Goal: Task Accomplishment & Management: Manage account settings

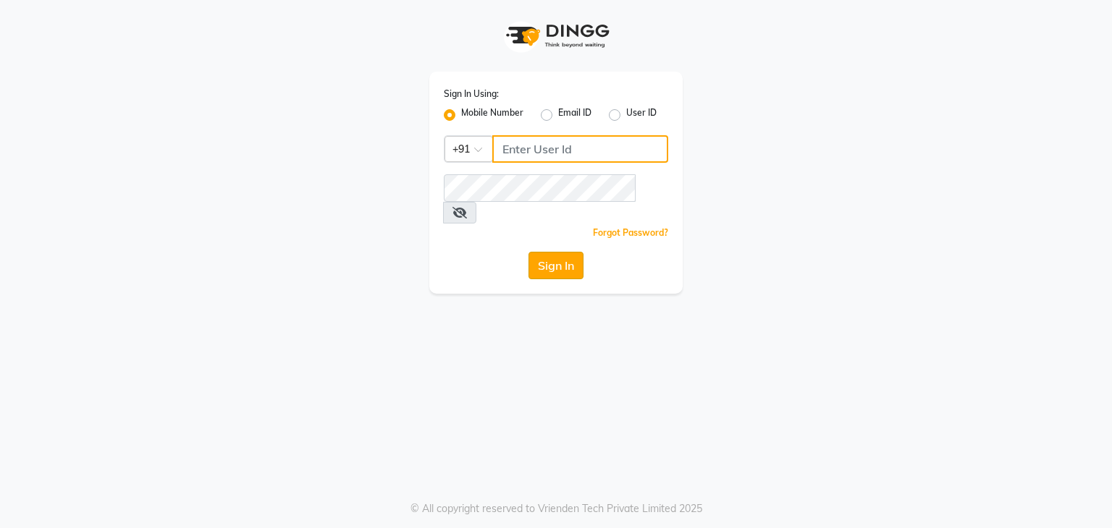
type input "8454941005"
click at [555, 252] on button "Sign In" at bounding box center [555, 266] width 55 height 28
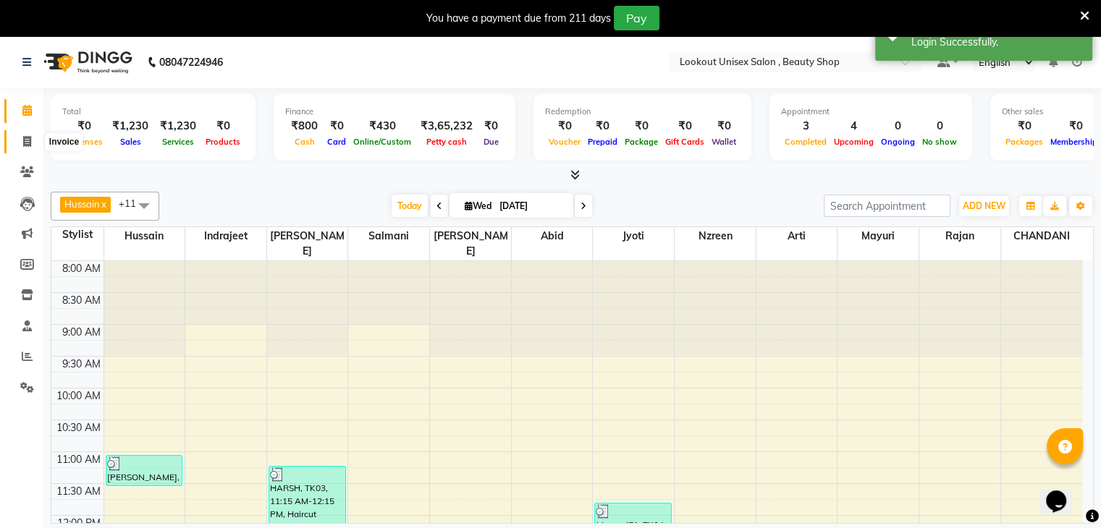
click at [27, 146] on icon at bounding box center [27, 141] width 8 height 11
select select "7658"
select select "service"
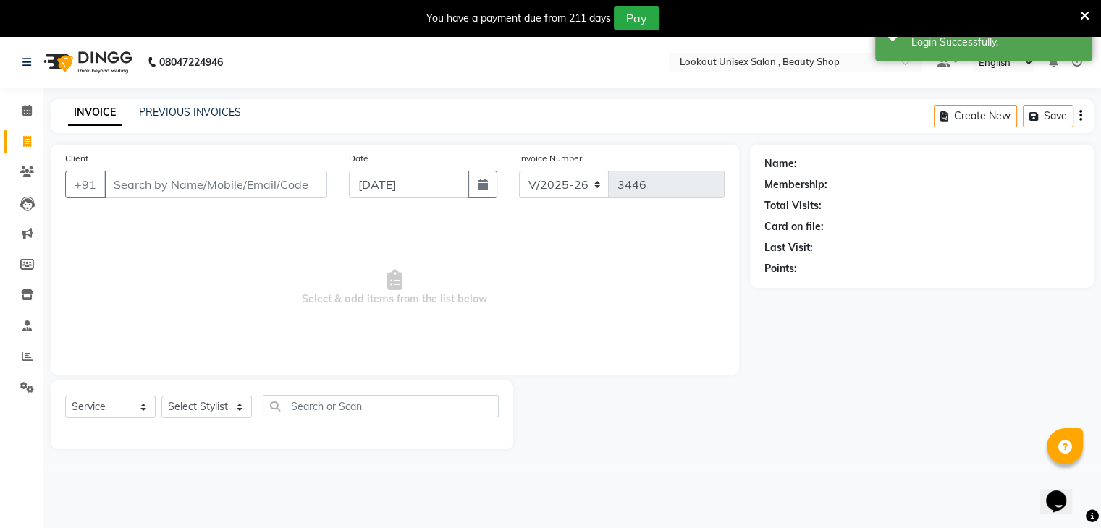
click at [130, 193] on input "Client" at bounding box center [215, 185] width 223 height 28
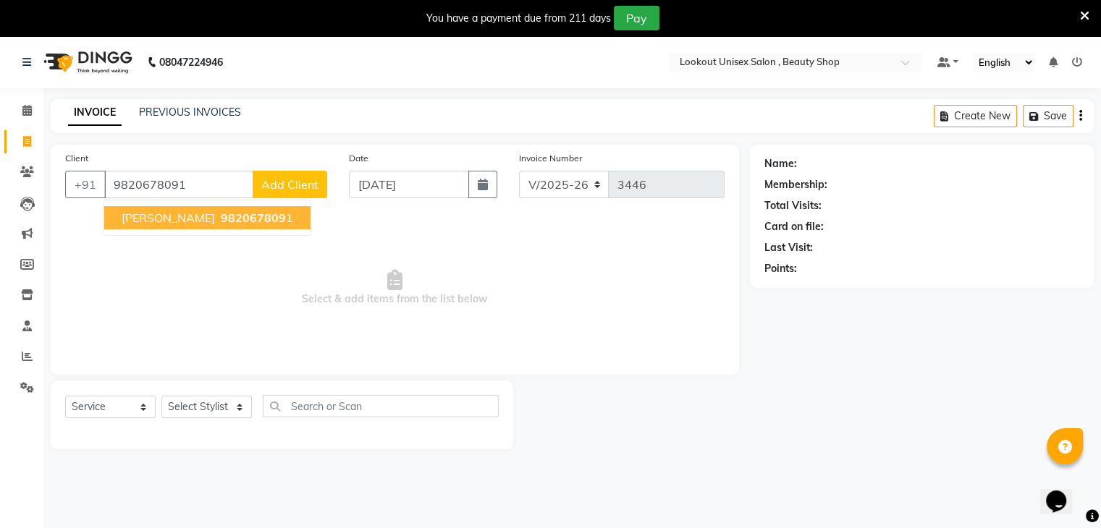
type input "9820678091"
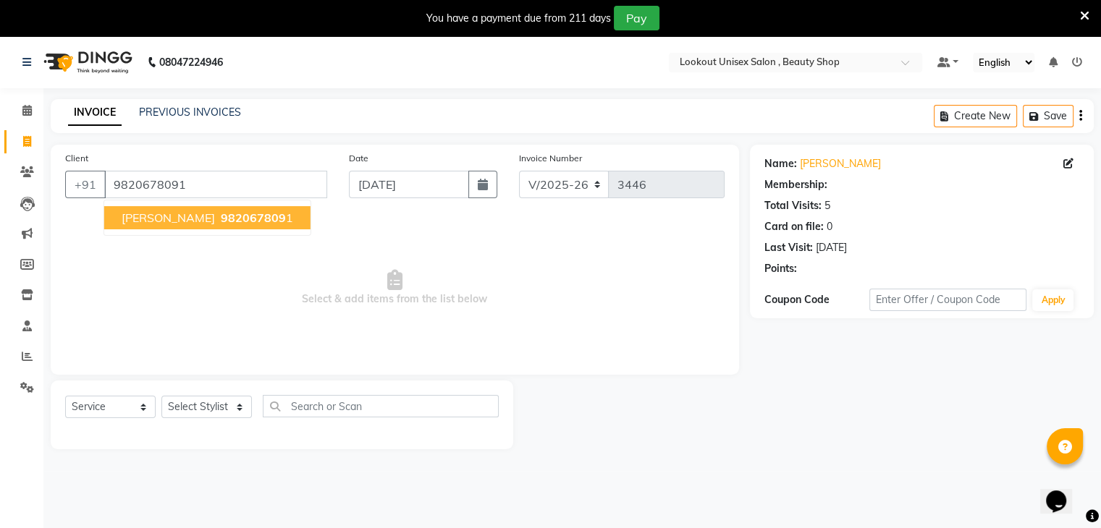
select select "1: Object"
click at [152, 216] on span "inderjeet" at bounding box center [168, 218] width 93 height 14
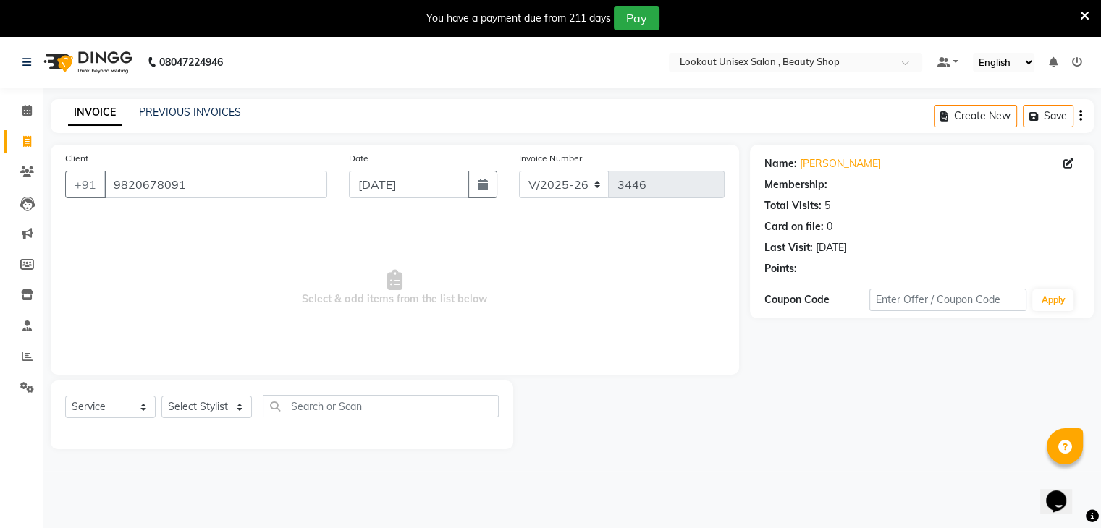
select select "1: Object"
click at [817, 166] on link "[PERSON_NAME]" at bounding box center [840, 163] width 81 height 15
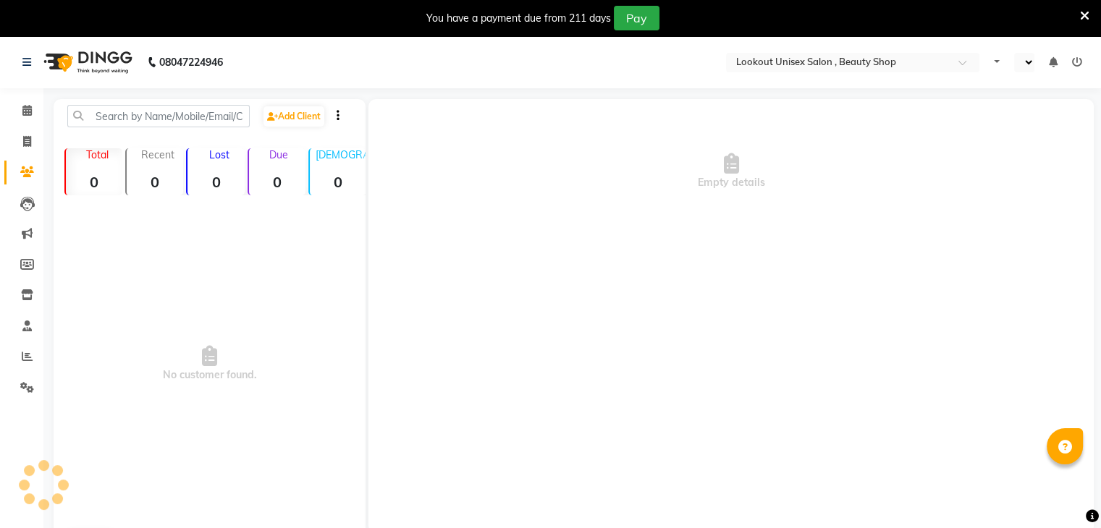
select select "en"
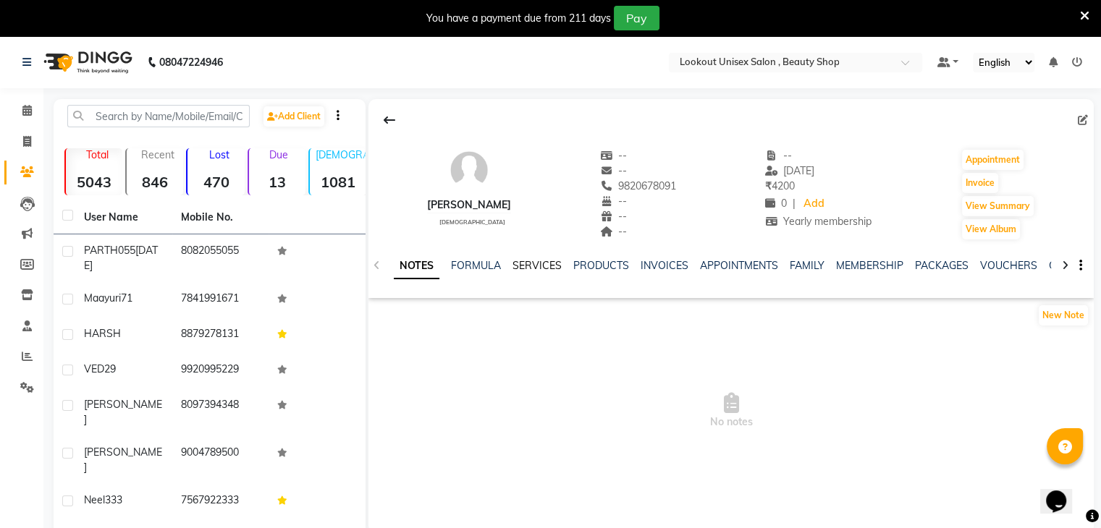
click at [542, 264] on link "SERVICES" at bounding box center [537, 265] width 49 height 13
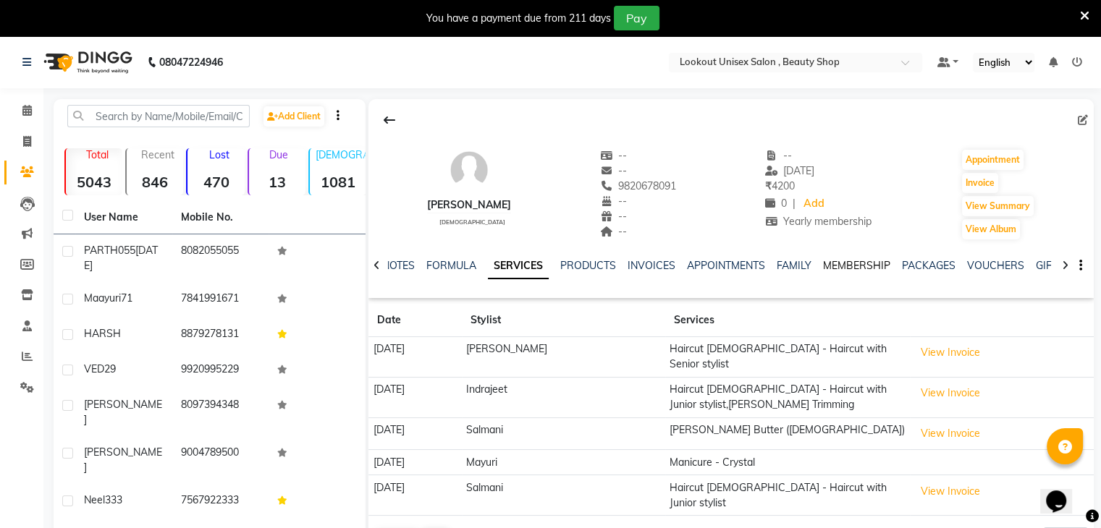
click at [852, 269] on link "MEMBERSHIP" at bounding box center [856, 265] width 67 height 13
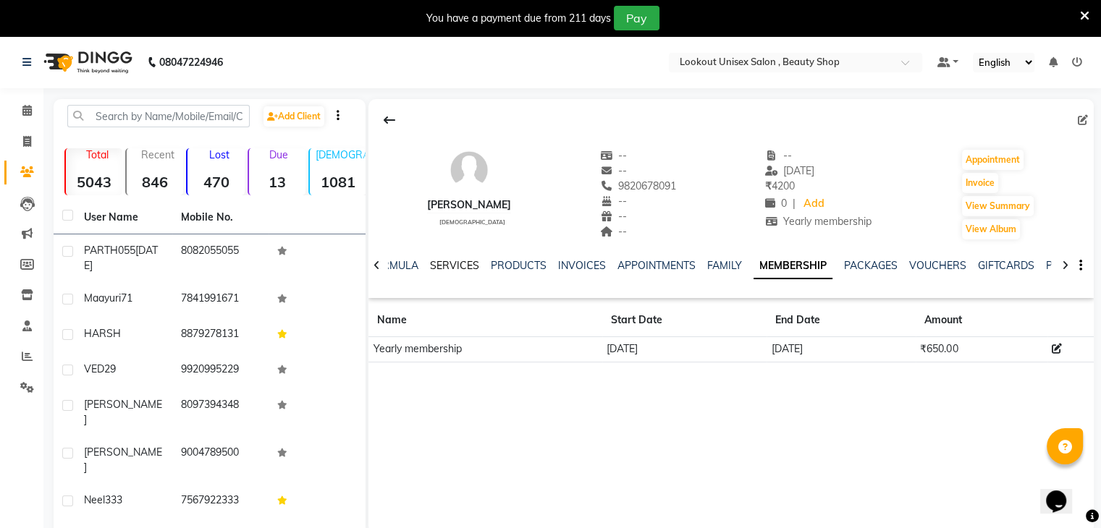
click at [447, 268] on link "SERVICES" at bounding box center [454, 265] width 49 height 13
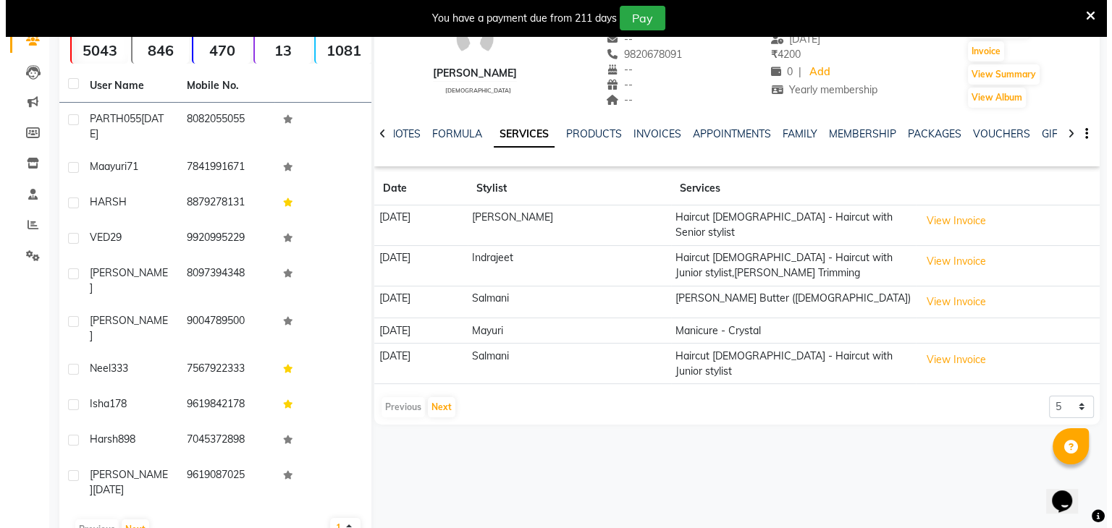
scroll to position [148, 0]
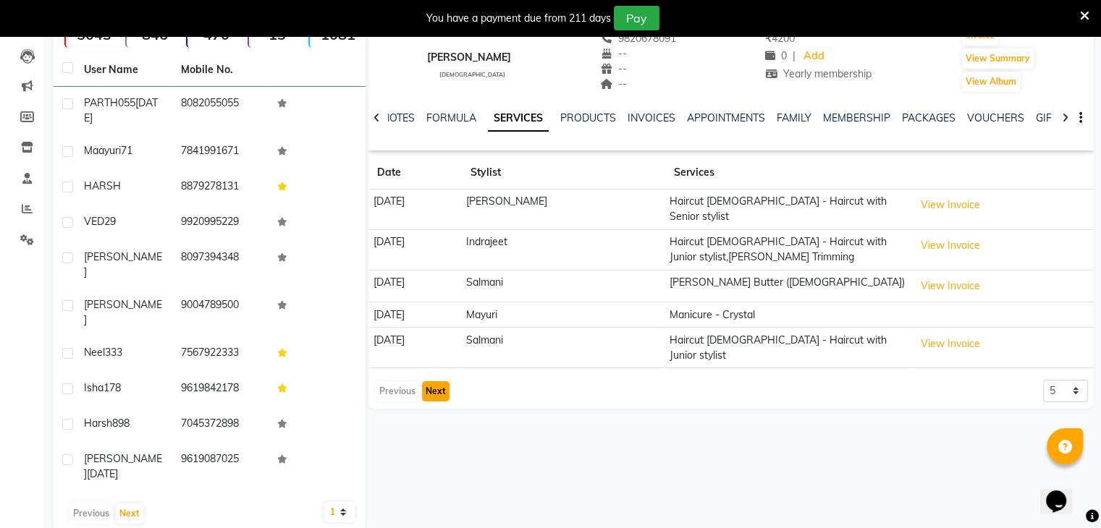
click at [428, 382] on button "Next" at bounding box center [436, 392] width 28 height 20
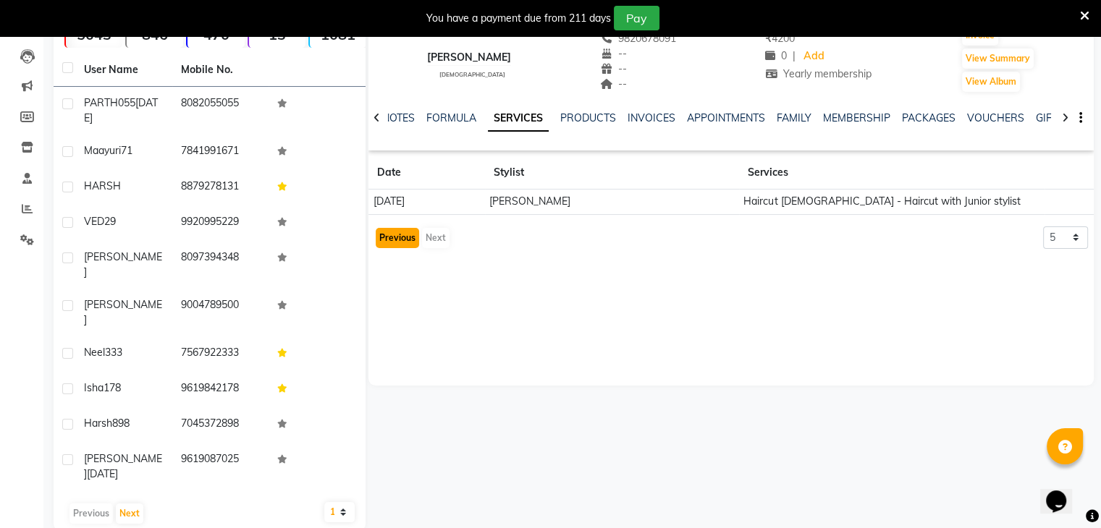
click at [403, 241] on button "Previous" at bounding box center [397, 238] width 43 height 20
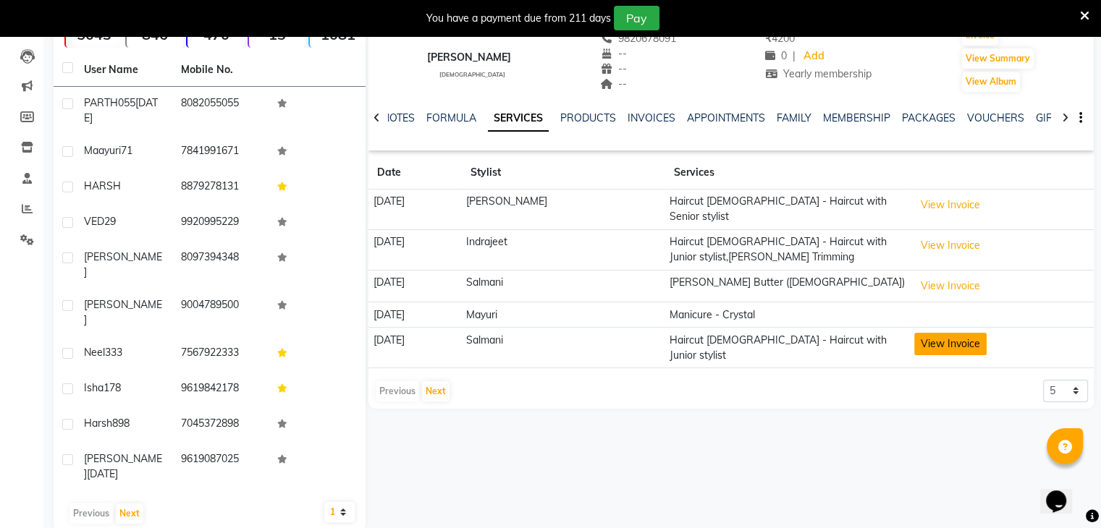
click at [956, 337] on button "View Invoice" at bounding box center [950, 344] width 72 height 22
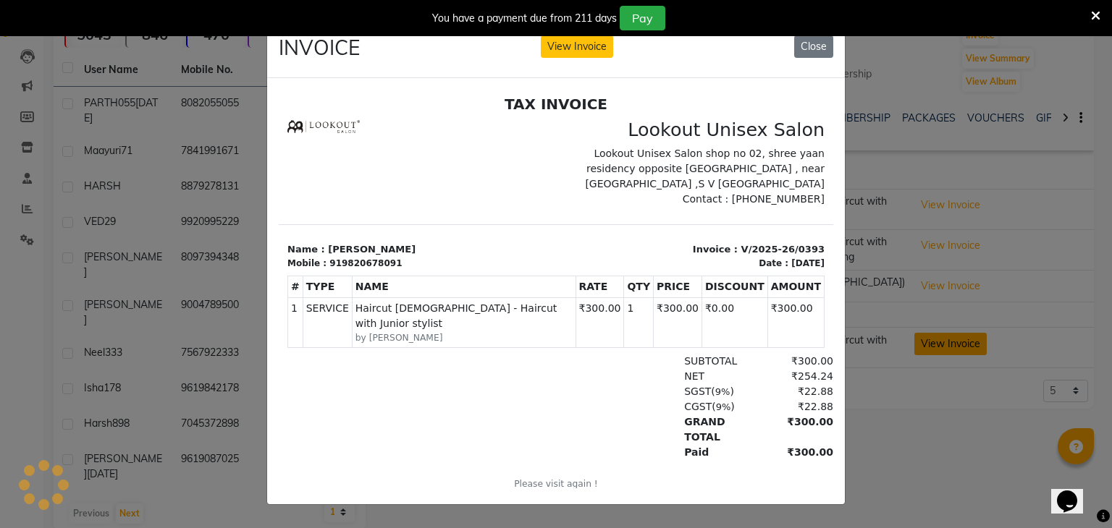
scroll to position [0, 0]
click at [816, 38] on button "Close" at bounding box center [813, 46] width 39 height 22
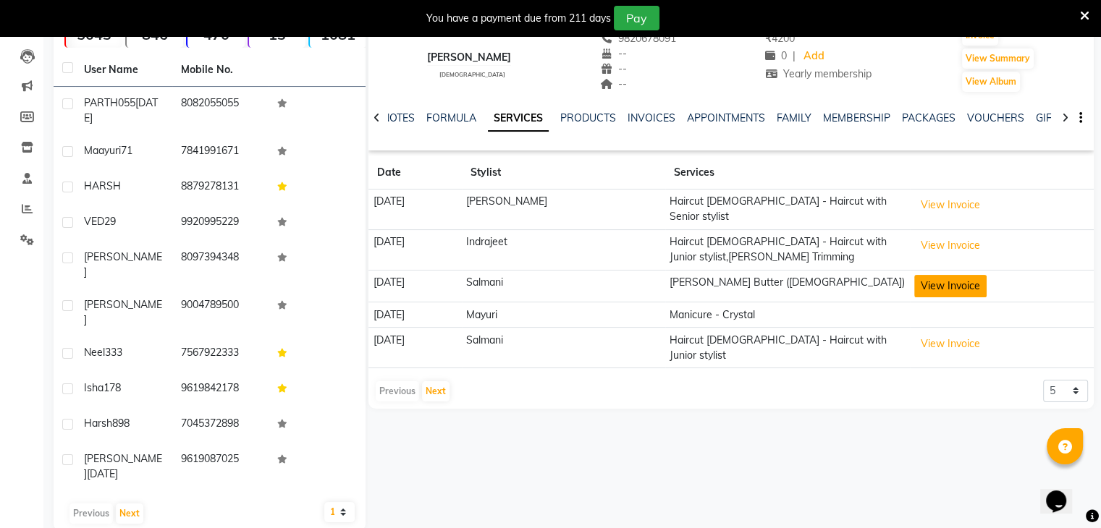
click at [950, 275] on button "View Invoice" at bounding box center [950, 286] width 72 height 22
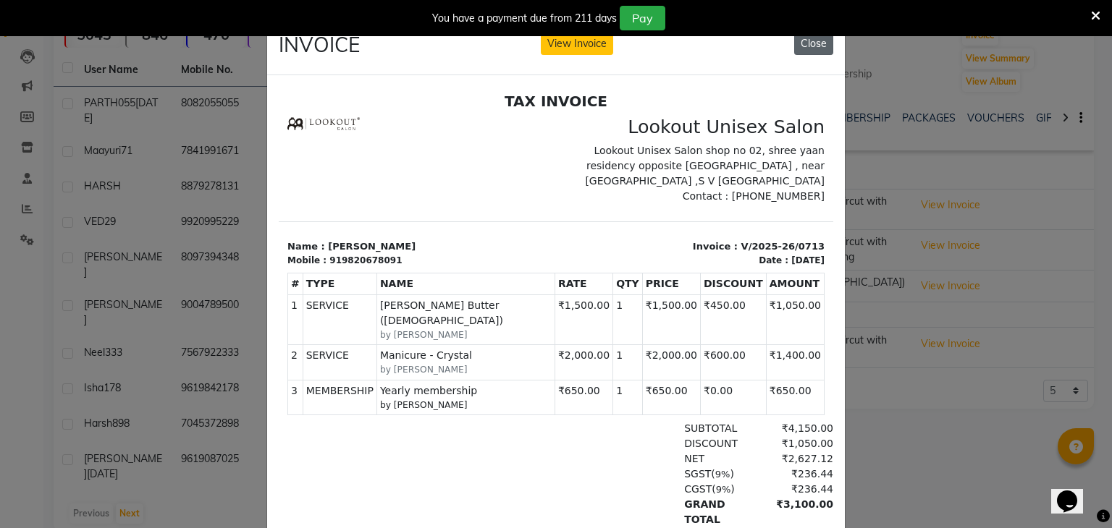
click at [808, 44] on button "Close" at bounding box center [813, 44] width 39 height 22
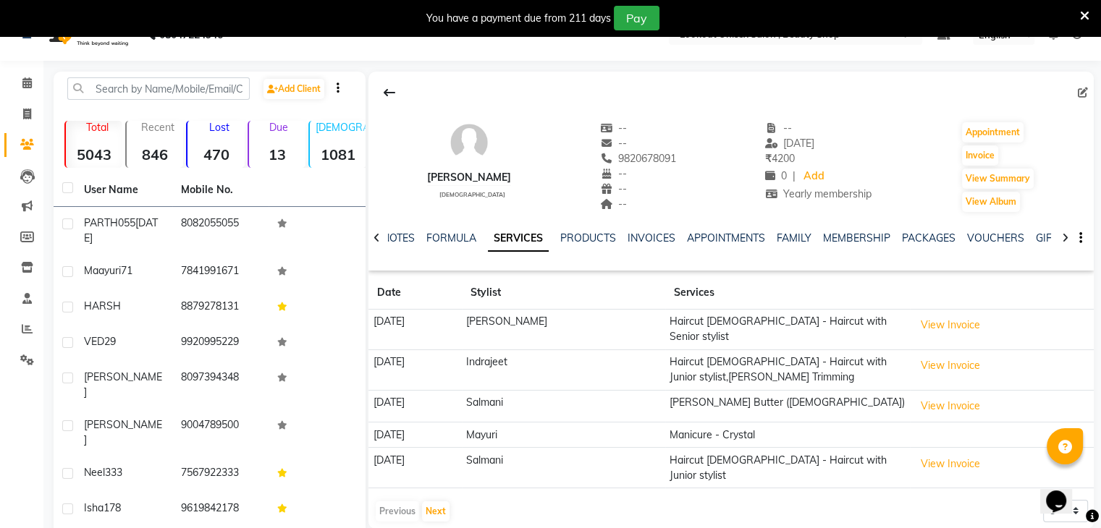
scroll to position [3, 0]
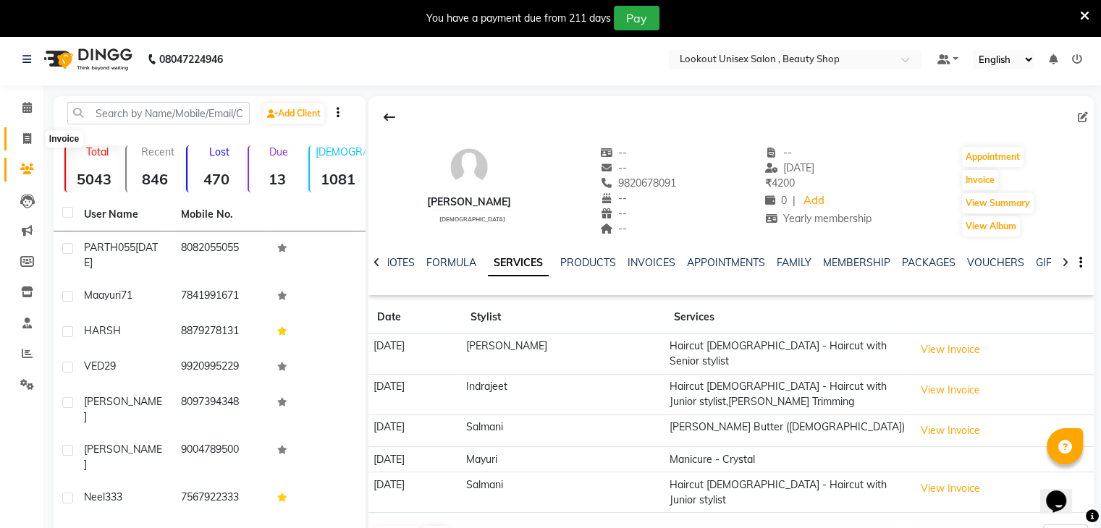
click at [20, 137] on span at bounding box center [26, 139] width 25 height 17
select select "service"
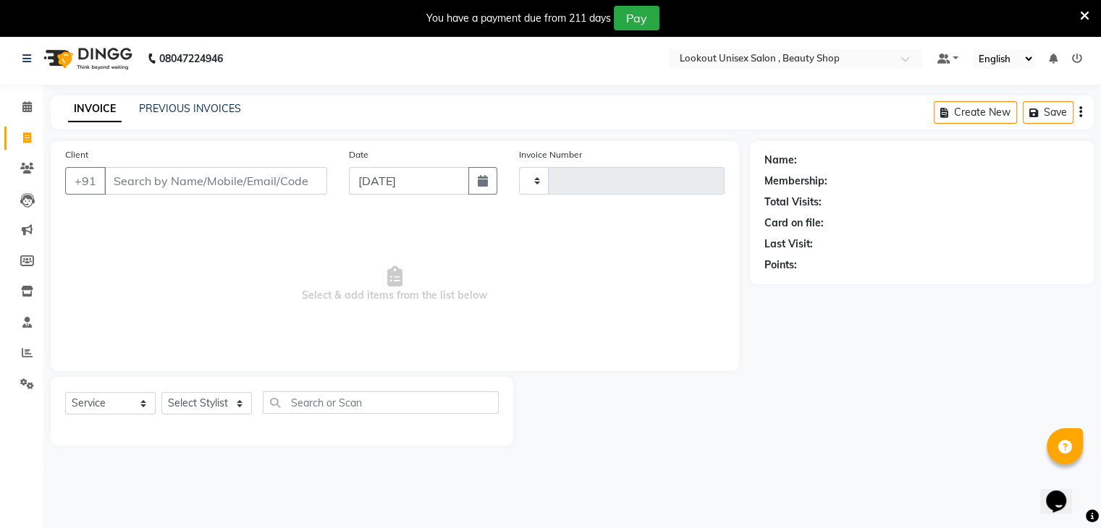
type input "3446"
select select "7658"
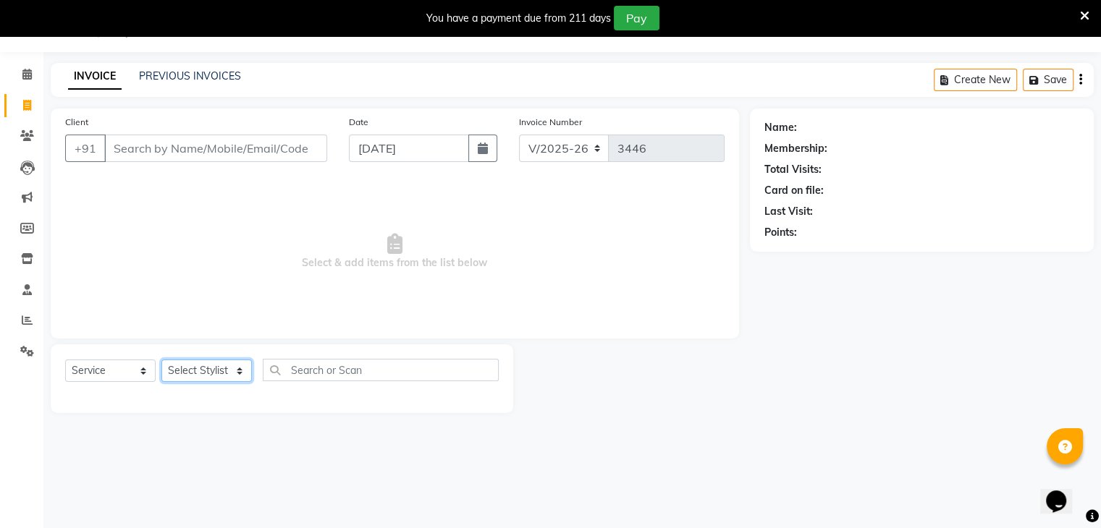
click at [247, 377] on select "Select Stylist Abid Arti CHANDANI Dhaval Sir Disha Hussain Indrajeet Jyoti Mahe…" at bounding box center [206, 371] width 90 height 22
select select "68259"
click at [161, 361] on select "Select Stylist Abid Arti CHANDANI Dhaval Sir Disha Hussain Indrajeet Jyoti Mahe…" at bounding box center [206, 371] width 90 height 22
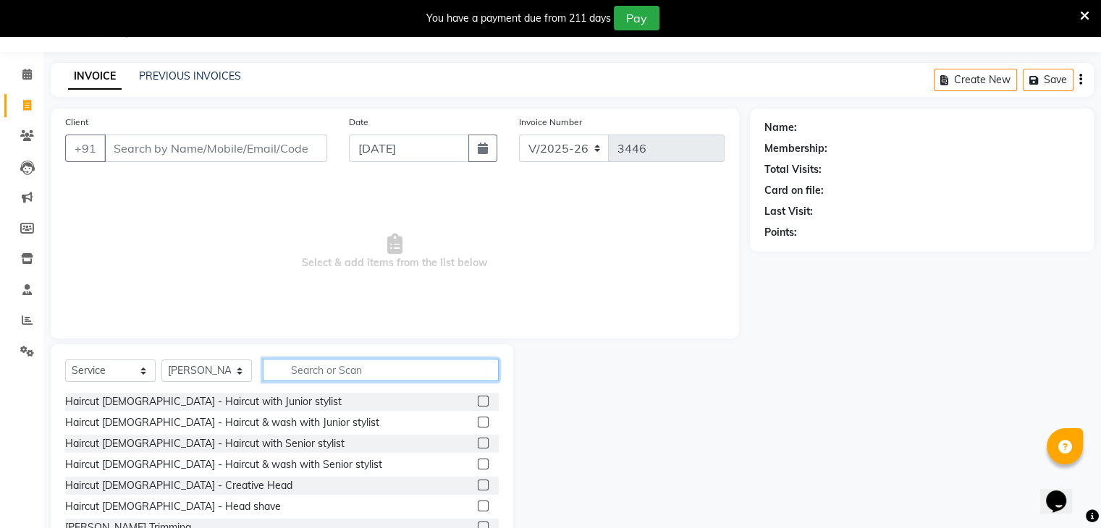
click at [324, 376] on input "text" at bounding box center [381, 370] width 236 height 22
type input "cut"
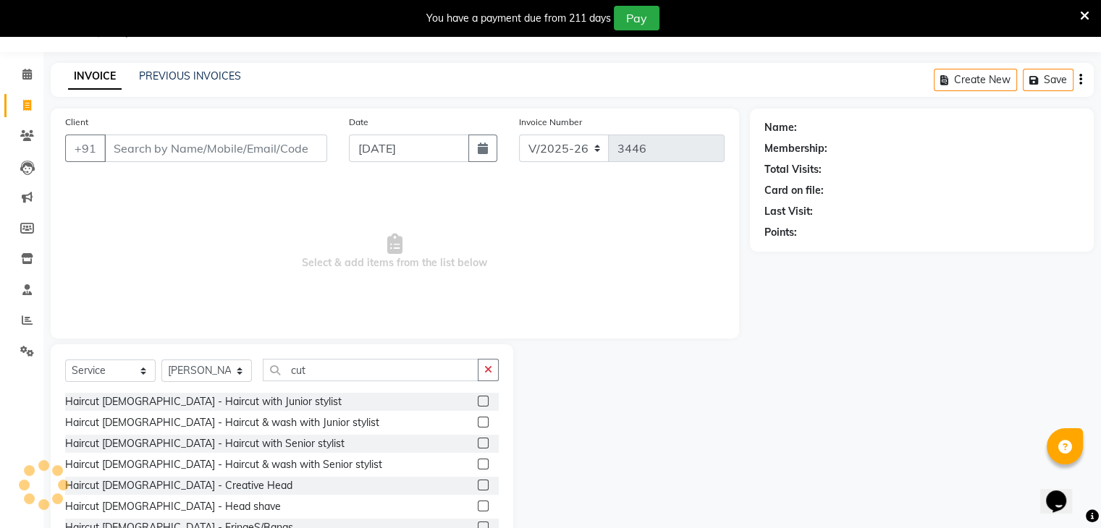
click at [478, 465] on label at bounding box center [483, 464] width 11 height 11
click at [478, 465] on input "checkbox" at bounding box center [482, 464] width 9 height 9
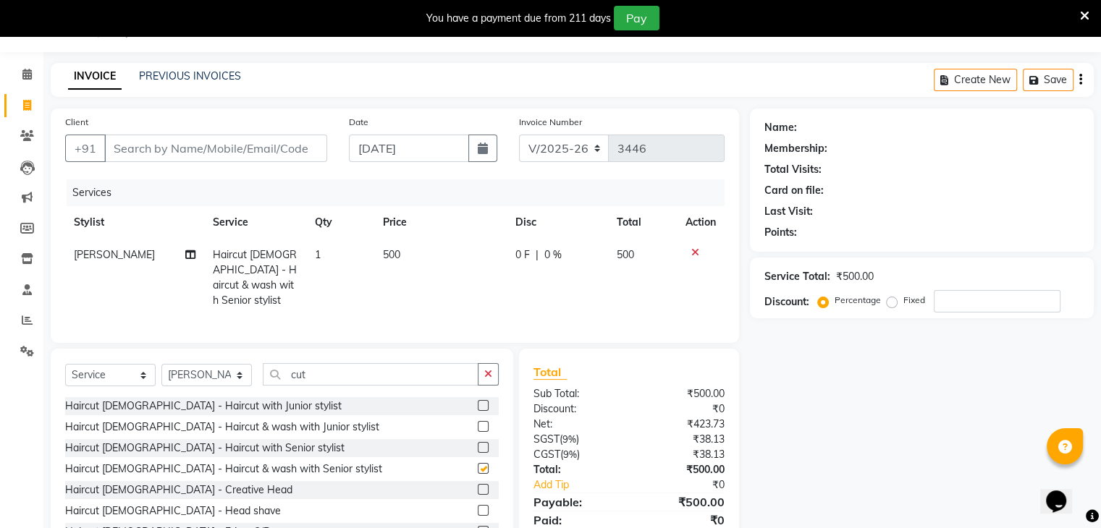
checkbox input "false"
click at [336, 377] on input "cut" at bounding box center [371, 374] width 216 height 22
type input "c"
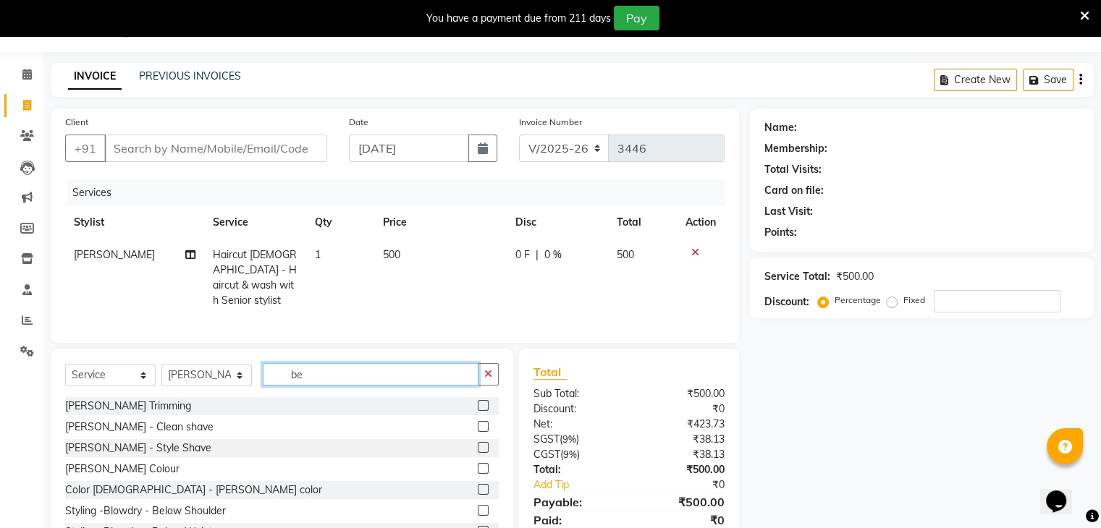
type input "be"
click at [465, 443] on div "[PERSON_NAME] - Style Shave" at bounding box center [282, 448] width 434 height 18
click at [478, 442] on label at bounding box center [483, 447] width 11 height 11
click at [478, 444] on input "checkbox" at bounding box center [482, 448] width 9 height 9
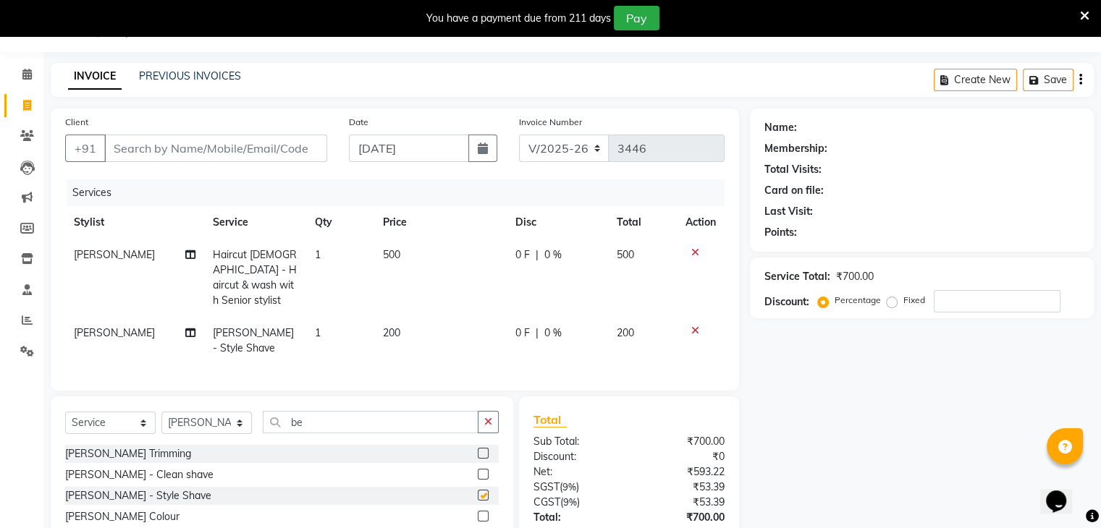
checkbox input "false"
click at [165, 140] on input "Client" at bounding box center [215, 149] width 223 height 28
type input "8"
type input "0"
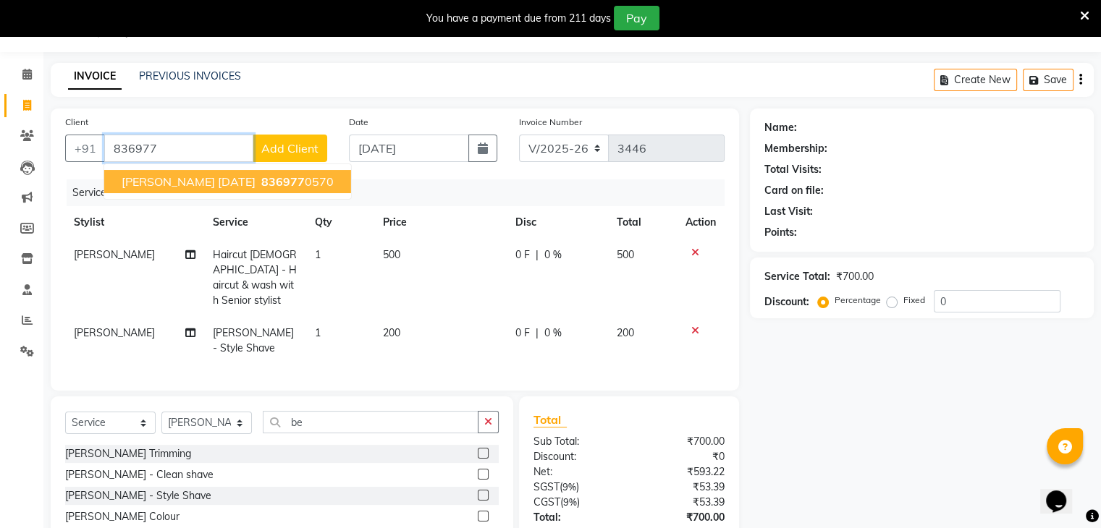
click at [177, 185] on span "Krish 18/11/25" at bounding box center [189, 181] width 134 height 14
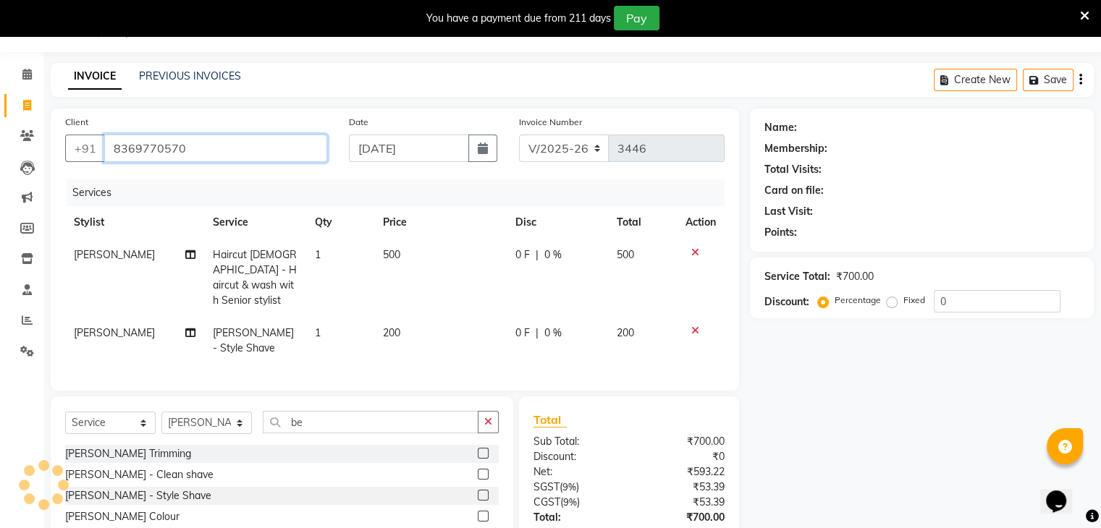
type input "8369770570"
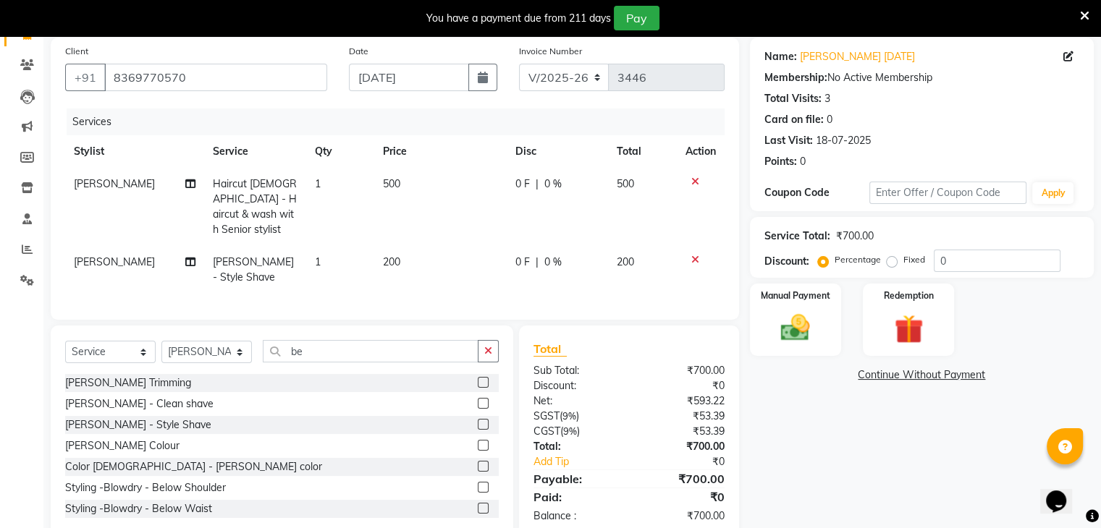
scroll to position [109, 0]
click at [937, 260] on input "0" at bounding box center [997, 259] width 127 height 22
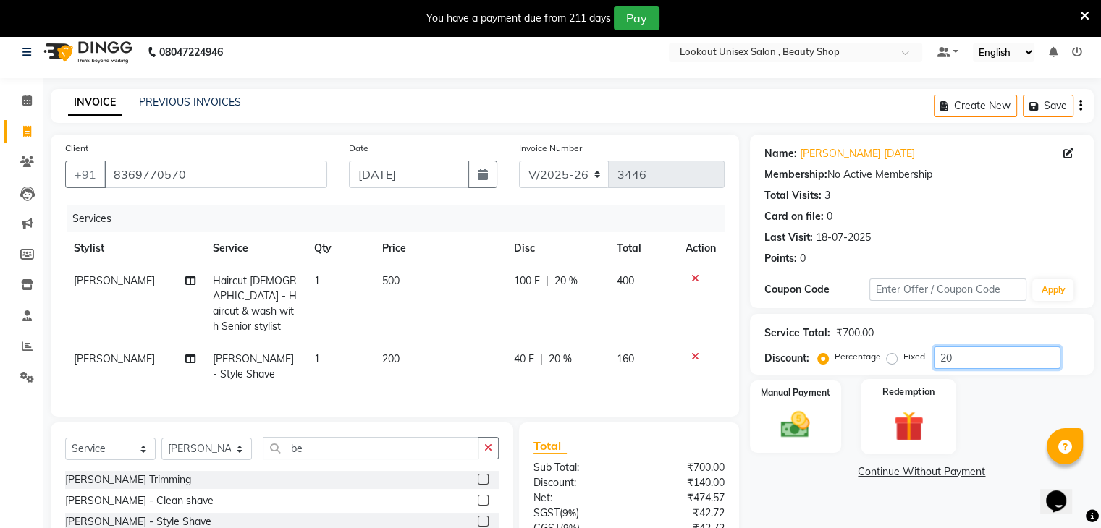
scroll to position [0, 0]
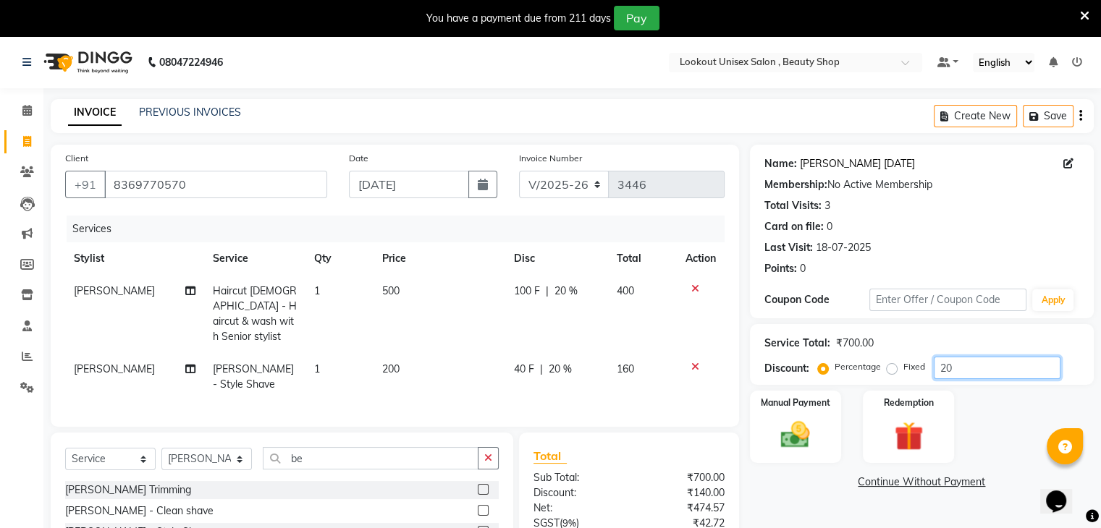
type input "20"
click at [831, 161] on link "Krish 18/11/25" at bounding box center [857, 163] width 115 height 15
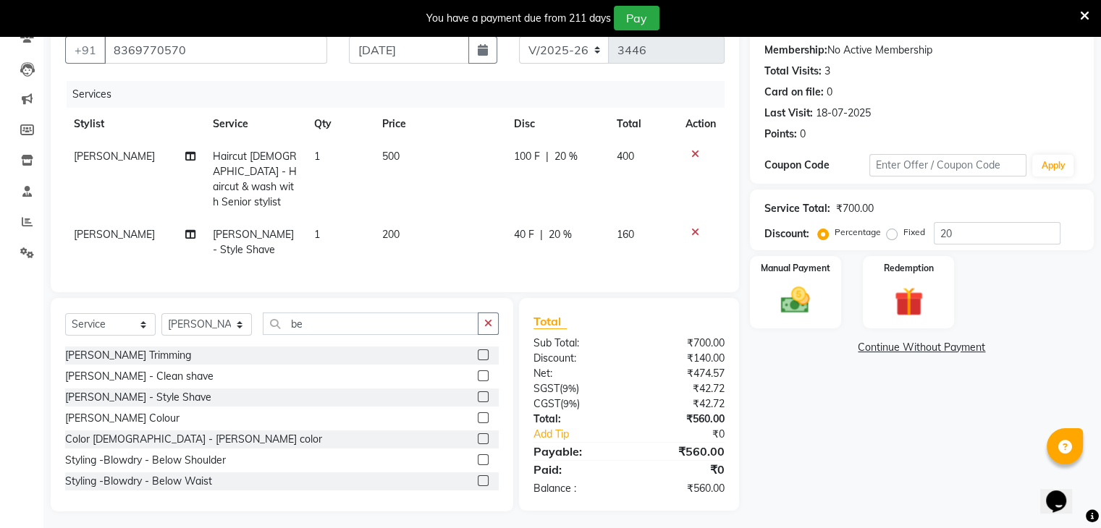
scroll to position [136, 0]
click at [788, 308] on img at bounding box center [795, 299] width 49 height 35
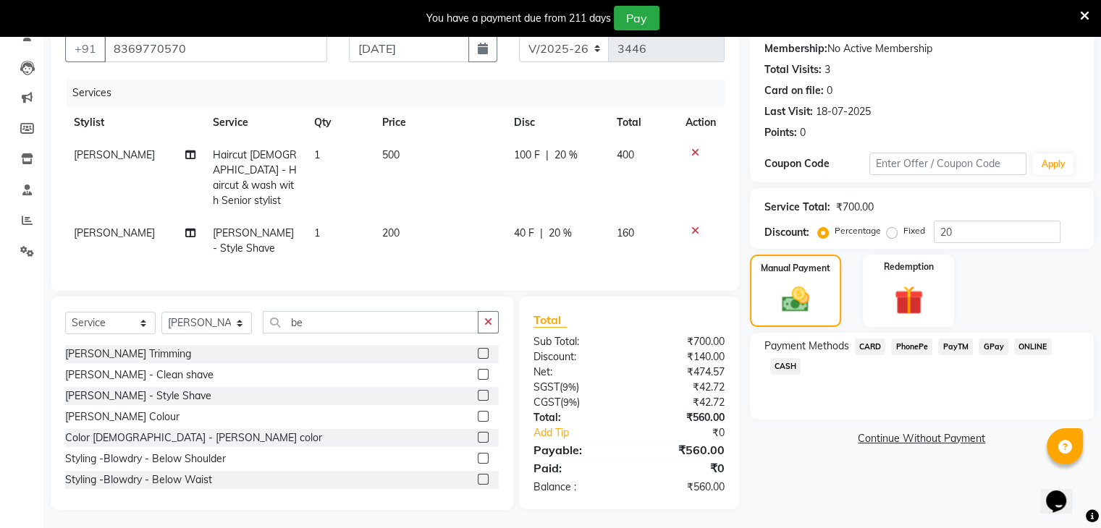
click at [951, 345] on span "PayTM" at bounding box center [955, 347] width 35 height 17
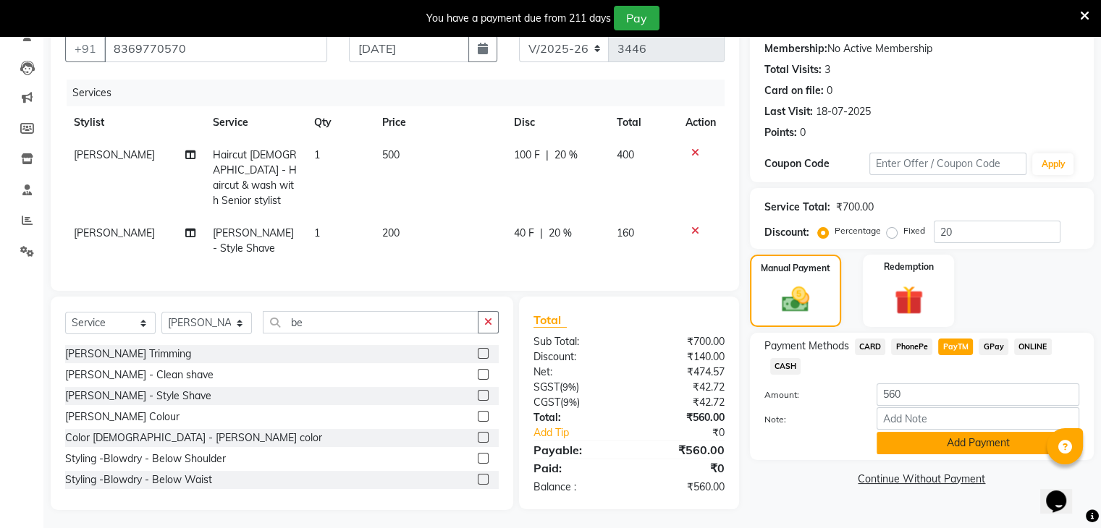
click at [948, 447] on button "Add Payment" at bounding box center [978, 443] width 203 height 22
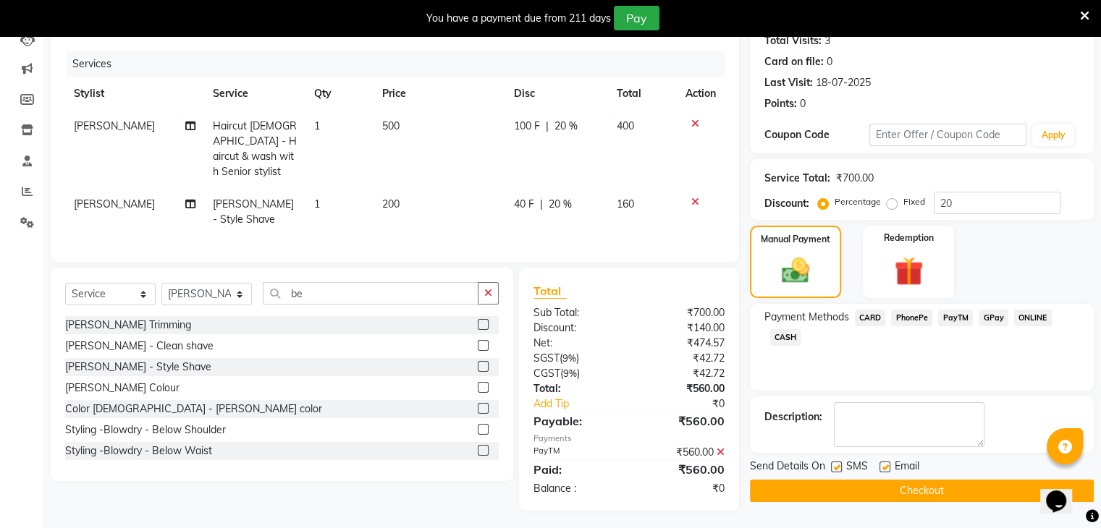
scroll to position [165, 0]
click at [883, 462] on label at bounding box center [885, 467] width 11 height 11
click at [883, 463] on input "checkbox" at bounding box center [884, 467] width 9 height 9
checkbox input "false"
click at [935, 500] on button "Checkout" at bounding box center [922, 491] width 344 height 22
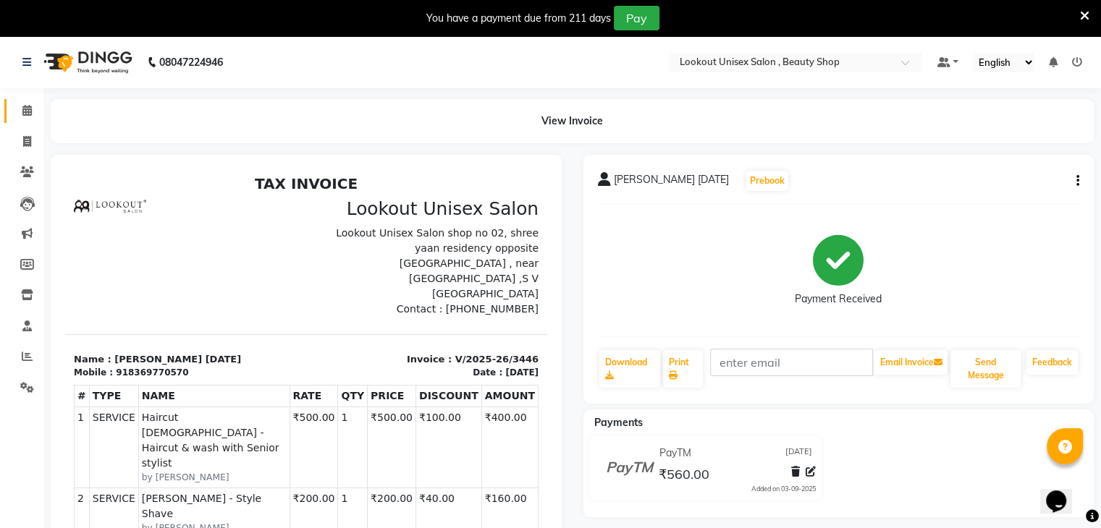
click at [32, 114] on span at bounding box center [26, 111] width 25 height 17
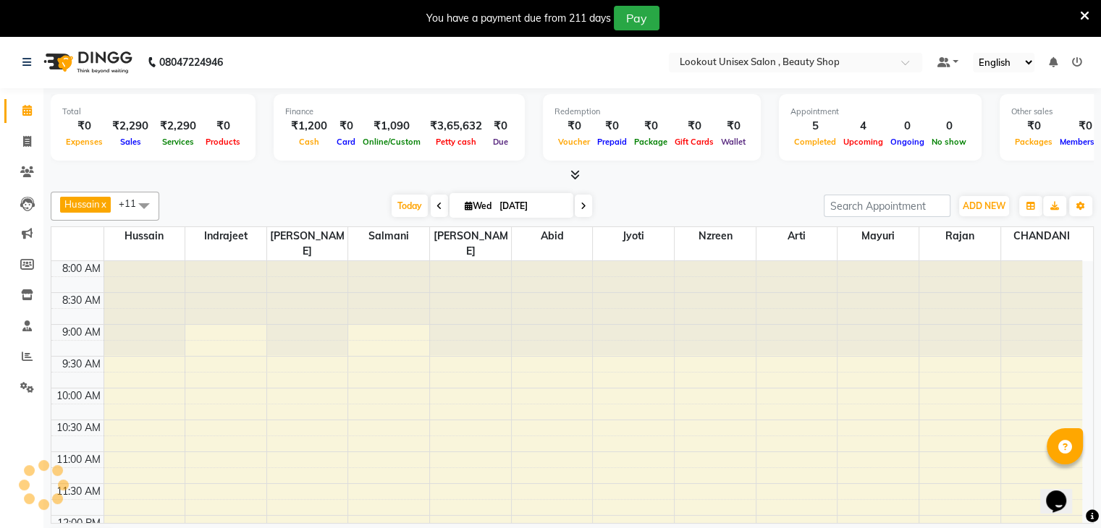
scroll to position [379, 0]
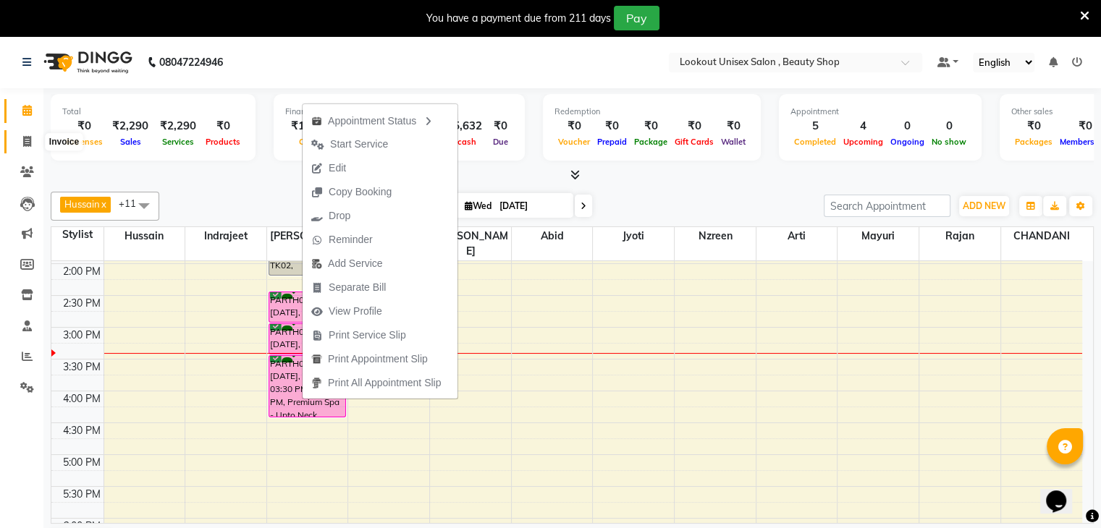
drag, startPoint x: 26, startPoint y: 140, endPoint x: 36, endPoint y: 147, distance: 12.5
click at [26, 140] on icon at bounding box center [27, 141] width 8 height 11
select select "service"
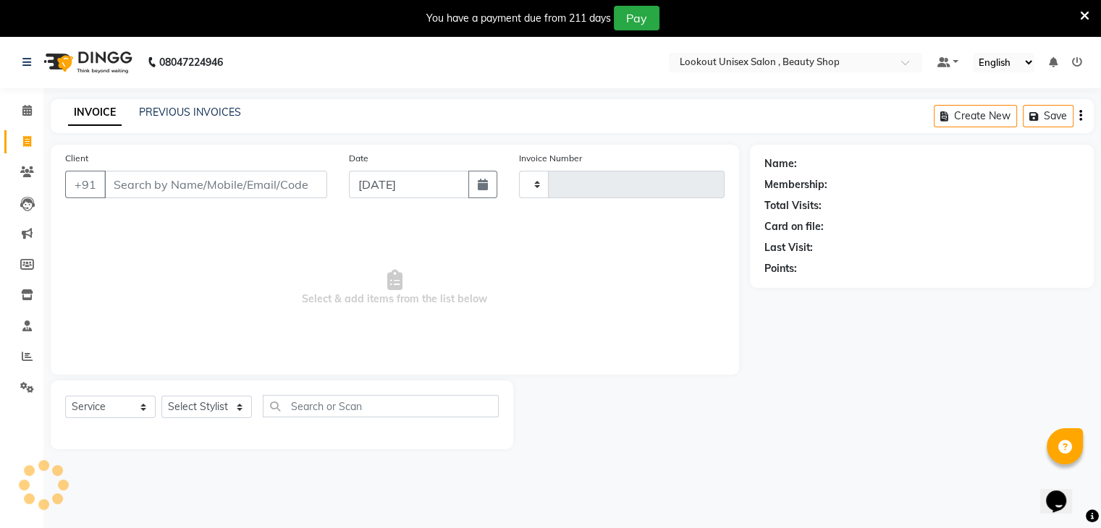
type input "3449"
select select "7658"
click at [238, 404] on select "Select Stylist Abid Arti CHANDANI Dhaval Sir Disha Hussain Indrajeet Jyoti Mahe…" at bounding box center [206, 407] width 90 height 22
select select "68895"
click at [161, 397] on select "Select Stylist Abid Arti CHANDANI Dhaval Sir Disha Hussain Indrajeet Jyoti Mahe…" at bounding box center [206, 407] width 90 height 22
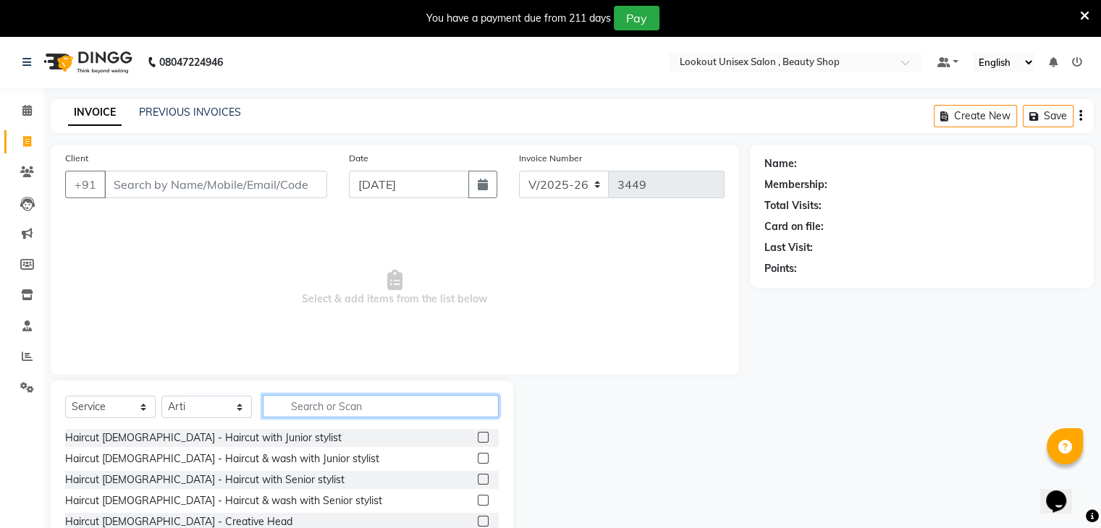
click at [327, 414] on input "text" at bounding box center [381, 406] width 236 height 22
type input "cut"
click at [478, 458] on label at bounding box center [483, 458] width 11 height 11
click at [478, 458] on input "checkbox" at bounding box center [482, 459] width 9 height 9
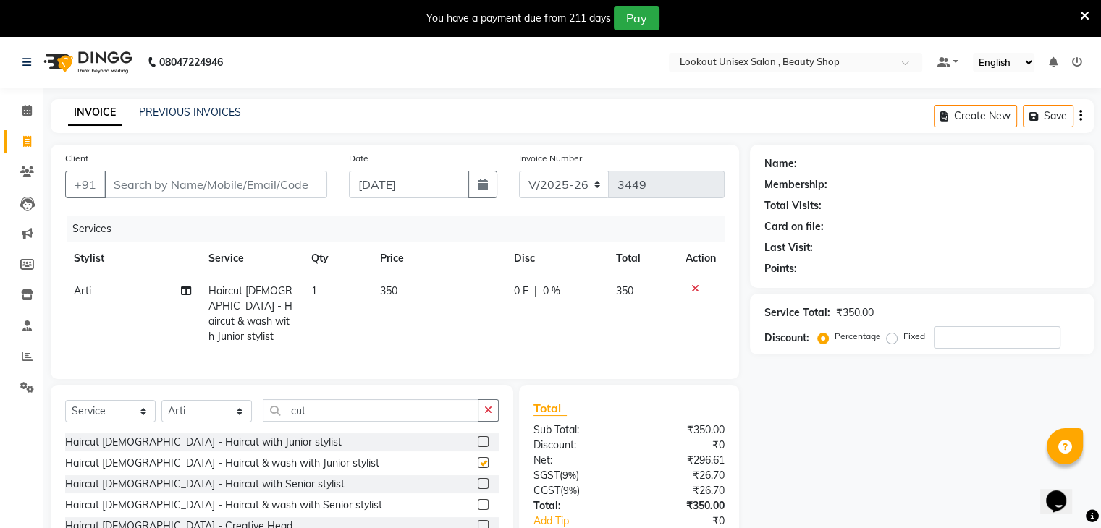
checkbox input "false"
click at [329, 407] on input "cut" at bounding box center [371, 411] width 216 height 22
type input "c"
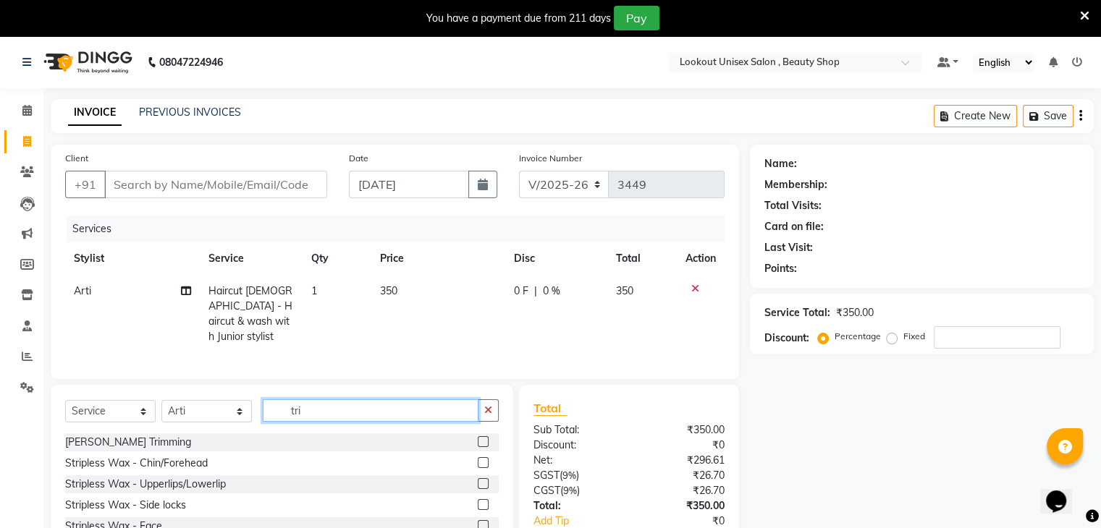
type input "tri"
click at [478, 439] on label at bounding box center [483, 442] width 11 height 11
click at [478, 439] on input "checkbox" at bounding box center [482, 442] width 9 height 9
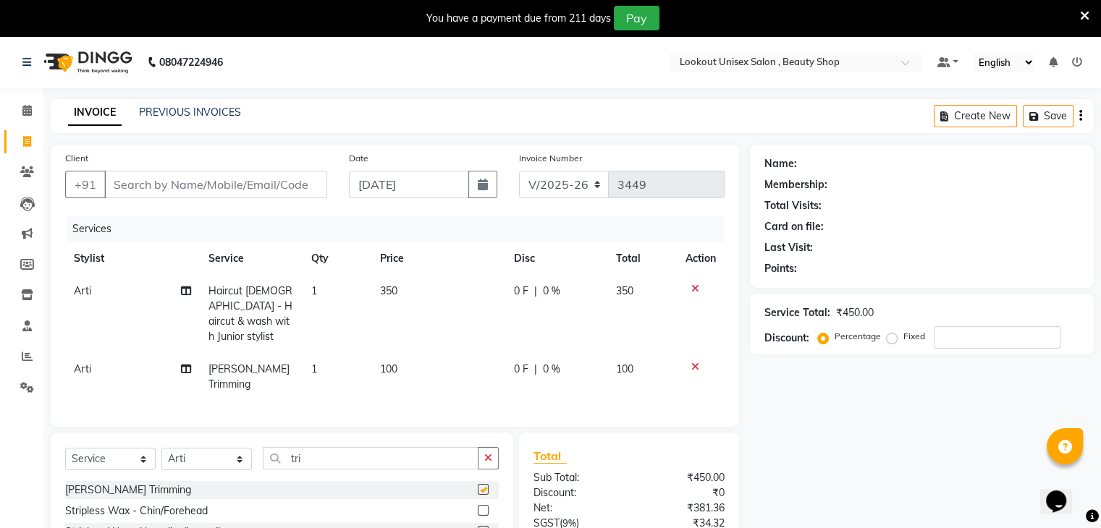
checkbox input "false"
click at [159, 184] on input "Client" at bounding box center [215, 185] width 223 height 28
type input "8"
type input "0"
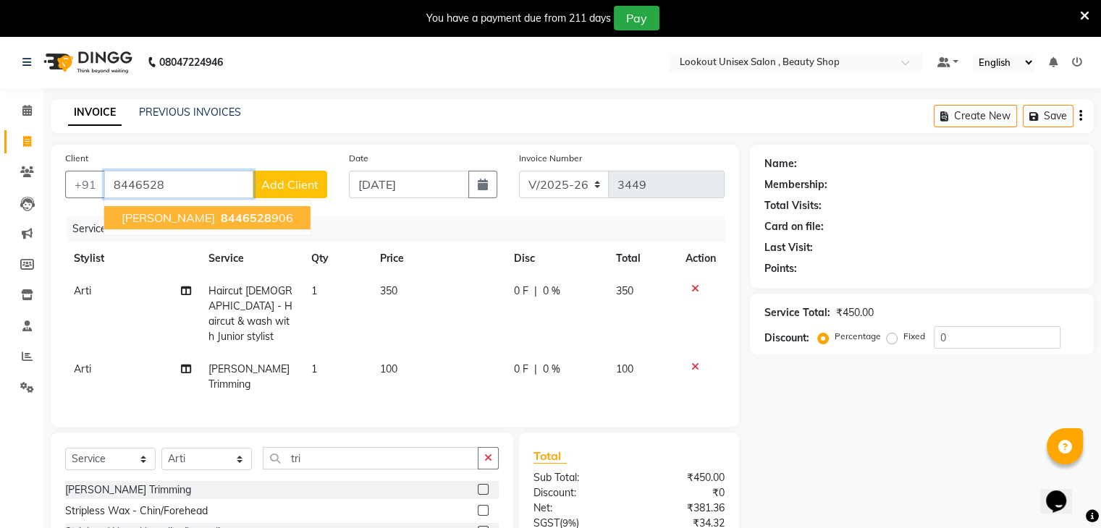
click at [156, 226] on button "NISHIT 8446528 906" at bounding box center [207, 217] width 206 height 23
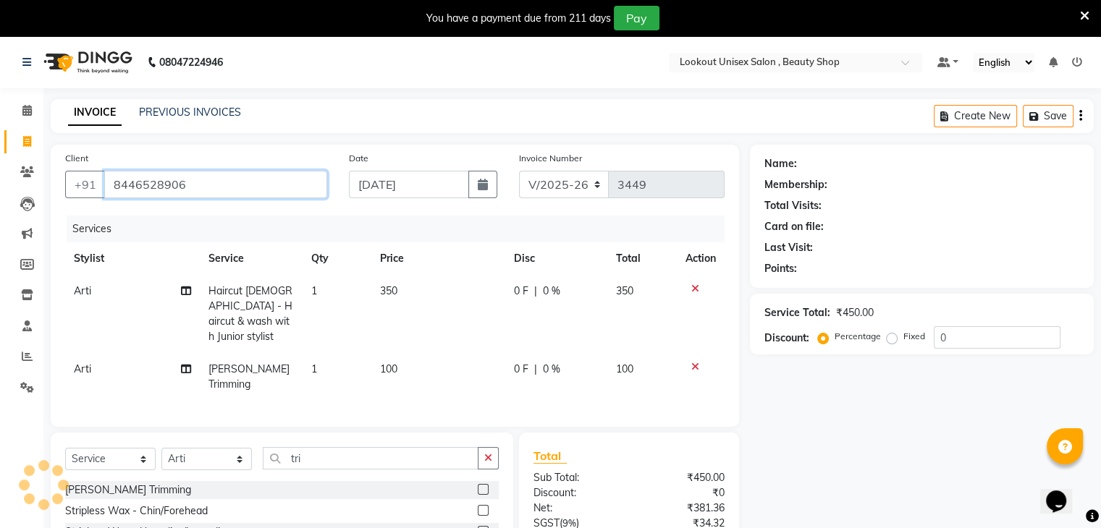
type input "8446528906"
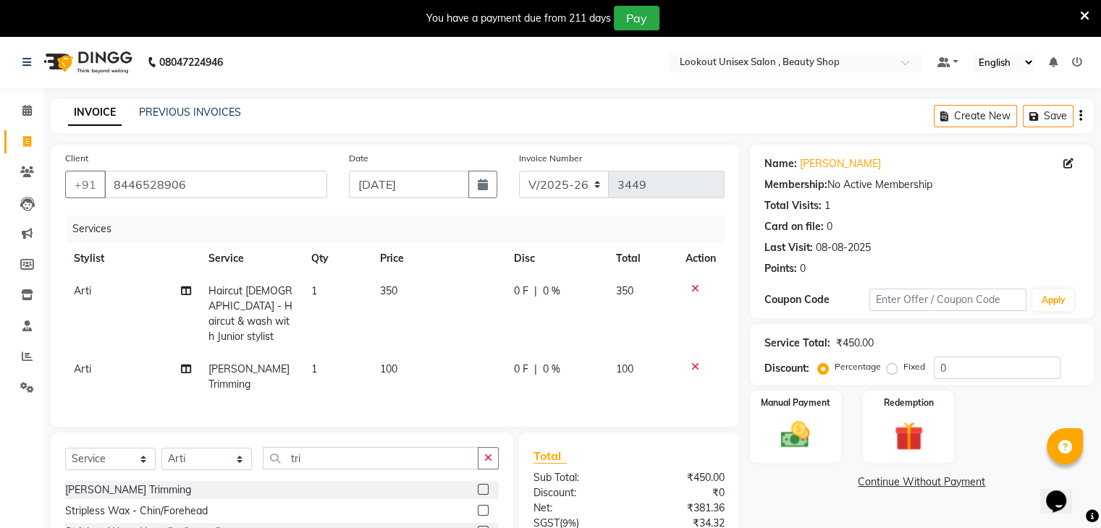
scroll to position [136, 0]
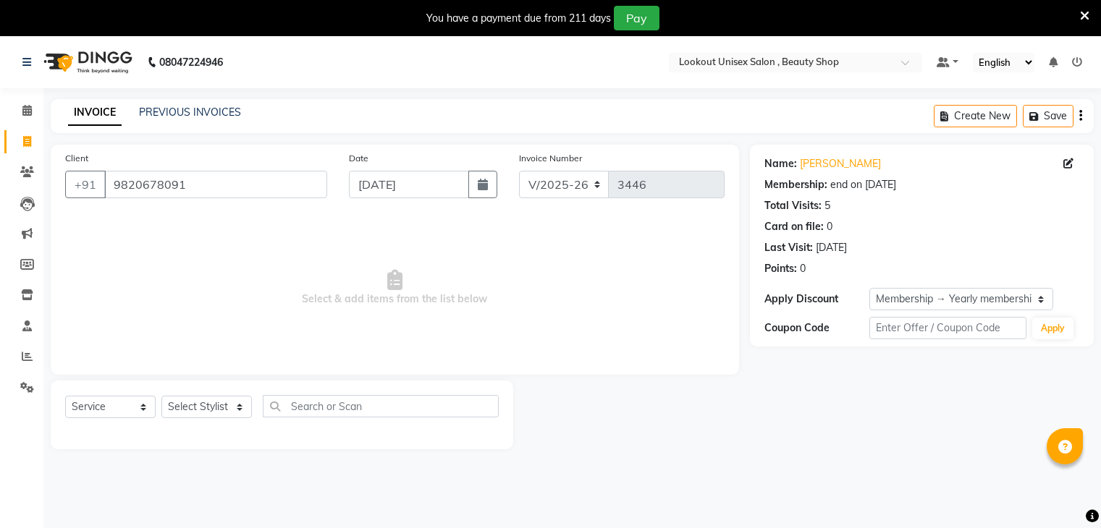
select select "7658"
select select "service"
select select "1: Object"
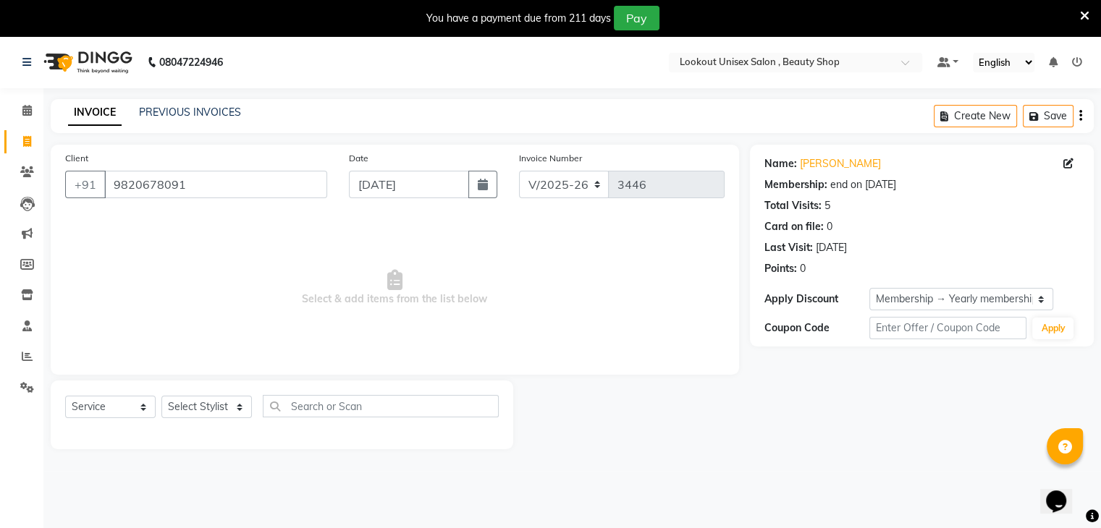
drag, startPoint x: 13, startPoint y: 148, endPoint x: 618, endPoint y: 95, distance: 606.9
click at [13, 148] on link "Invoice" at bounding box center [21, 142] width 35 height 24
select select "service"
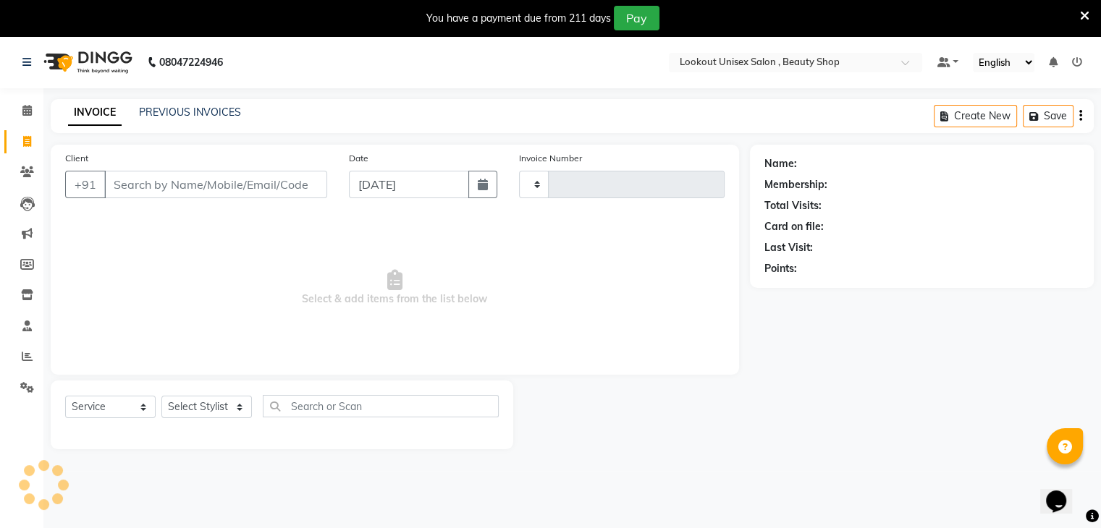
type input "3448"
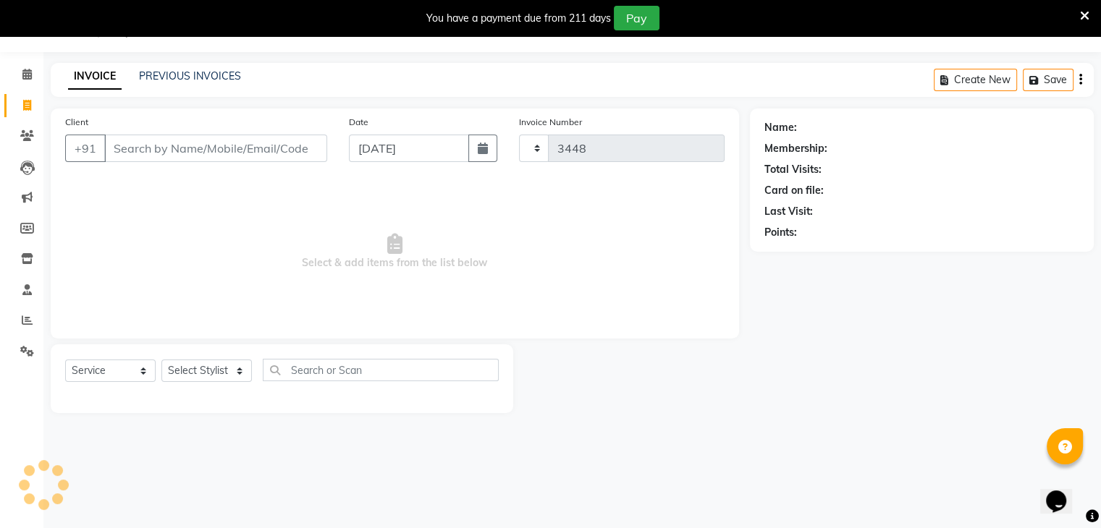
select select "7658"
click at [234, 376] on select "Select Stylist [PERSON_NAME] [PERSON_NAME] Sir Disha [PERSON_NAME] Jyoti Mahesh…" at bounding box center [206, 371] width 90 height 22
select select "85645"
click at [161, 361] on select "Select Stylist [PERSON_NAME] [PERSON_NAME] Sir Disha [PERSON_NAME] Jyoti Mahesh…" at bounding box center [206, 371] width 90 height 22
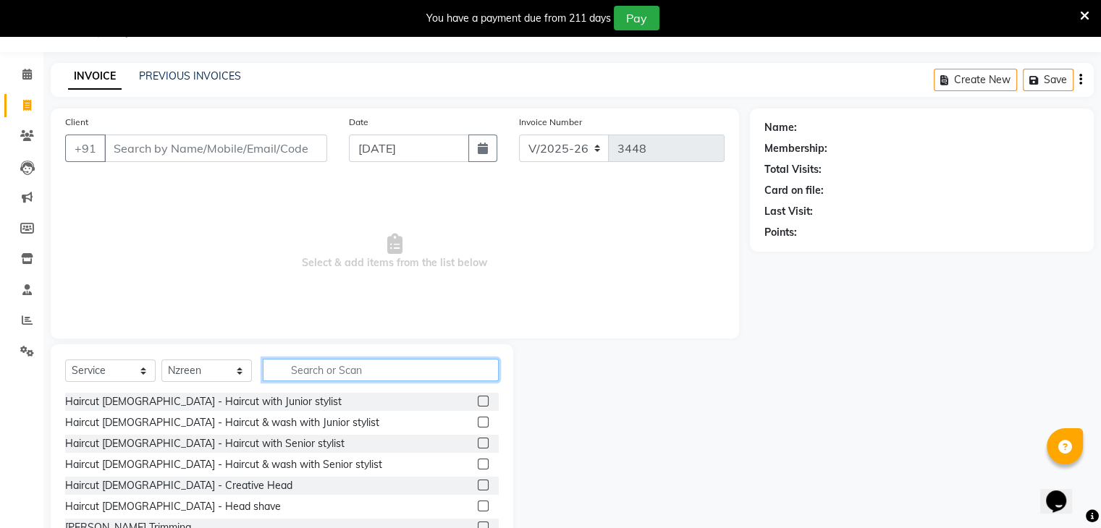
click at [352, 371] on input "text" at bounding box center [381, 370] width 236 height 22
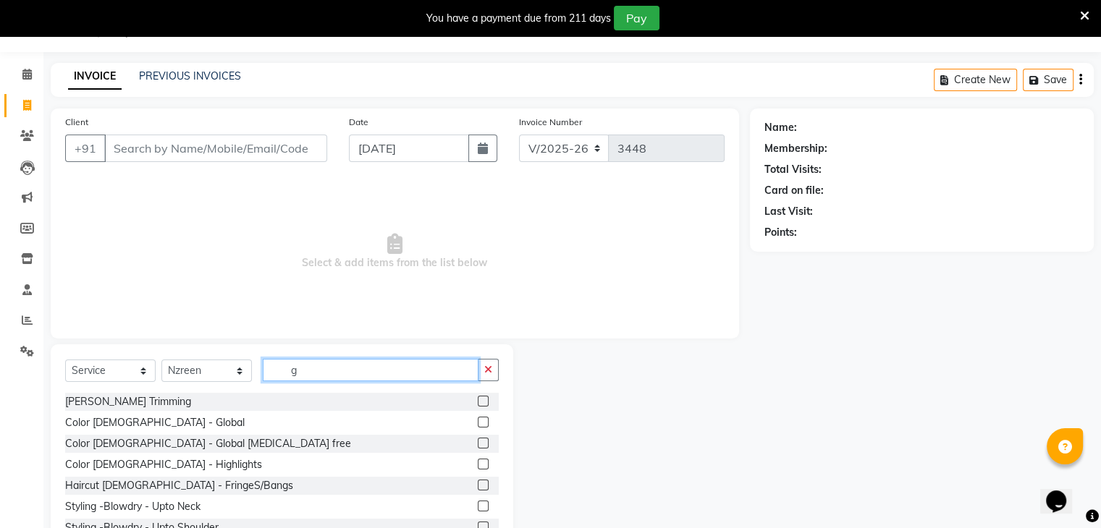
type input "g"
click at [243, 371] on select "Select Stylist Abid Arti CHANDANI Dhaval Sir Disha Hussain Indrajeet Jyoti Mahe…" at bounding box center [206, 371] width 90 height 22
select select "68200"
click at [161, 361] on select "Select Stylist Abid Arti CHANDANI Dhaval Sir Disha Hussain Indrajeet Jyoti Mahe…" at bounding box center [206, 371] width 90 height 22
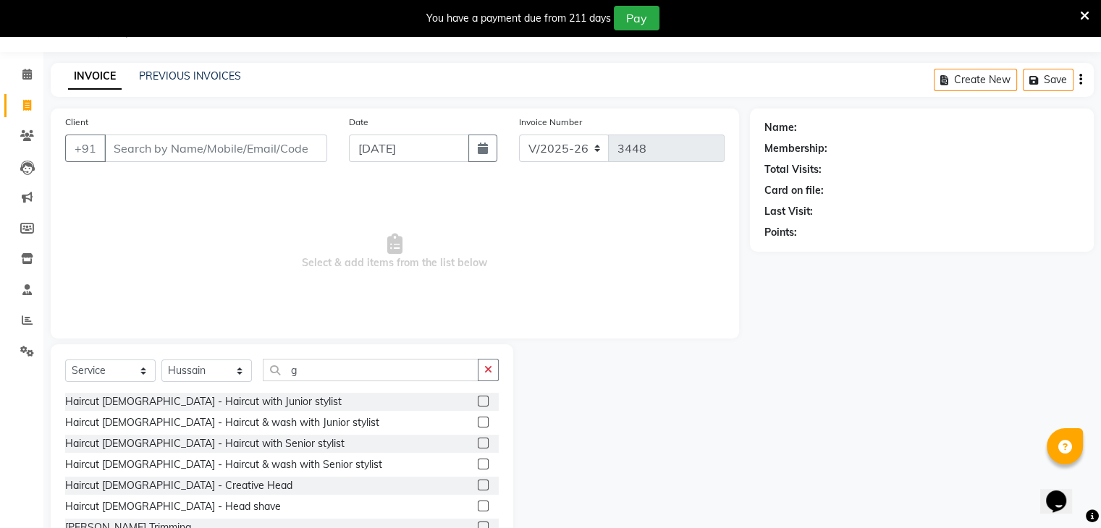
click at [311, 382] on div "Select Service Product Membership Package Voucher Prepaid Gift Card Select Styl…" at bounding box center [282, 376] width 434 height 34
click at [316, 369] on input "g" at bounding box center [371, 370] width 216 height 22
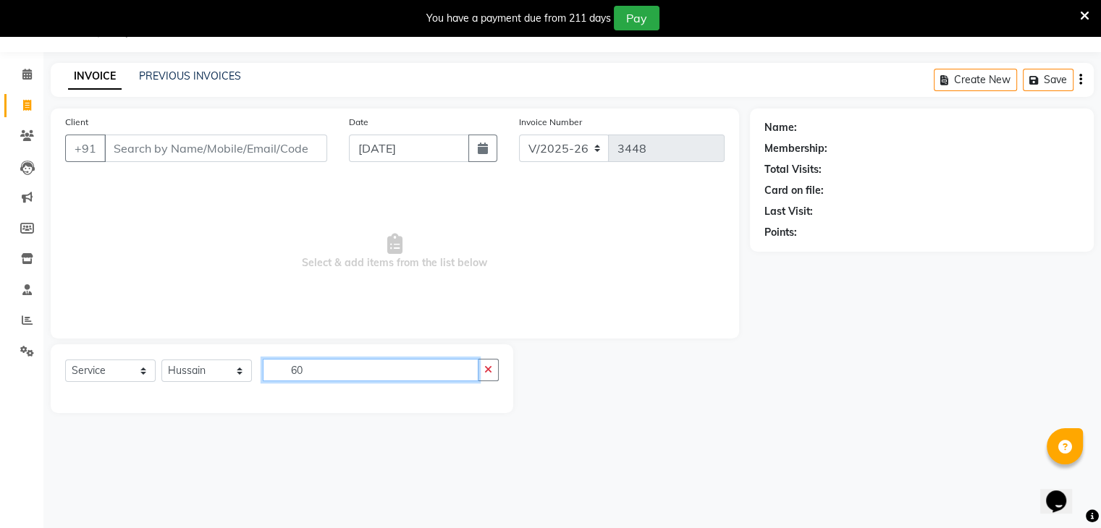
type input "6"
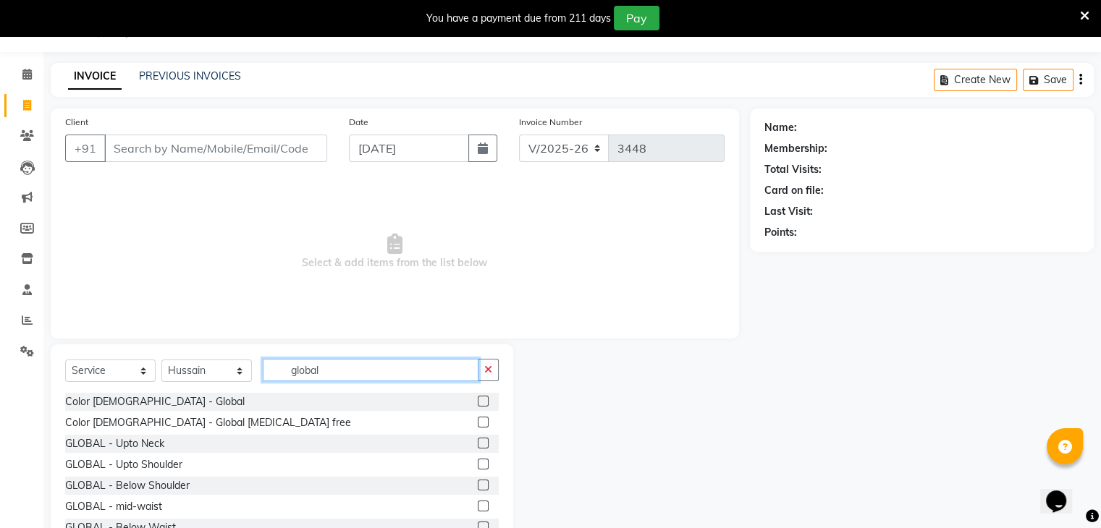
type input "global"
click at [478, 462] on label at bounding box center [483, 464] width 11 height 11
click at [478, 462] on input "checkbox" at bounding box center [482, 464] width 9 height 9
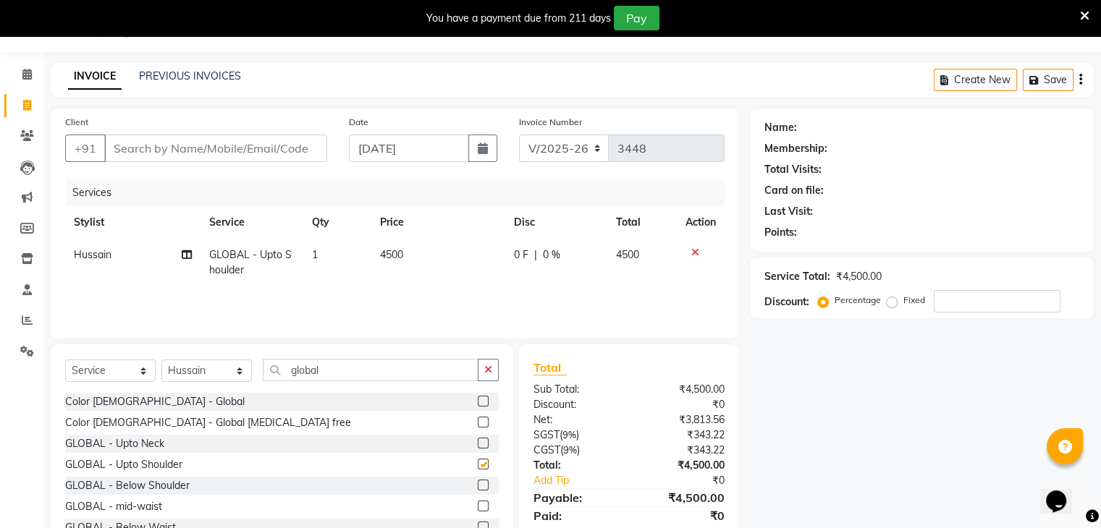
checkbox input "false"
click at [393, 263] on td "4500" at bounding box center [438, 263] width 134 height 48
select select "68200"
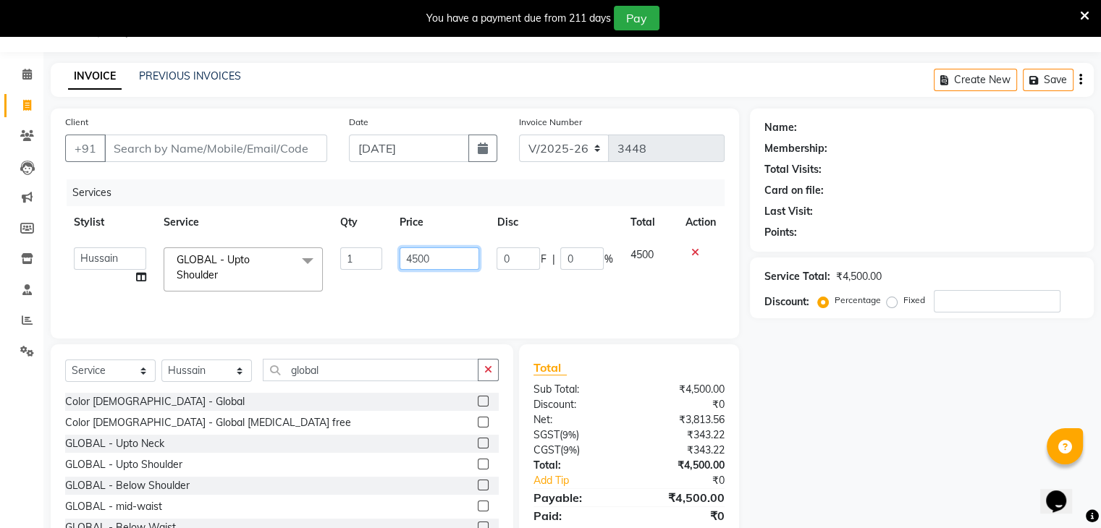
click at [419, 265] on input "4500" at bounding box center [440, 259] width 80 height 22
type input "6000"
click at [450, 293] on div "Services Stylist Service Qty Price Disc Total Action Abid Arti CHANDANI Dhaval …" at bounding box center [395, 252] width 660 height 145
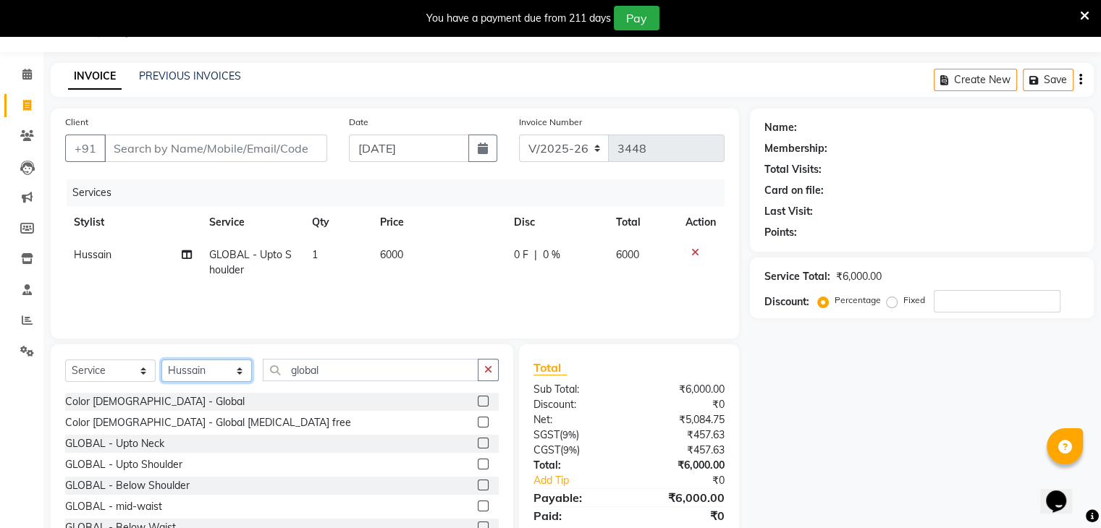
click at [236, 374] on select "Select Stylist Abid Arti CHANDANI Dhaval Sir Disha Hussain Indrajeet Jyoti Mahe…" at bounding box center [206, 371] width 90 height 22
select select "85645"
click at [161, 361] on select "Select Stylist Abid Arti CHANDANI Dhaval Sir Disha Hussain Indrajeet Jyoti Mahe…" at bounding box center [206, 371] width 90 height 22
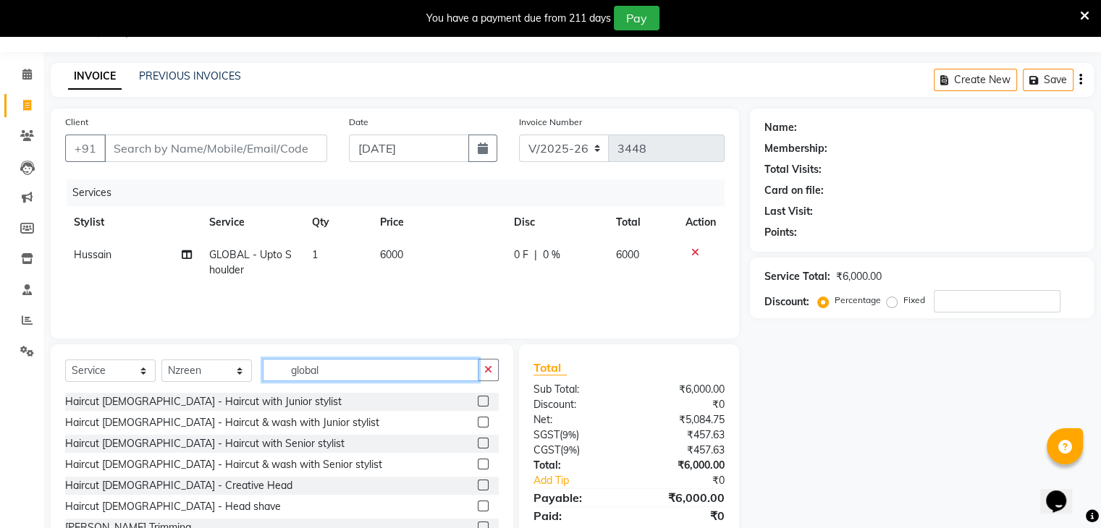
click at [342, 375] on input "global" at bounding box center [371, 370] width 216 height 22
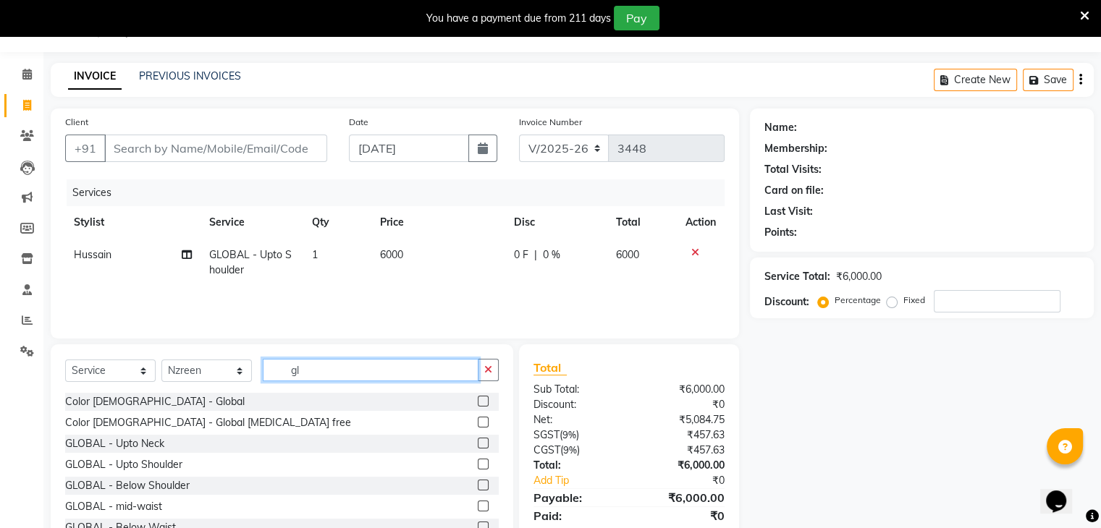
type input "g"
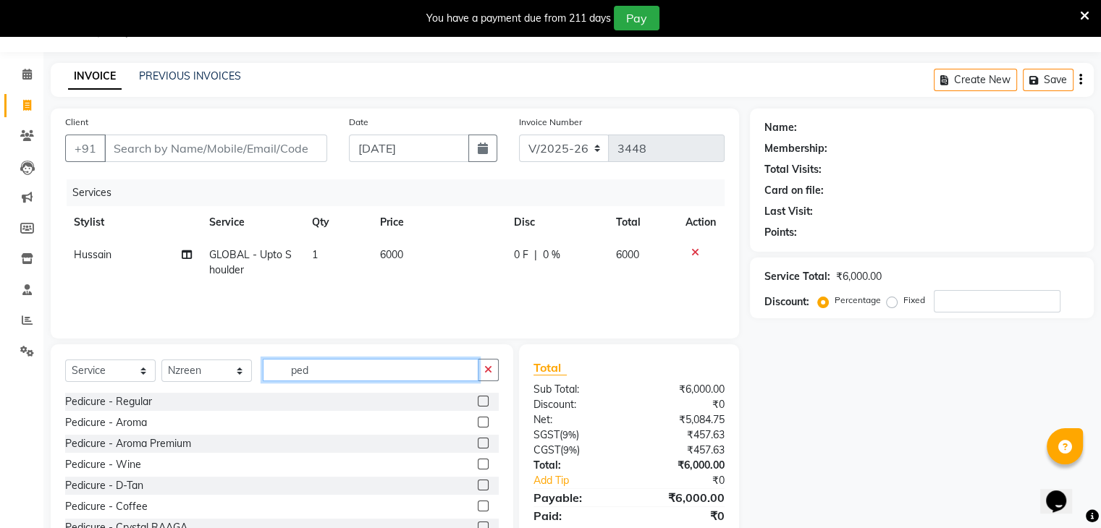
type input "ped"
click at [478, 424] on label at bounding box center [483, 422] width 11 height 11
click at [478, 424] on input "checkbox" at bounding box center [482, 422] width 9 height 9
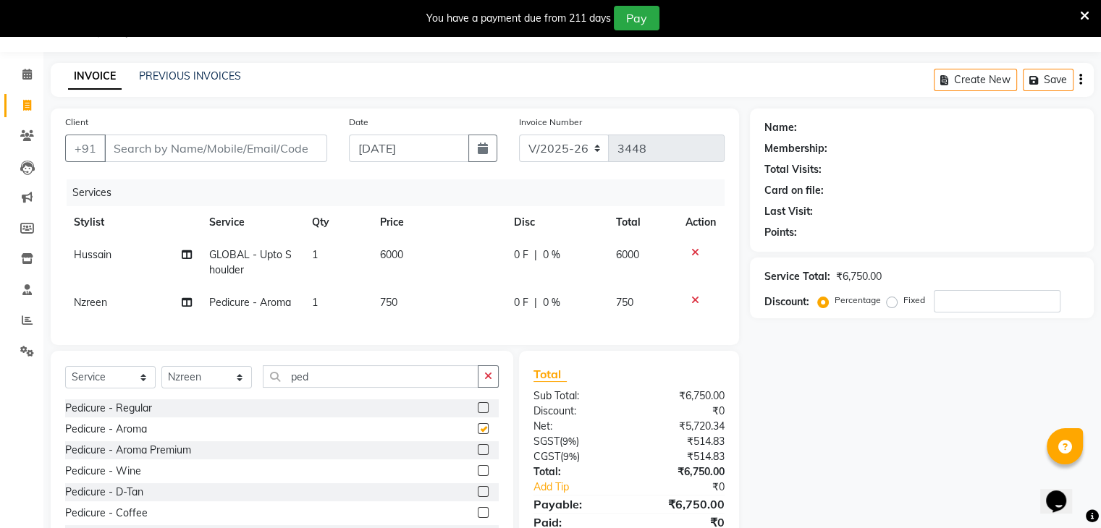
checkbox input "false"
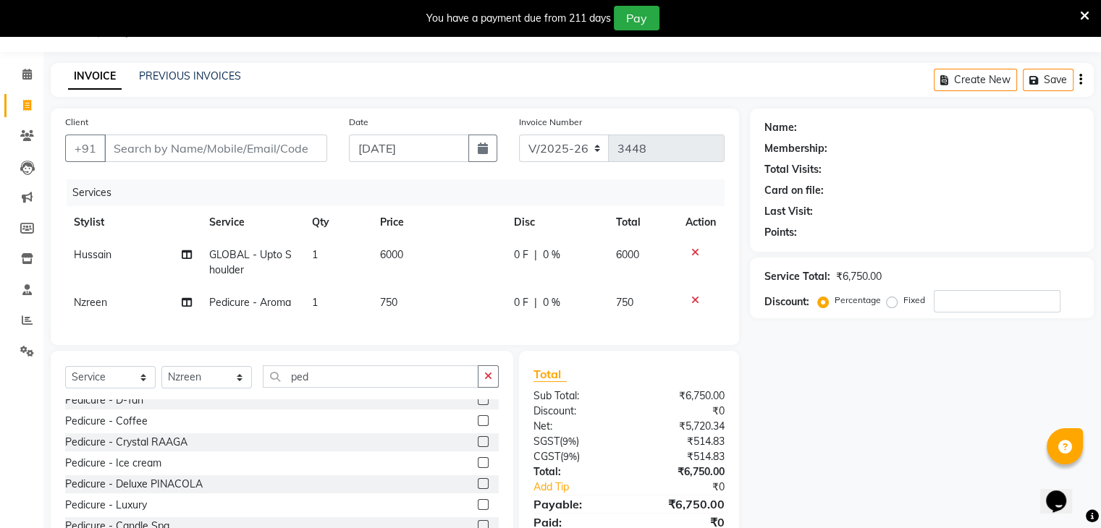
scroll to position [107, 0]
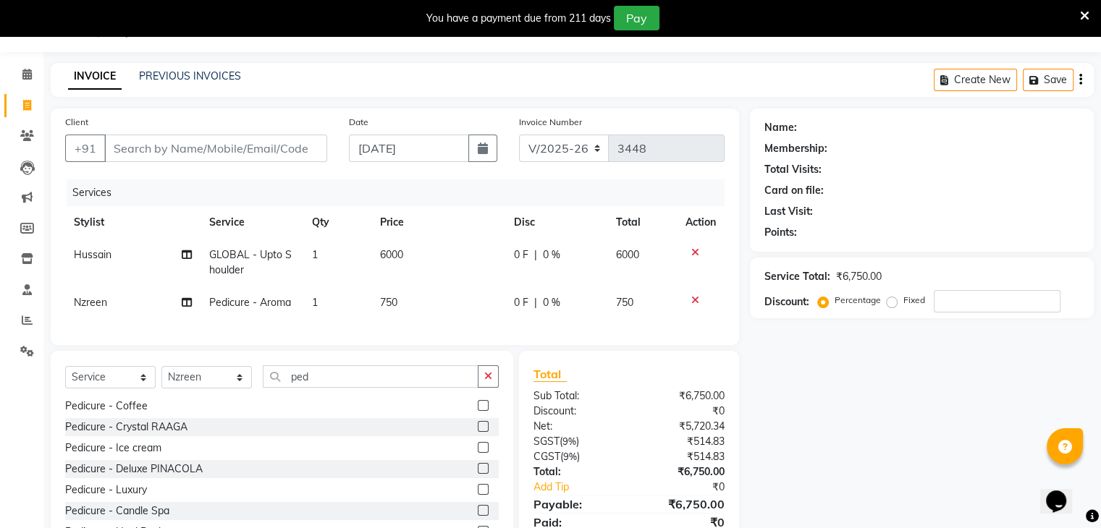
click at [983, 313] on div "Service Total: ₹6,750.00 Discount: Percentage Fixed" at bounding box center [922, 288] width 344 height 61
click at [959, 299] on input "number" at bounding box center [997, 301] width 127 height 22
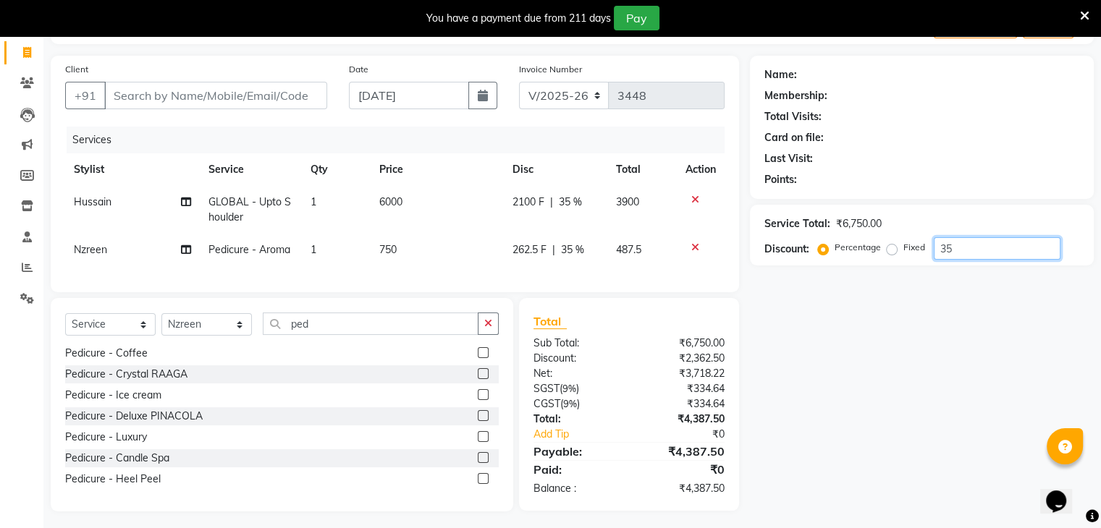
scroll to position [106, 0]
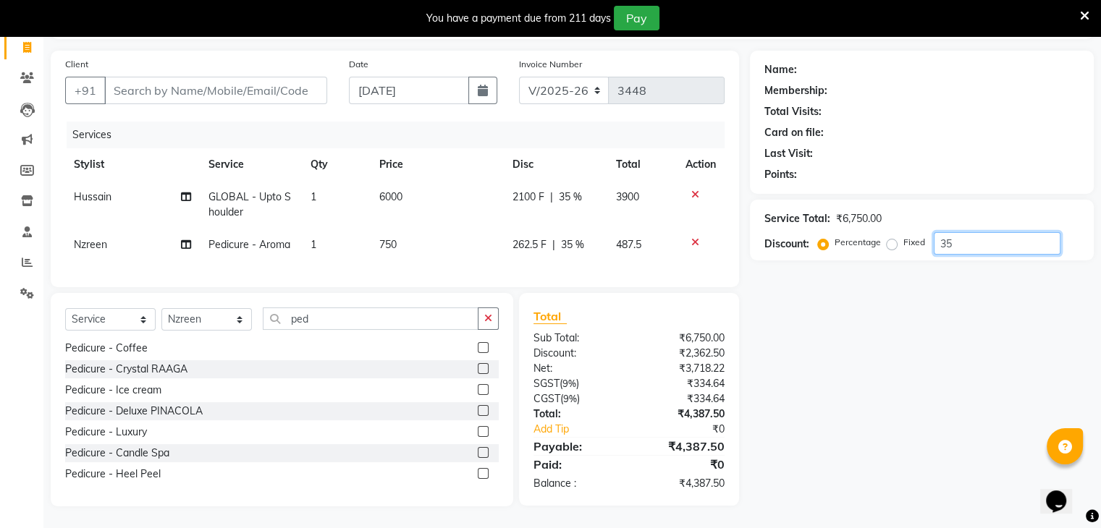
type input "35"
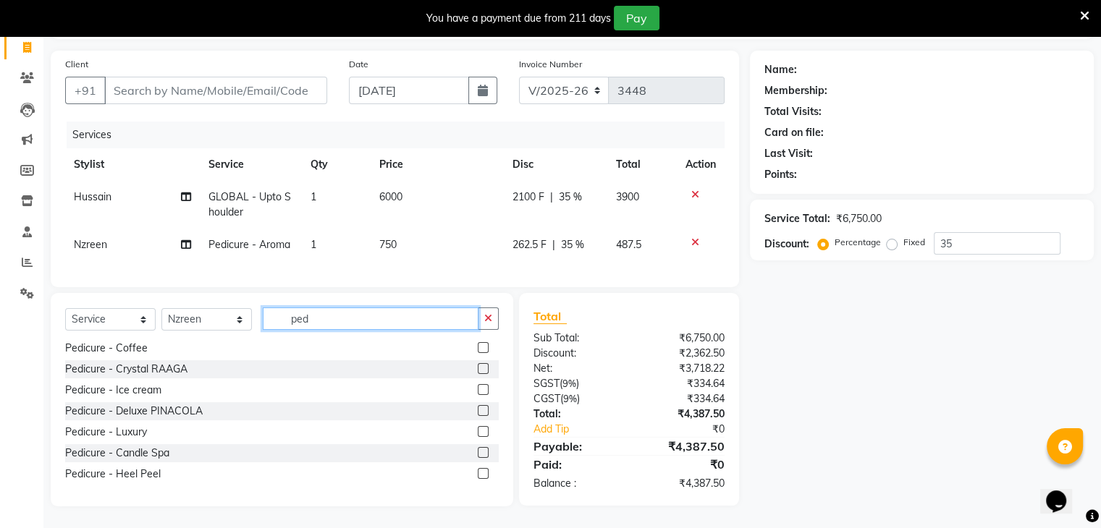
click at [341, 321] on input "ped" at bounding box center [371, 319] width 216 height 22
click at [355, 324] on input "ped" at bounding box center [371, 319] width 216 height 22
click at [332, 319] on input "ped" at bounding box center [371, 319] width 216 height 22
type input "p"
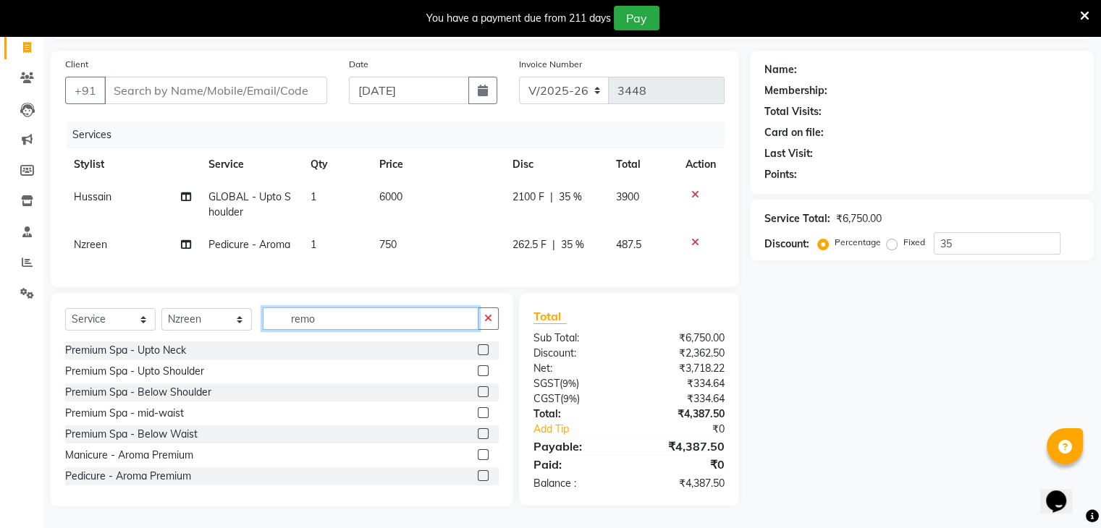
scroll to position [105, 0]
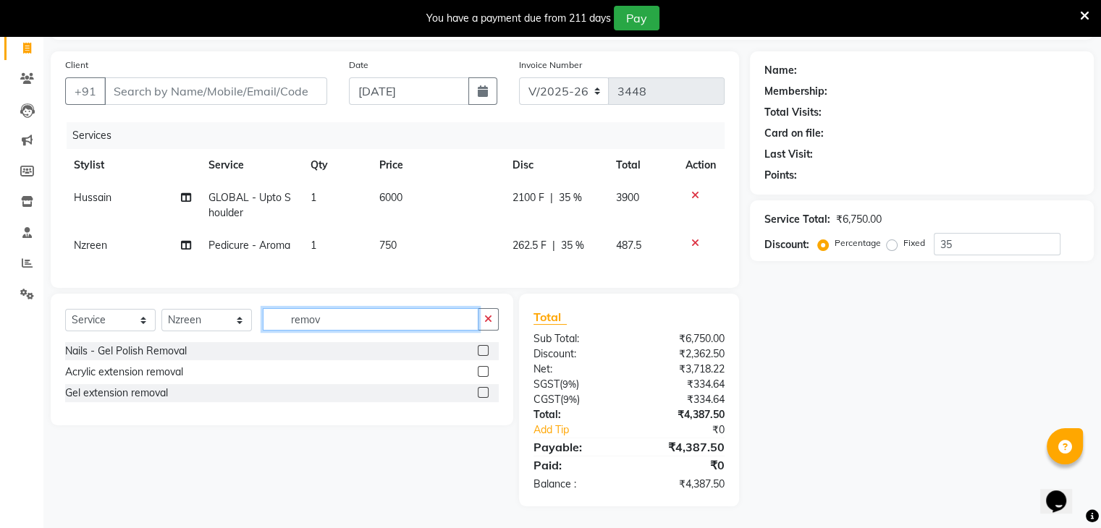
type input "remov"
click at [484, 347] on label at bounding box center [483, 350] width 11 height 11
click at [484, 347] on input "checkbox" at bounding box center [482, 351] width 9 height 9
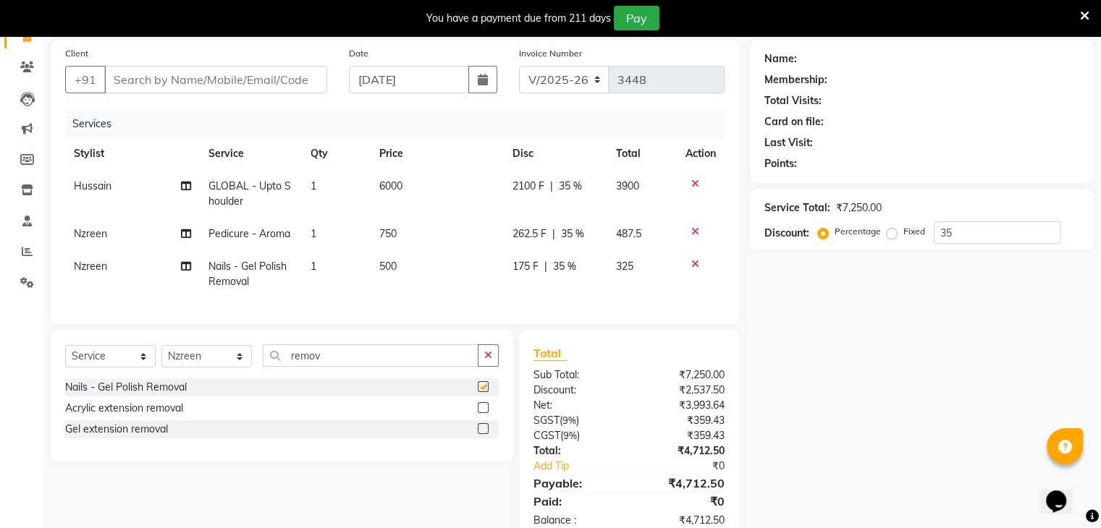
checkbox input "false"
click at [350, 360] on input "remov" at bounding box center [371, 356] width 216 height 22
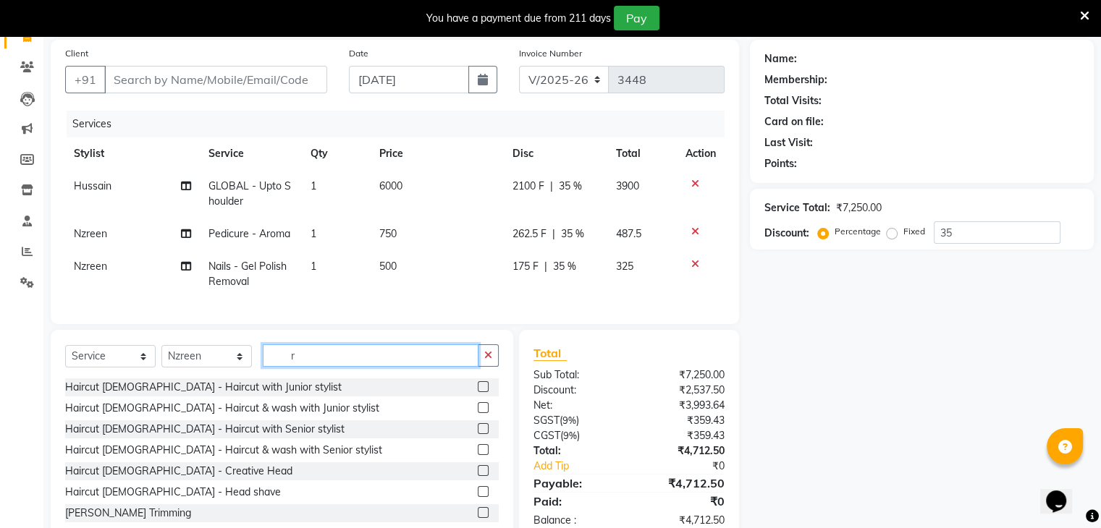
type input "r"
click at [568, 267] on span "35 %" at bounding box center [563, 266] width 23 height 15
select select "85645"
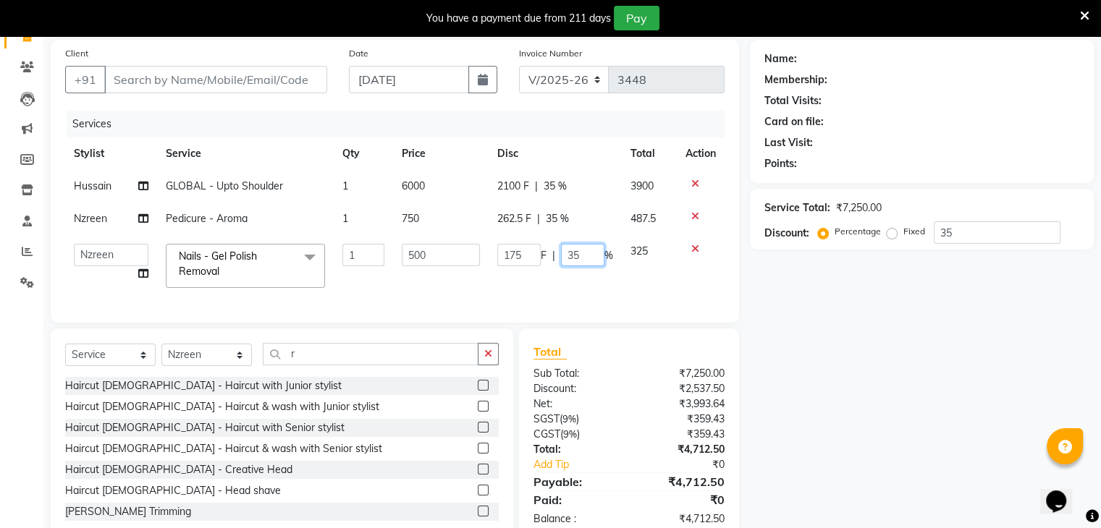
click at [576, 261] on input "35" at bounding box center [582, 255] width 43 height 22
type input "3"
type input "50"
click at [607, 287] on tr "Abid Arti CHANDANI Dhaval Sir Disha Hussain Indrajeet Jyoti Mahesh Manisha Mayu…" at bounding box center [395, 266] width 660 height 62
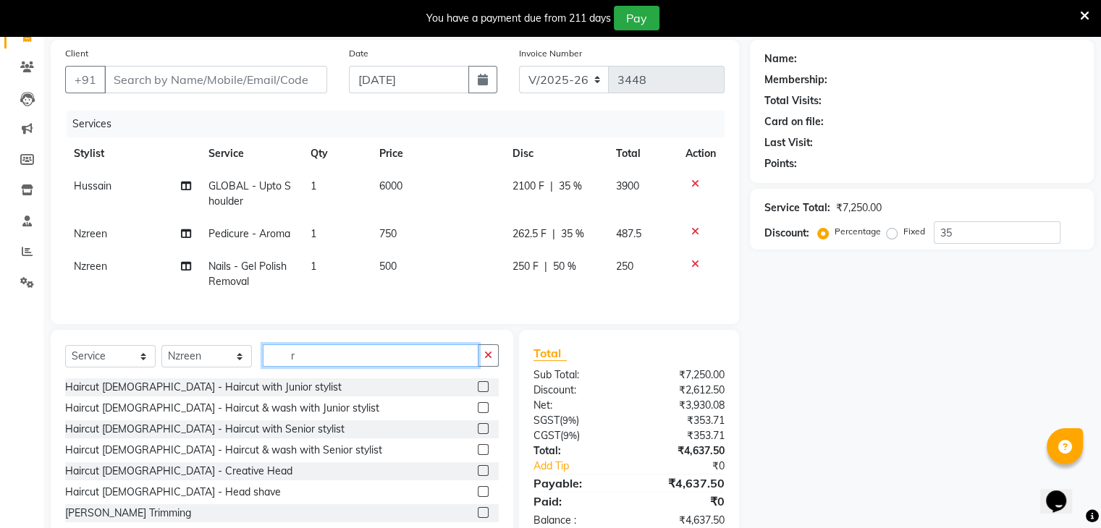
click at [311, 367] on input "r" at bounding box center [371, 356] width 216 height 22
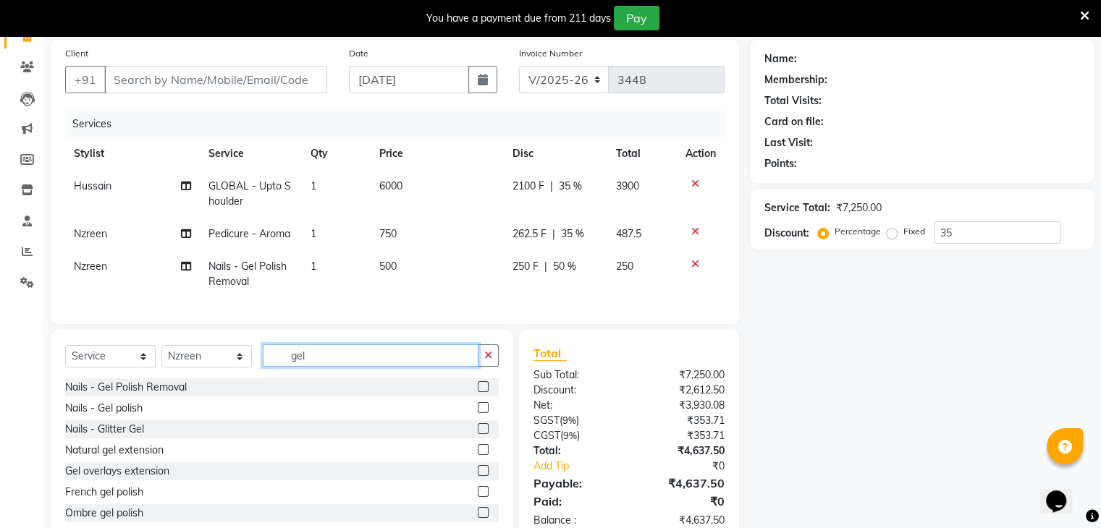
type input "gel"
click at [478, 413] on label at bounding box center [483, 408] width 11 height 11
click at [478, 413] on input "checkbox" at bounding box center [482, 408] width 9 height 9
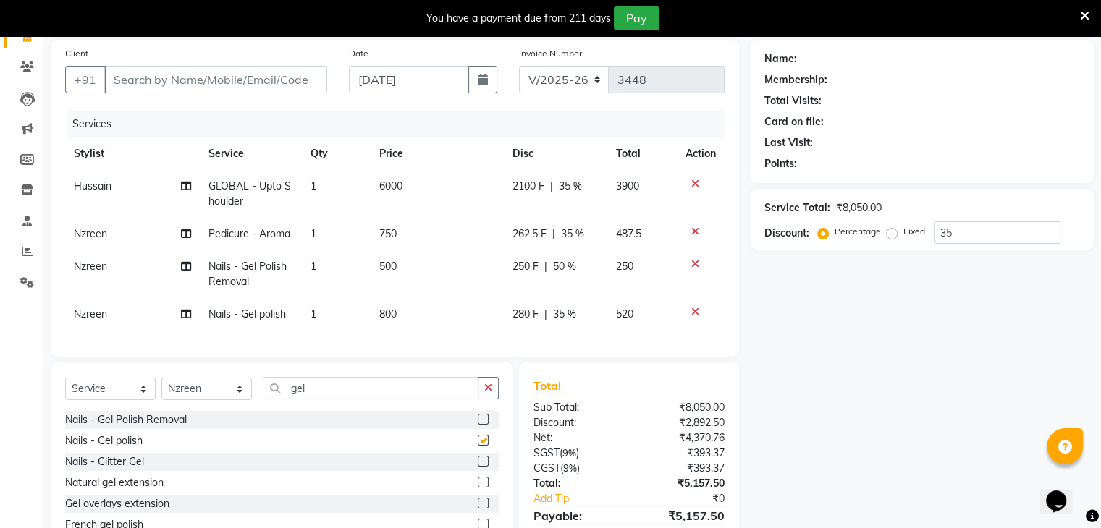
checkbox input "false"
click at [561, 311] on span "35 %" at bounding box center [563, 314] width 23 height 15
select select "85645"
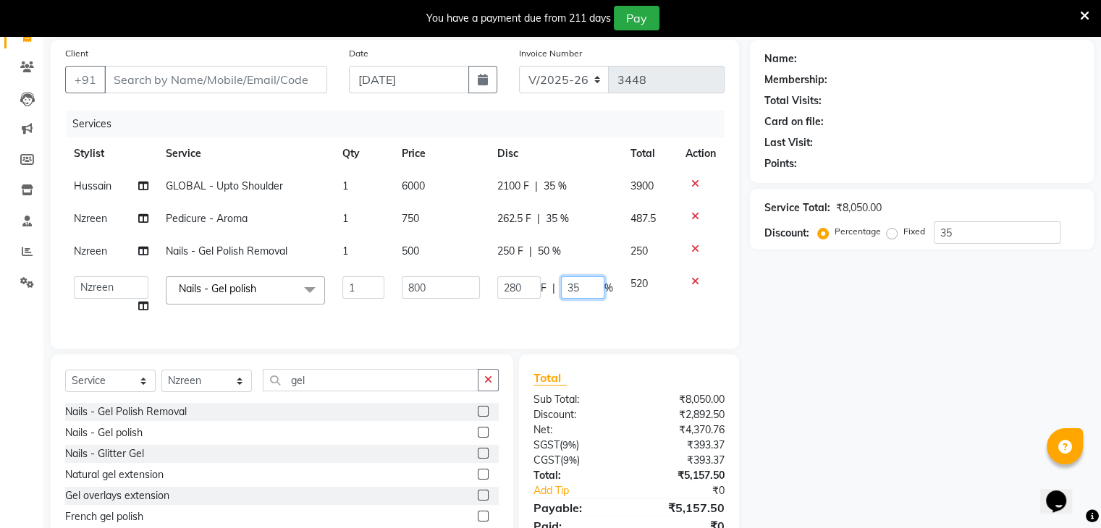
click at [578, 288] on input "35" at bounding box center [582, 288] width 43 height 22
type input "3"
type input "50"
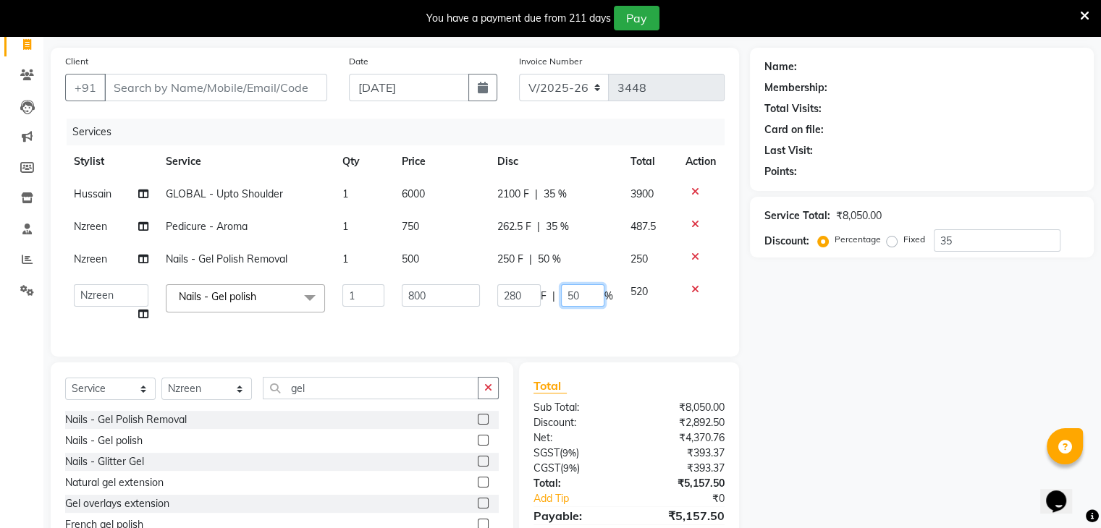
scroll to position [106, 0]
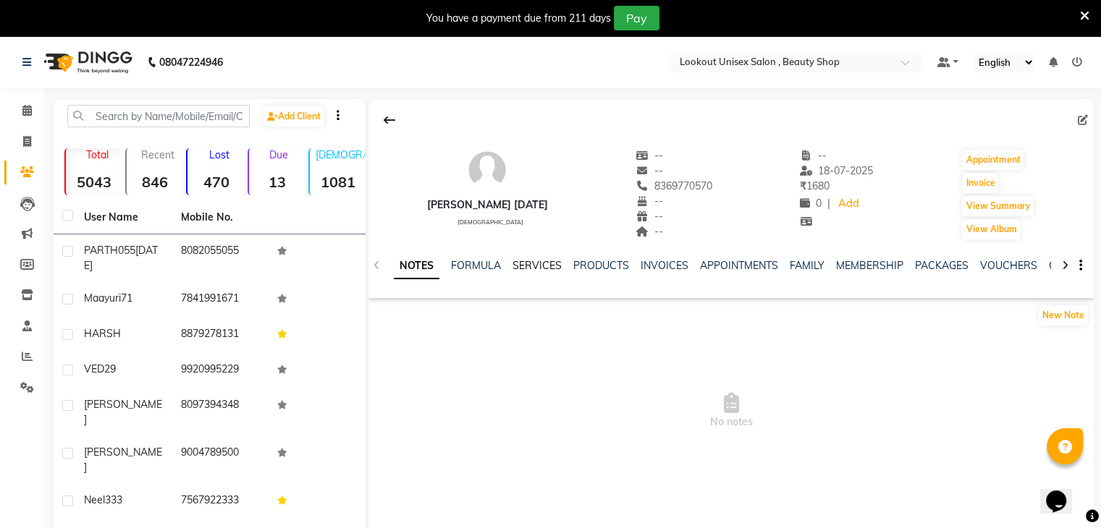
click at [549, 267] on link "SERVICES" at bounding box center [537, 265] width 49 height 13
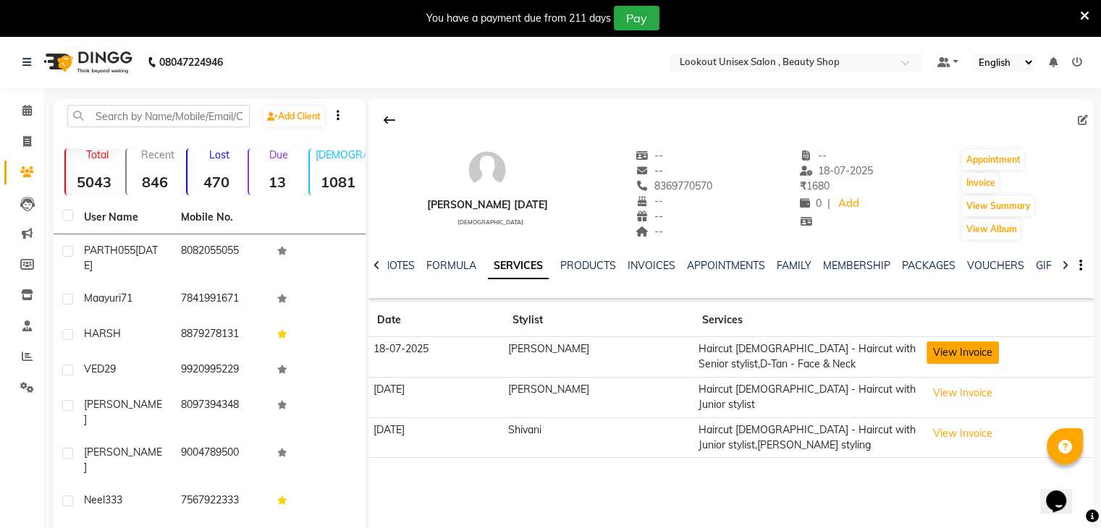
click at [950, 353] on button "View Invoice" at bounding box center [963, 353] width 72 height 22
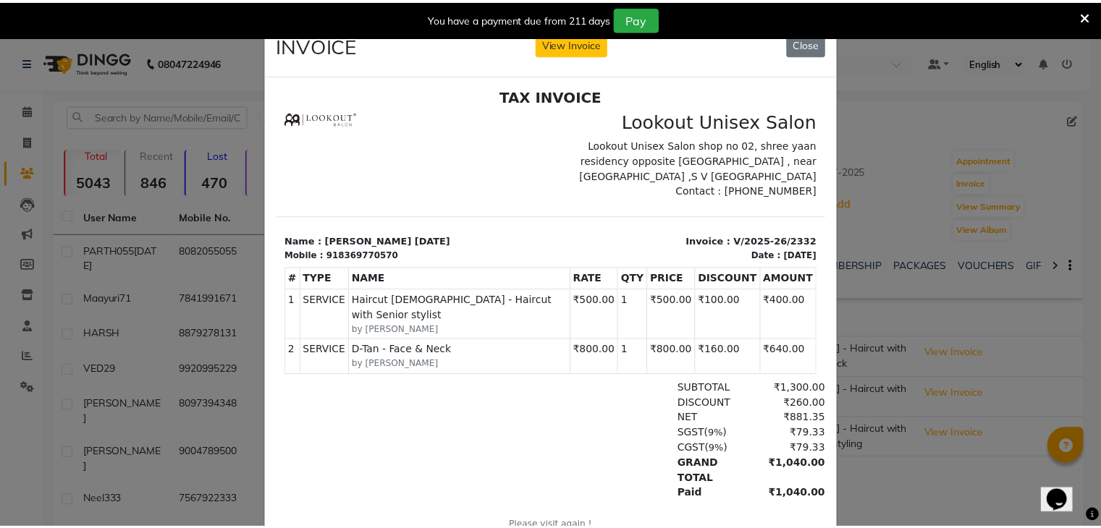
scroll to position [12, 0]
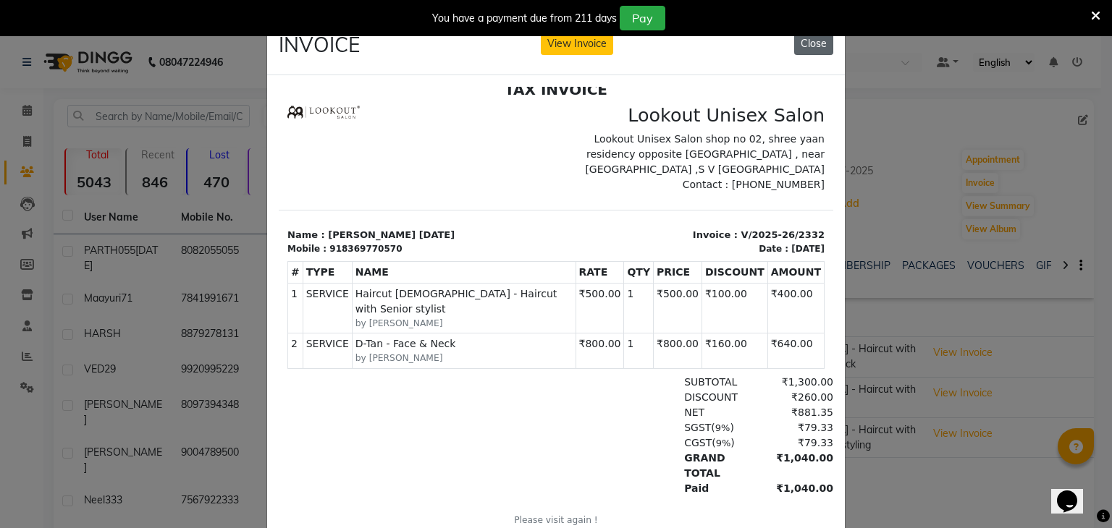
click at [813, 43] on button "Close" at bounding box center [813, 44] width 39 height 22
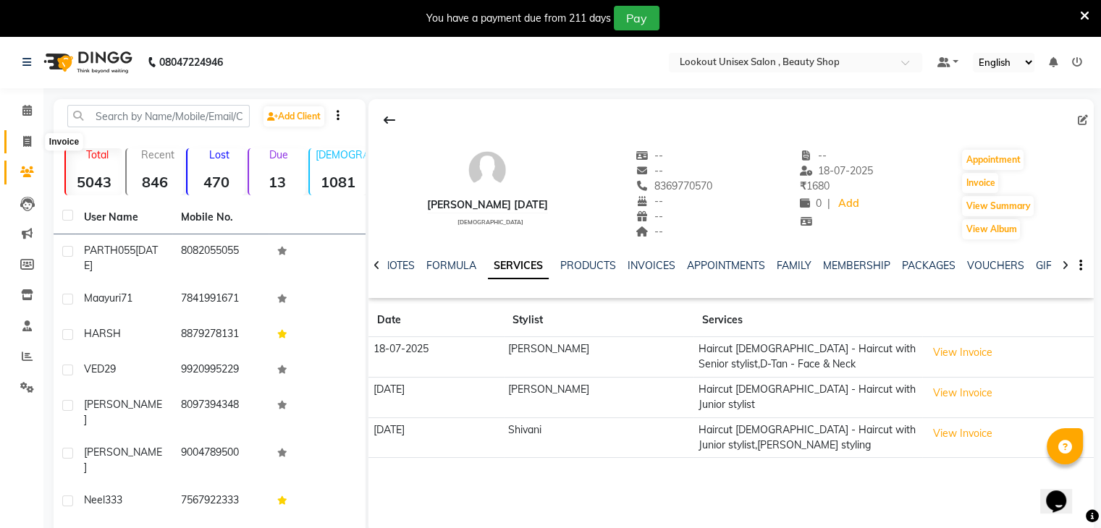
click at [20, 135] on span at bounding box center [26, 142] width 25 height 17
select select "service"
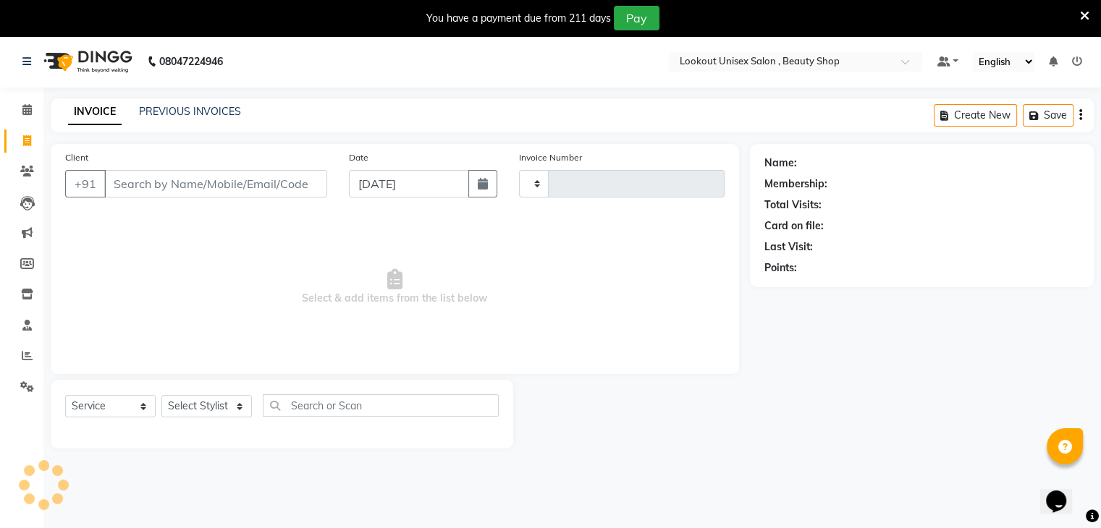
type input "3447"
select select "7658"
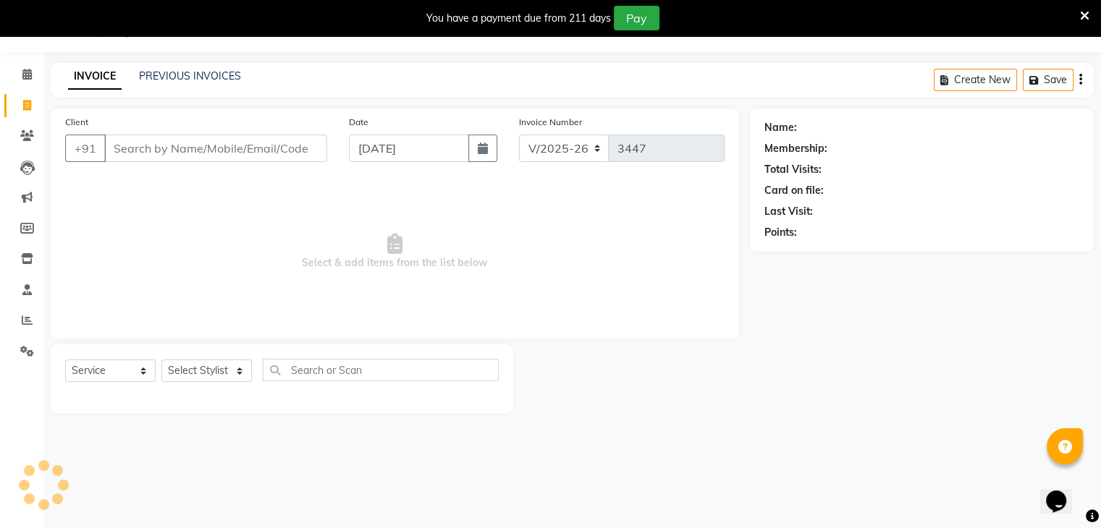
click at [122, 147] on input "Client" at bounding box center [215, 149] width 223 height 28
click at [243, 372] on select "Select Stylist" at bounding box center [206, 371] width 90 height 22
select select "68253"
click at [161, 361] on select "Select Stylist [PERSON_NAME] [PERSON_NAME] Sir Disha [PERSON_NAME] Jyoti Mahesh…" at bounding box center [206, 371] width 90 height 22
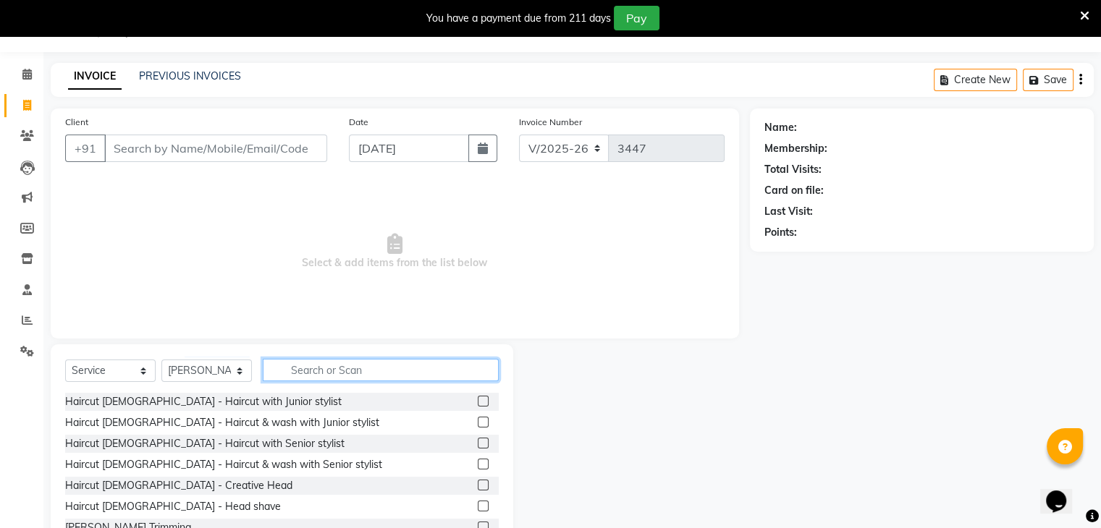
click at [308, 374] on input "text" at bounding box center [381, 370] width 236 height 22
click at [478, 446] on label at bounding box center [483, 443] width 11 height 11
click at [478, 446] on input "checkbox" at bounding box center [482, 443] width 9 height 9
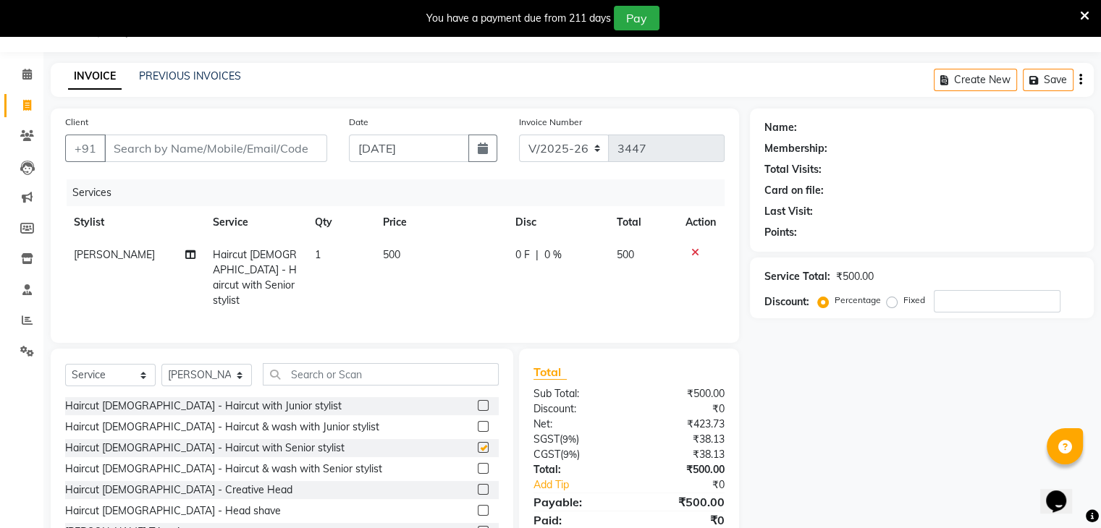
checkbox input "false"
click at [231, 154] on input "Client" at bounding box center [215, 149] width 223 height 28
type input "9"
type input "0"
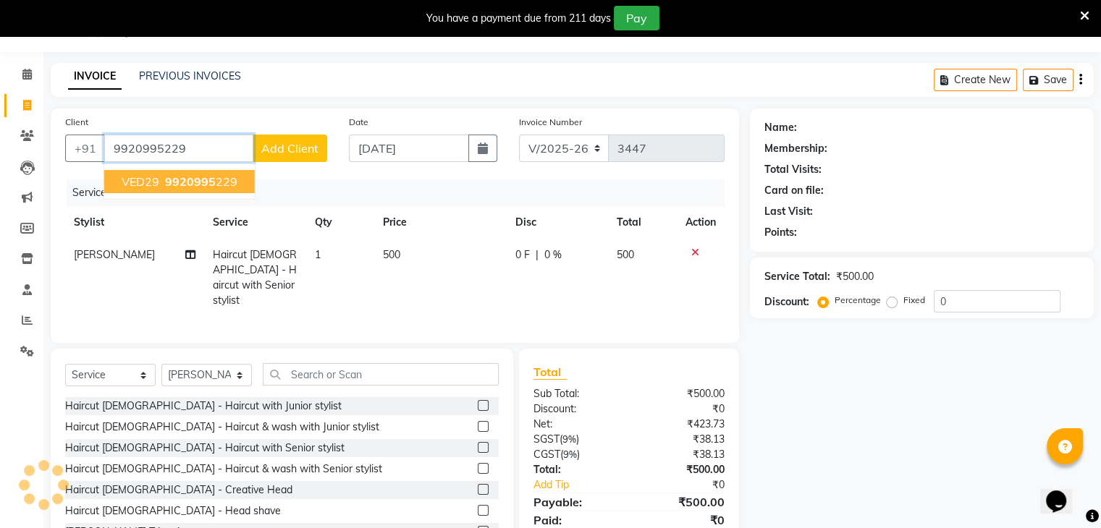
type input "9920995229"
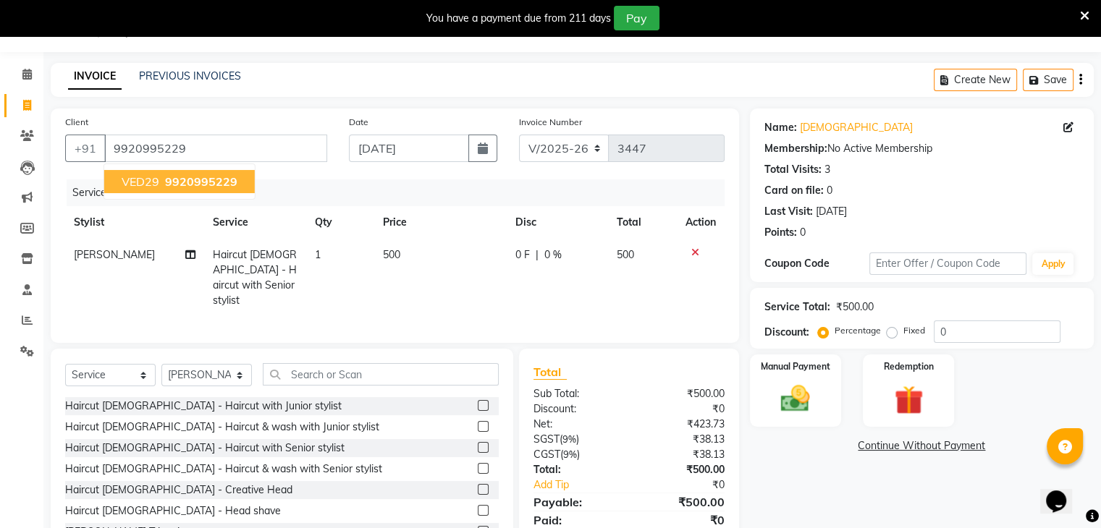
click at [151, 177] on span "VED29" at bounding box center [141, 181] width 38 height 14
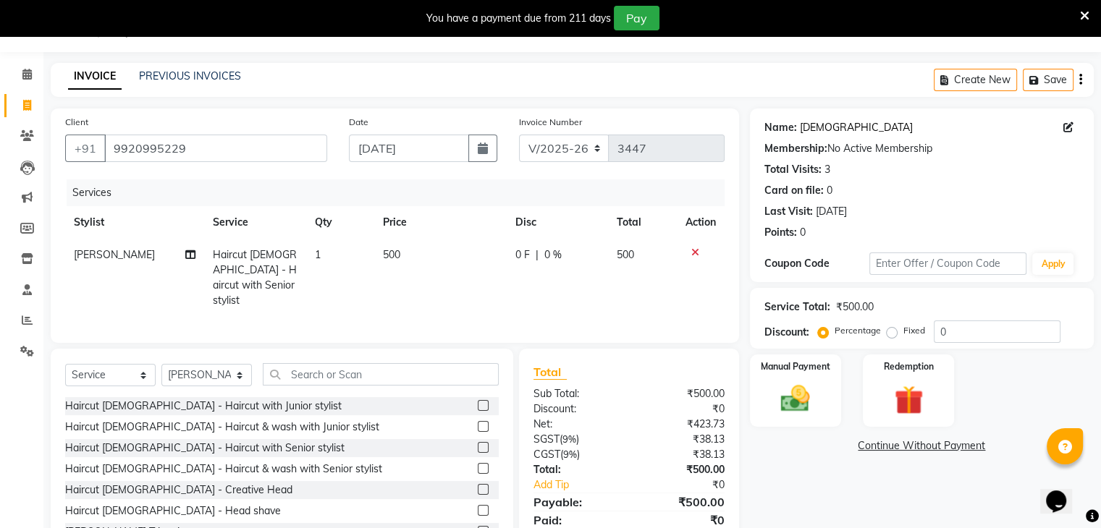
click at [810, 130] on link "Ved29" at bounding box center [856, 127] width 113 height 15
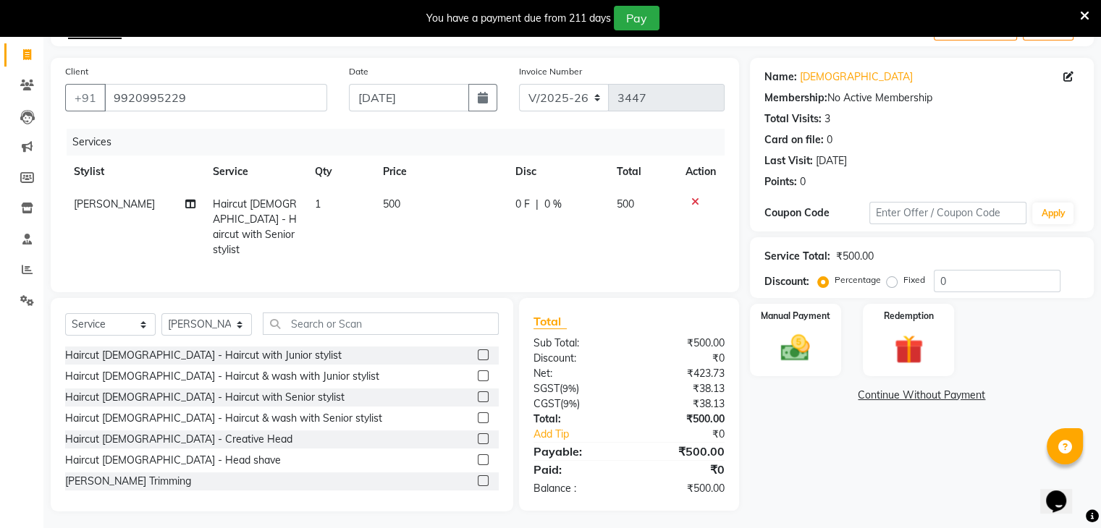
scroll to position [88, 0]
click at [958, 279] on input "0" at bounding box center [997, 280] width 127 height 22
click at [190, 201] on icon at bounding box center [190, 203] width 10 height 10
select select "68253"
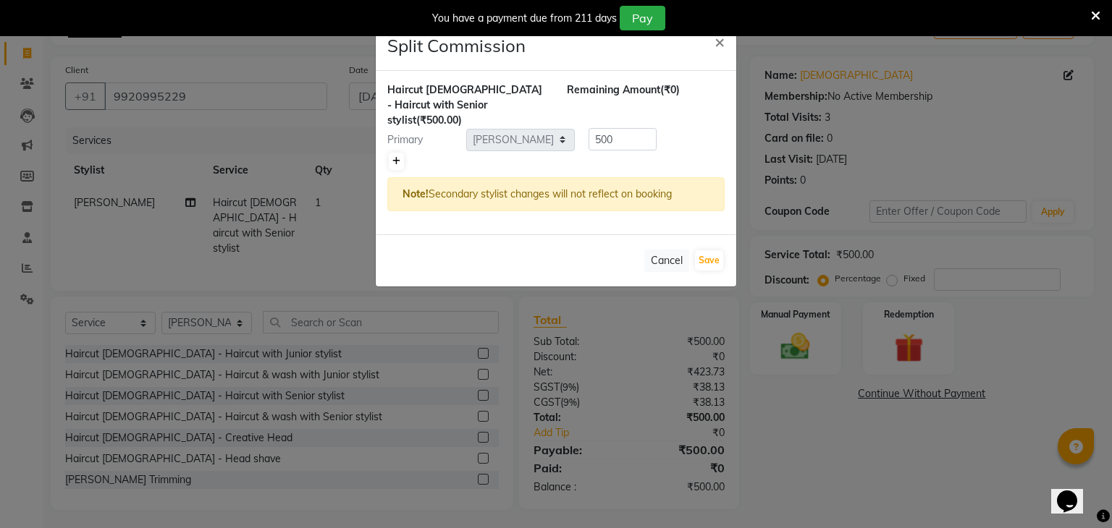
click at [389, 153] on link at bounding box center [396, 161] width 15 height 17
type input "250"
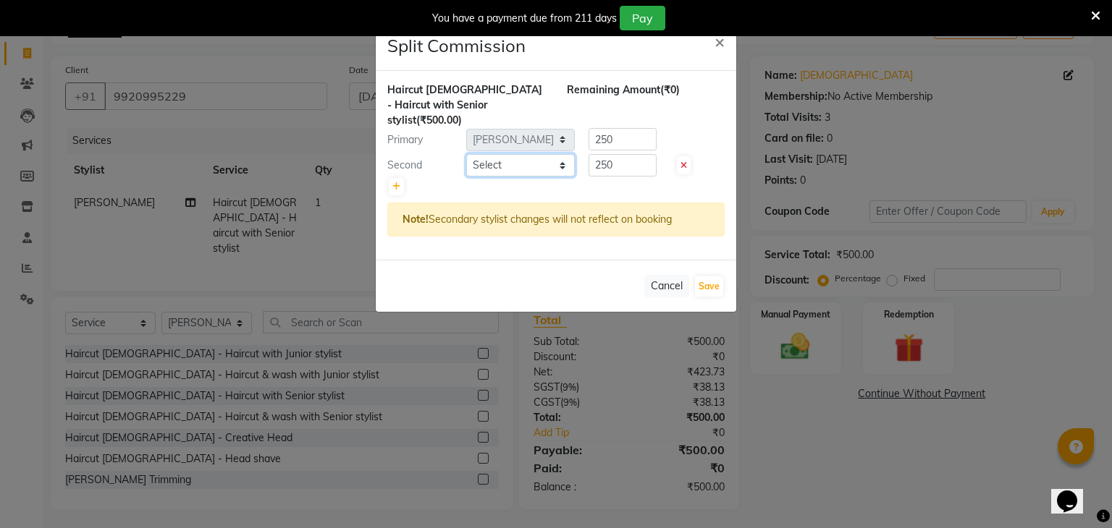
click at [557, 154] on select "Select Abid Arti CHANDANI Dhaval Sir Disha Hussain Indrajeet Jyoti Mahesh Manis…" at bounding box center [520, 165] width 109 height 22
select select "68211"
click at [466, 154] on select "Select Abid Arti CHANDANI Dhaval Sir Disha Hussain Indrajeet Jyoti Mahesh Manis…" at bounding box center [520, 165] width 109 height 22
click at [602, 154] on input "250" at bounding box center [623, 165] width 68 height 22
type input "50"
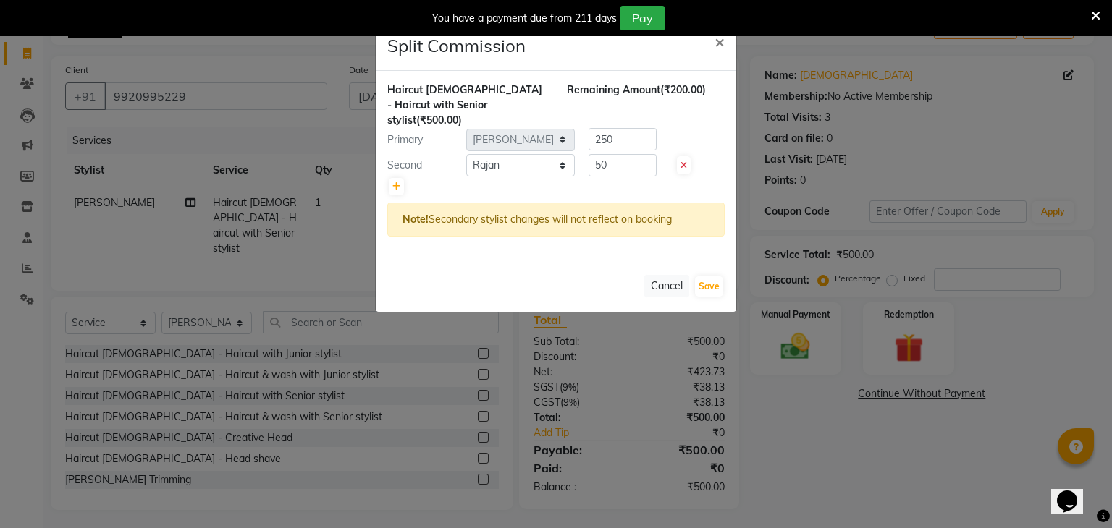
click at [602, 177] on div at bounding box center [555, 187] width 337 height 20
click at [617, 128] on input "250" at bounding box center [623, 139] width 68 height 22
type input "2"
type input "450"
click at [717, 277] on button "Save" at bounding box center [709, 287] width 28 height 20
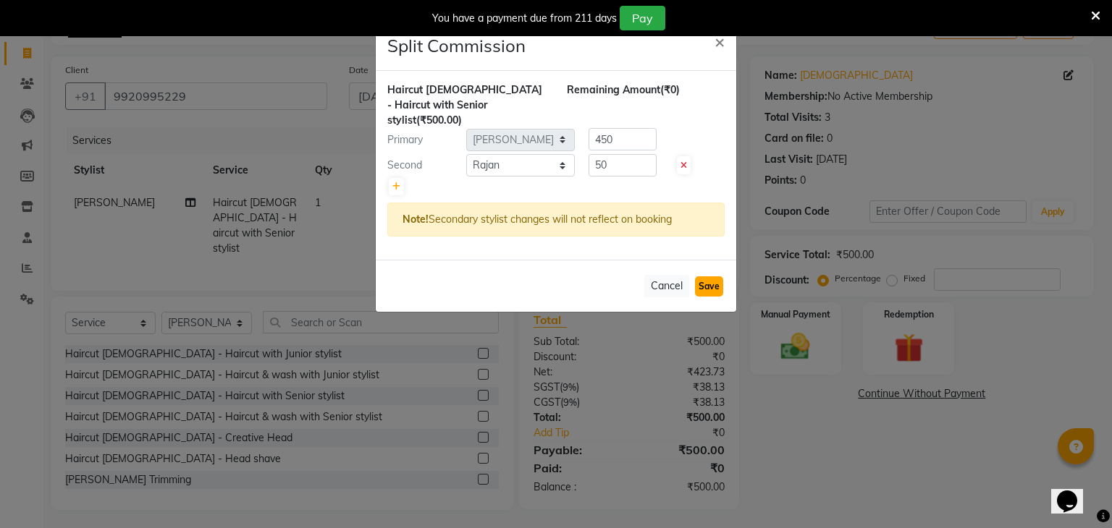
select select "Select"
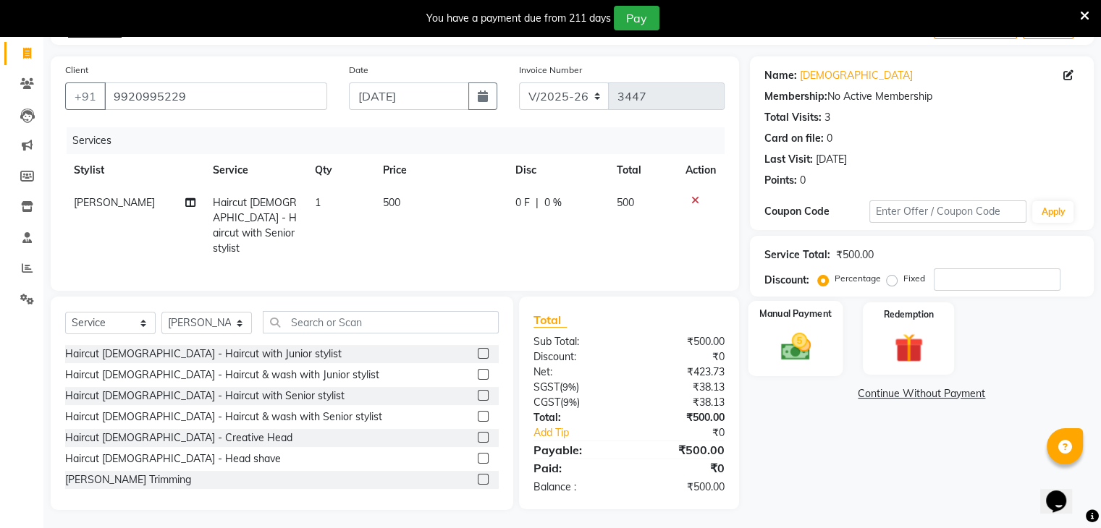
click at [789, 360] on img at bounding box center [795, 347] width 49 height 35
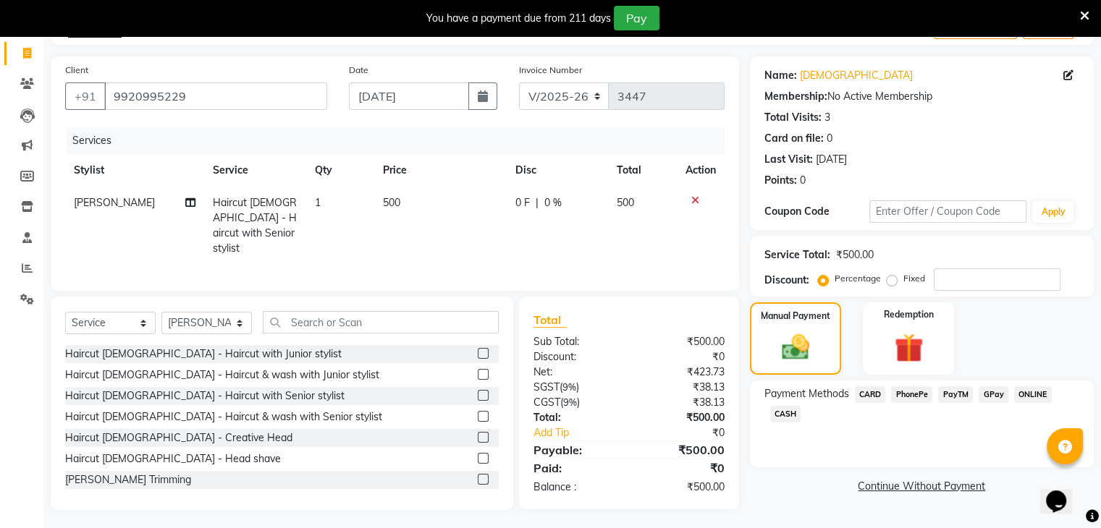
click at [784, 412] on span "CASH" at bounding box center [785, 414] width 31 height 17
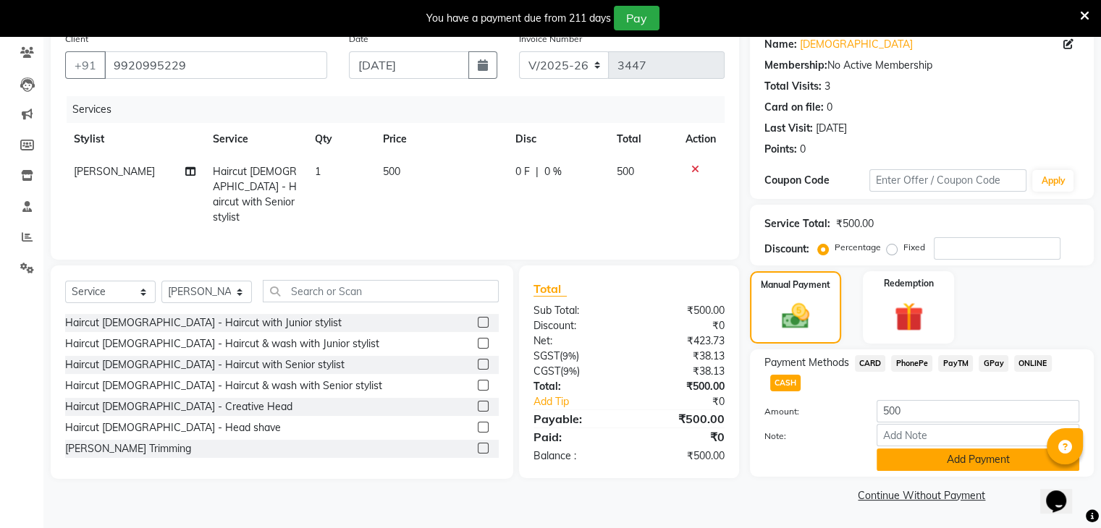
click at [973, 455] on button "Add Payment" at bounding box center [978, 460] width 203 height 22
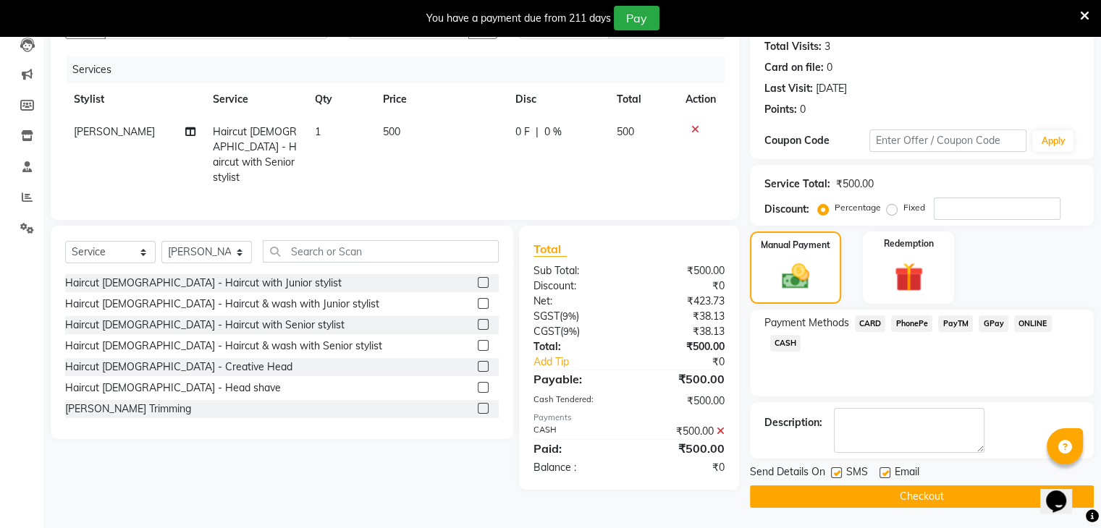
scroll to position [159, 0]
click at [889, 470] on label at bounding box center [885, 473] width 11 height 11
click at [889, 470] on input "checkbox" at bounding box center [884, 473] width 9 height 9
checkbox input "false"
click at [908, 491] on button "Checkout" at bounding box center [922, 497] width 344 height 22
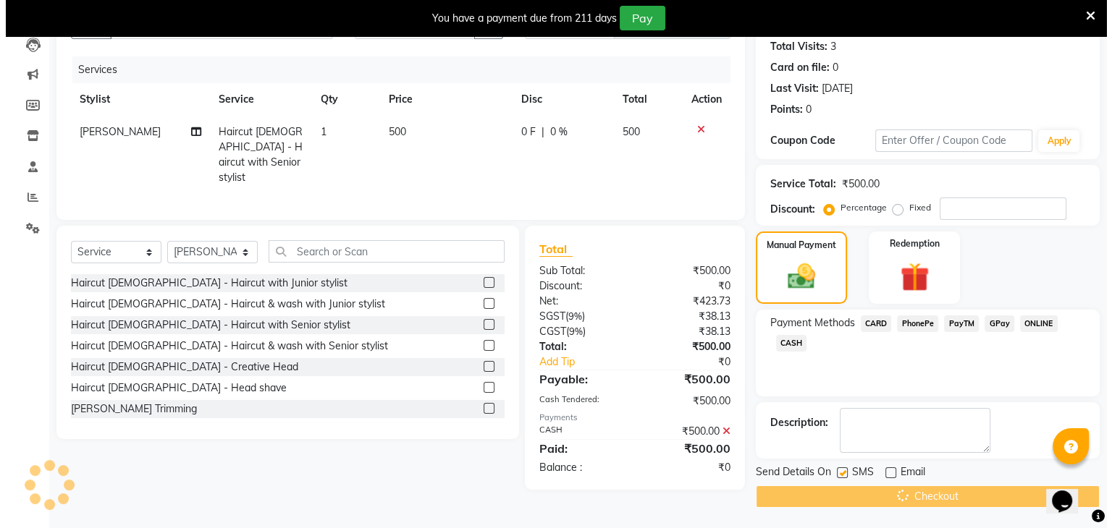
scroll to position [36, 0]
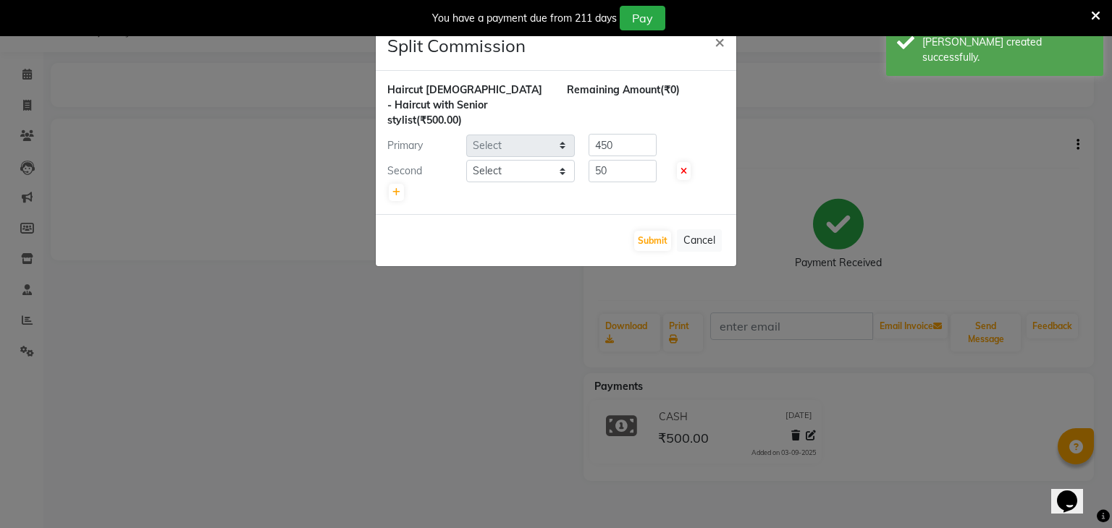
select select "68253"
select select "68211"
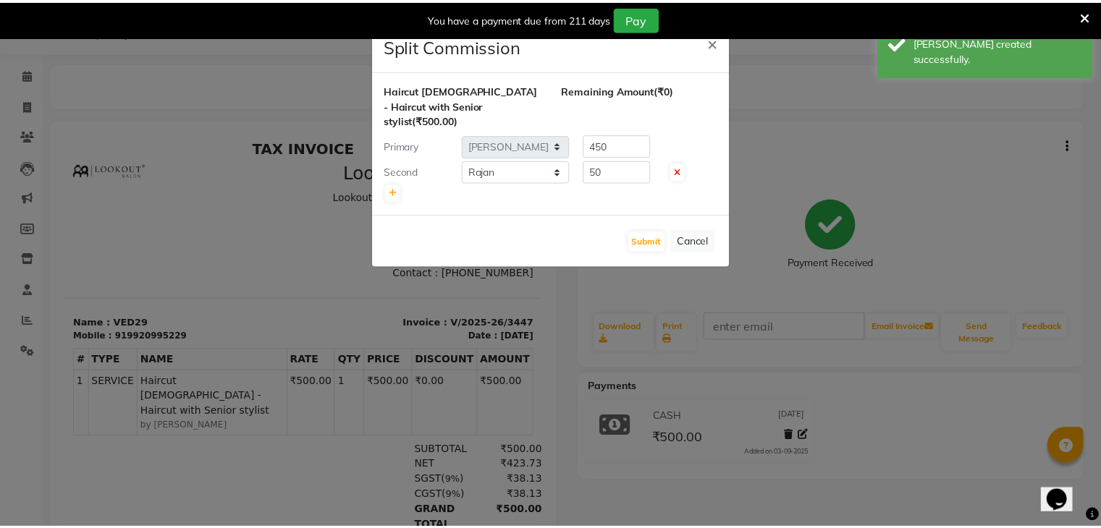
scroll to position [0, 0]
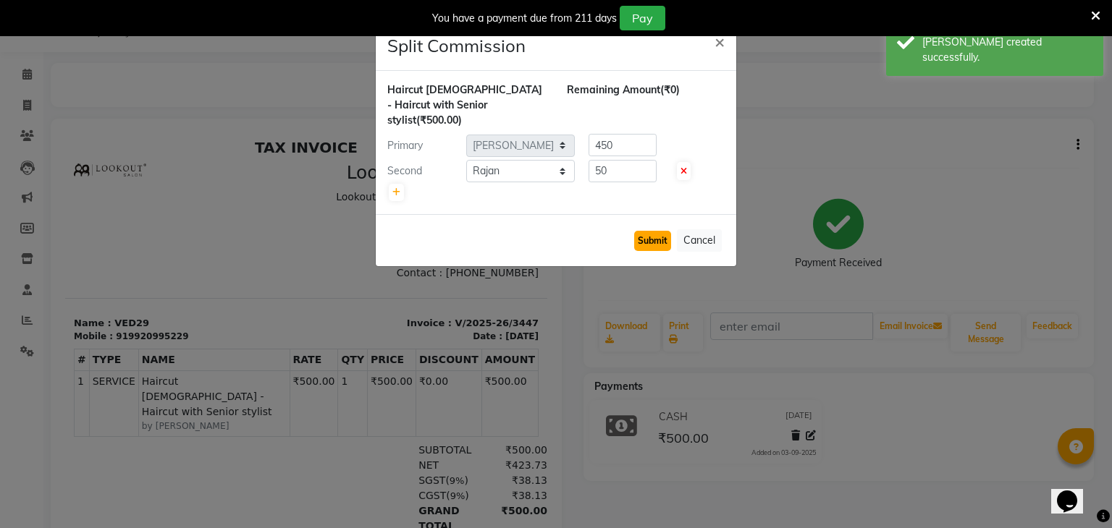
click at [664, 231] on button "Submit" at bounding box center [652, 241] width 37 height 20
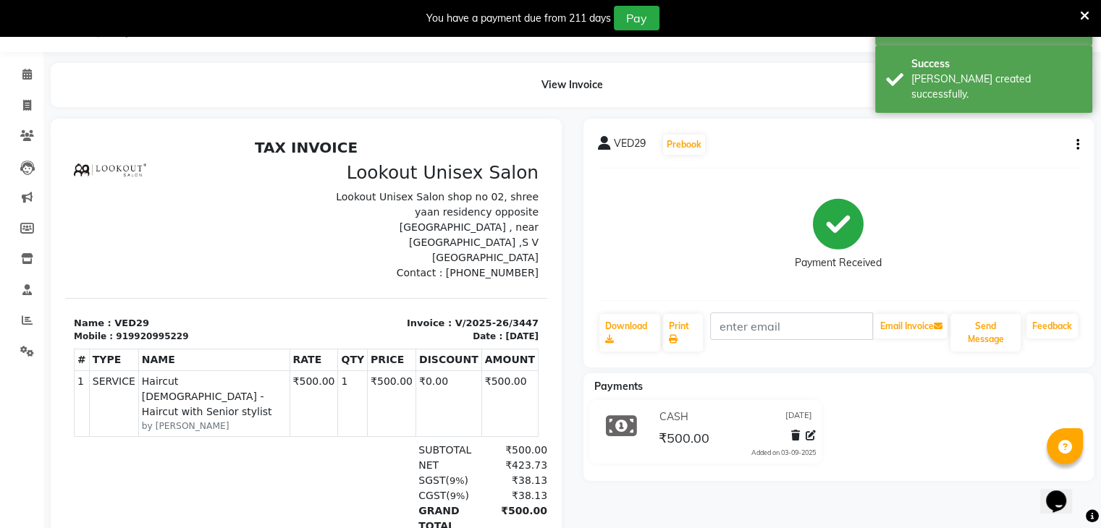
click at [1076, 146] on icon "button" at bounding box center [1077, 145] width 3 height 1
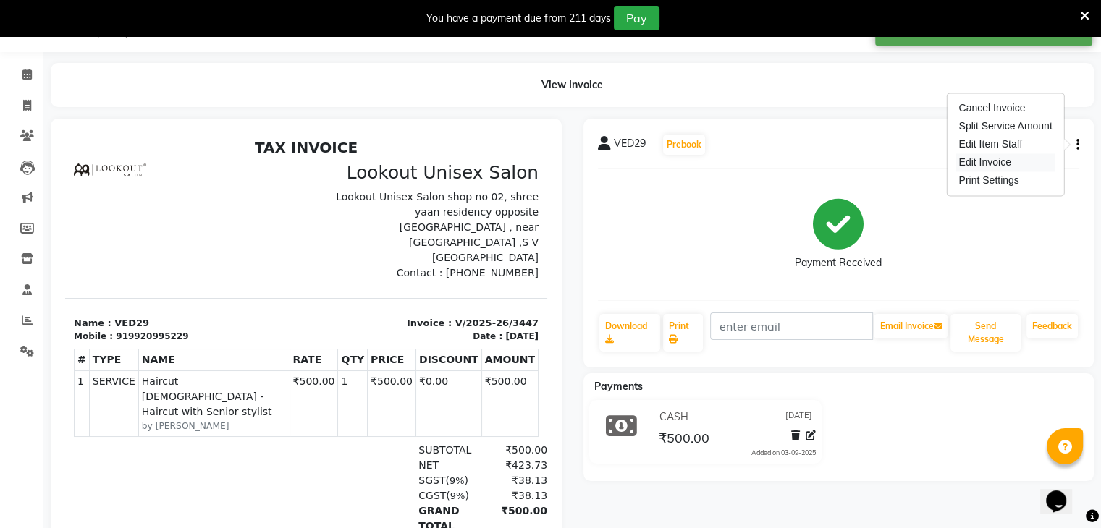
click at [991, 166] on div "Edit Invoice" at bounding box center [1005, 162] width 99 height 18
select select "service"
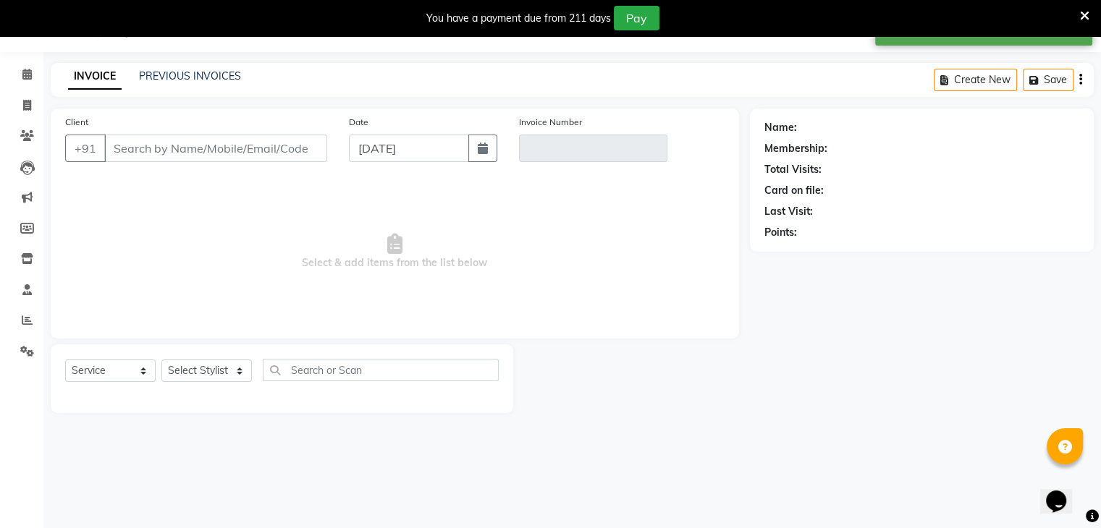
type input "9920995229"
type input "V/2025-26/3447"
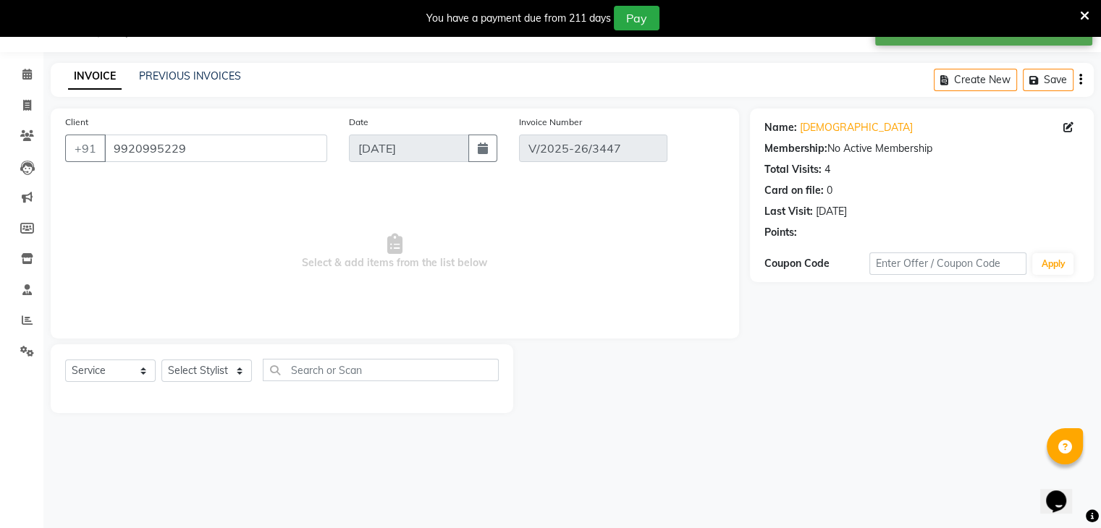
select select "select"
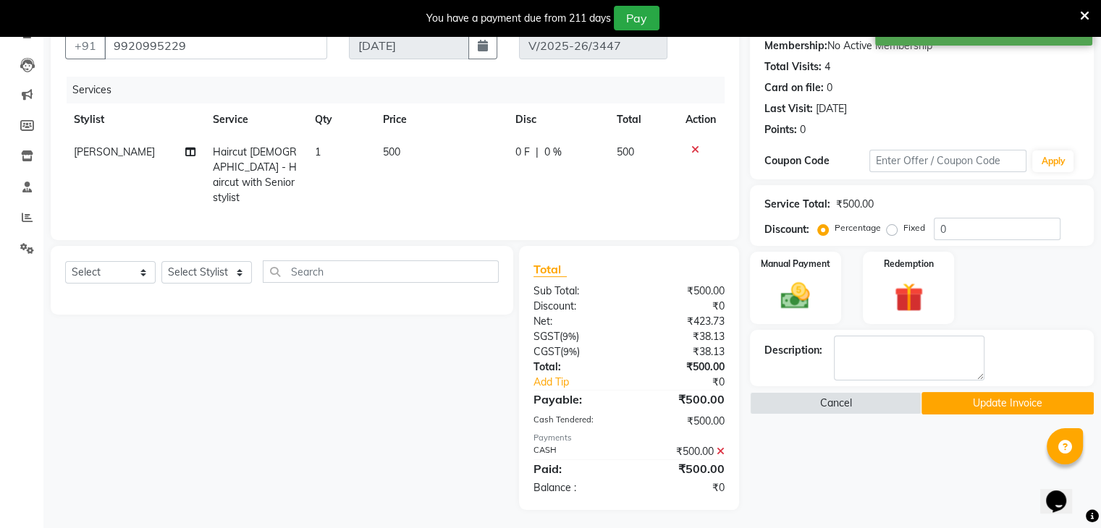
click at [722, 447] on icon at bounding box center [721, 452] width 8 height 10
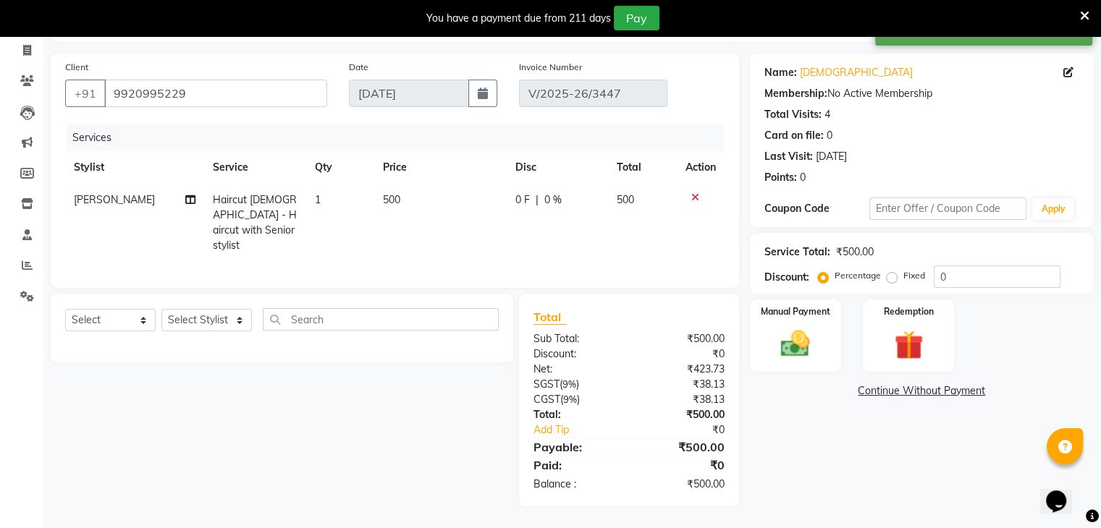
scroll to position [88, 0]
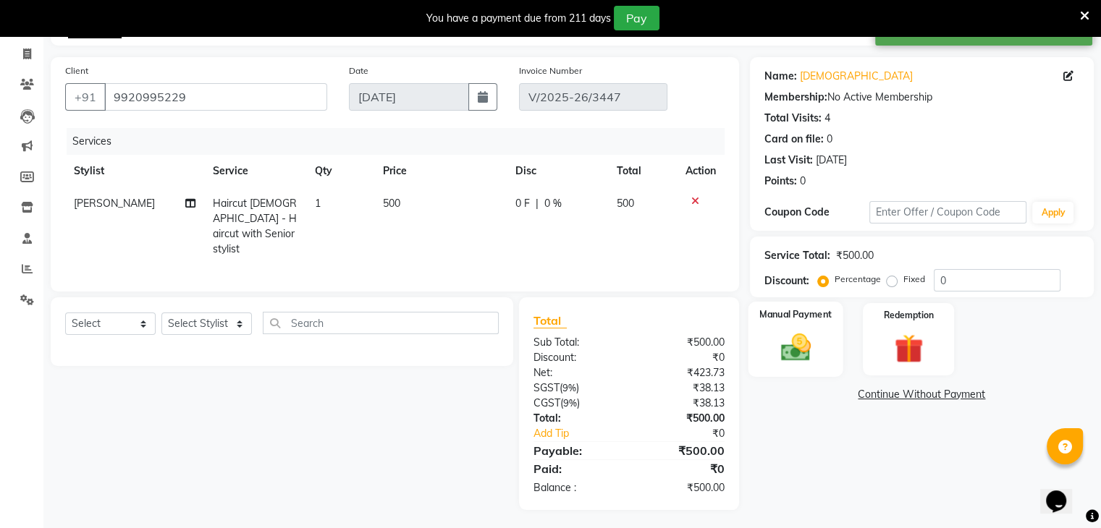
drag, startPoint x: 796, startPoint y: 345, endPoint x: 853, endPoint y: 364, distance: 60.4
click at [796, 345] on img at bounding box center [795, 347] width 47 height 33
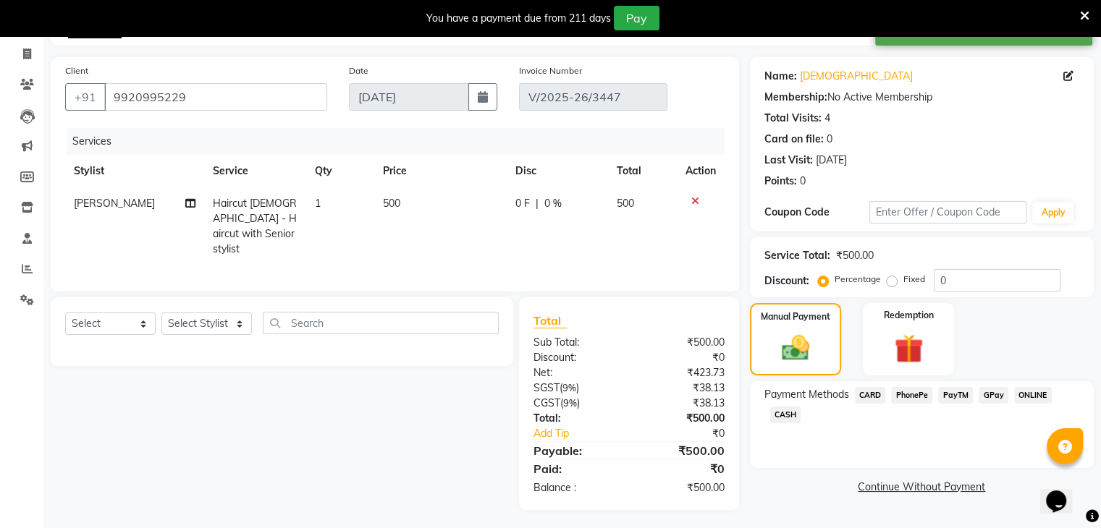
click at [948, 397] on span "PayTM" at bounding box center [955, 395] width 35 height 17
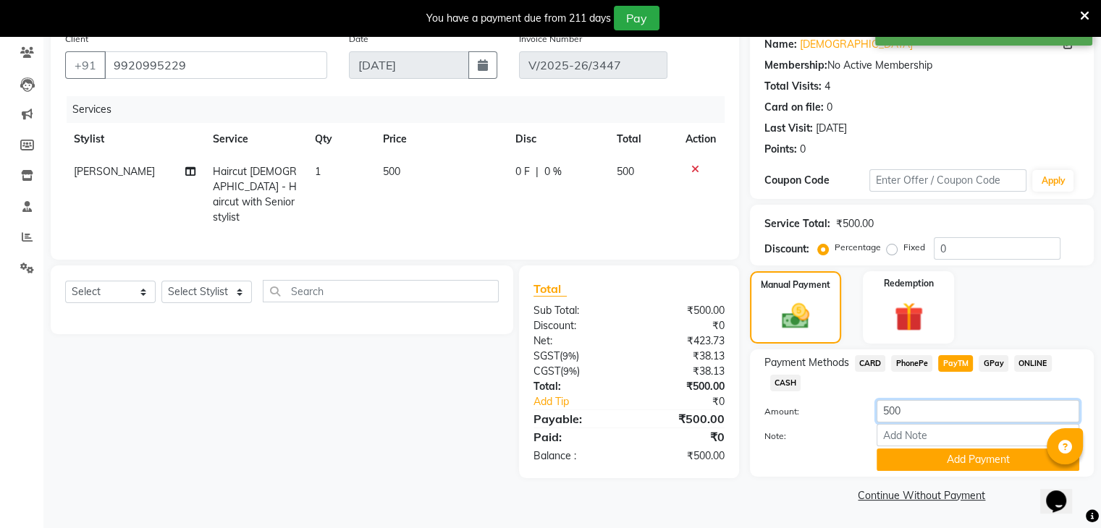
click at [920, 412] on input "500" at bounding box center [978, 411] width 203 height 22
type input "5"
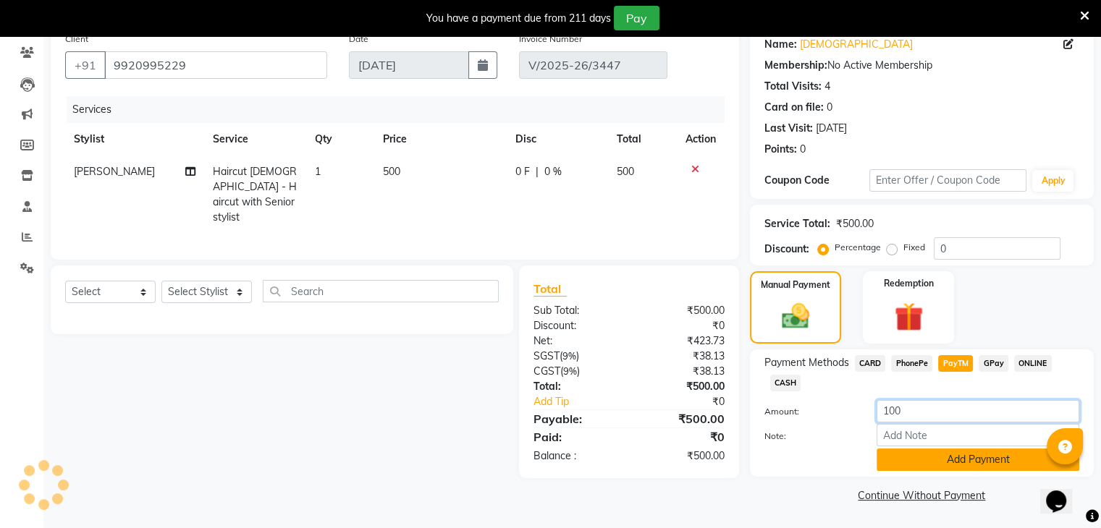
type input "100"
click at [921, 468] on button "Add Payment" at bounding box center [978, 460] width 203 height 22
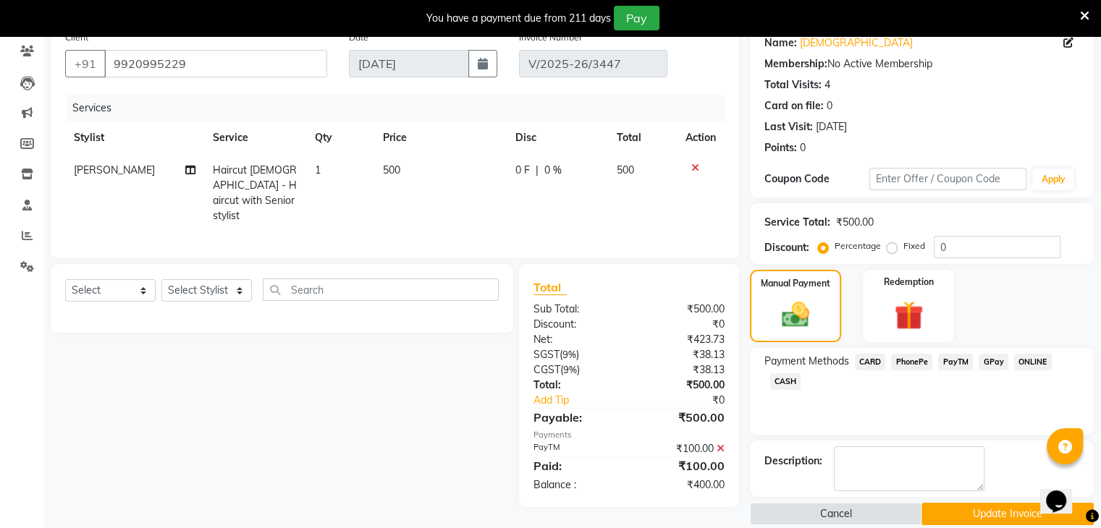
click at [788, 382] on span "CASH" at bounding box center [785, 382] width 31 height 17
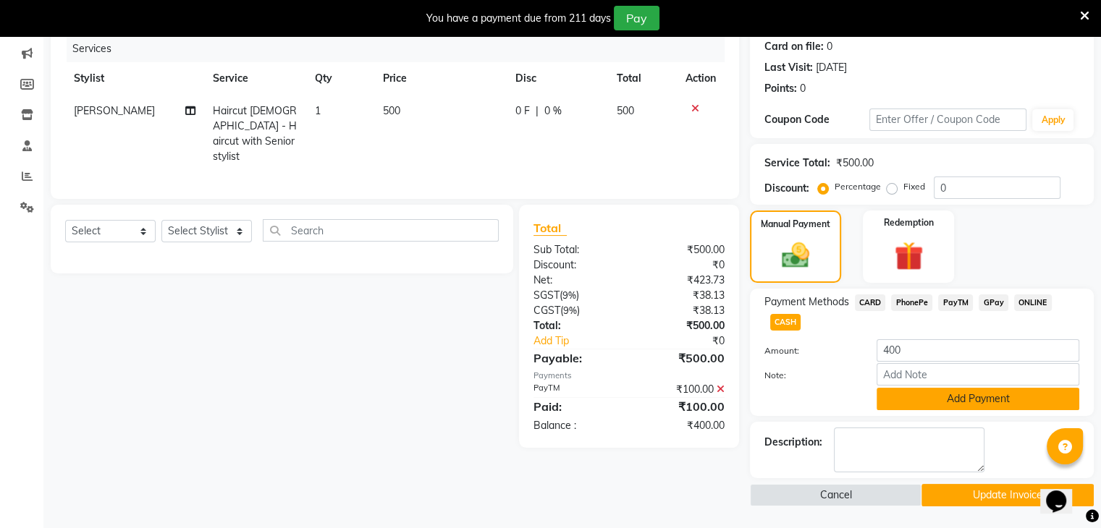
click at [967, 407] on button "Add Payment" at bounding box center [978, 399] width 203 height 22
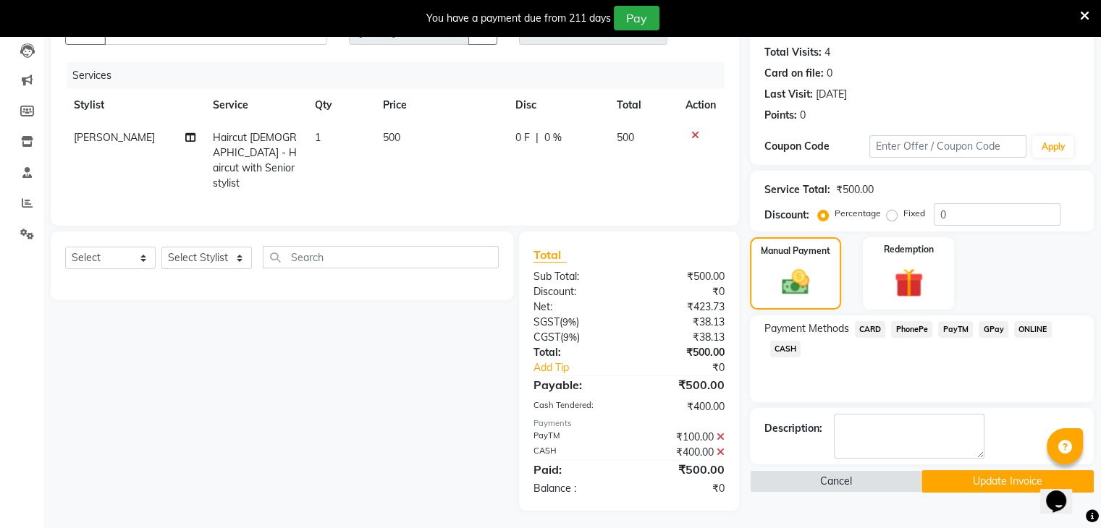
click at [991, 482] on button "Update Invoice" at bounding box center [1008, 482] width 172 height 22
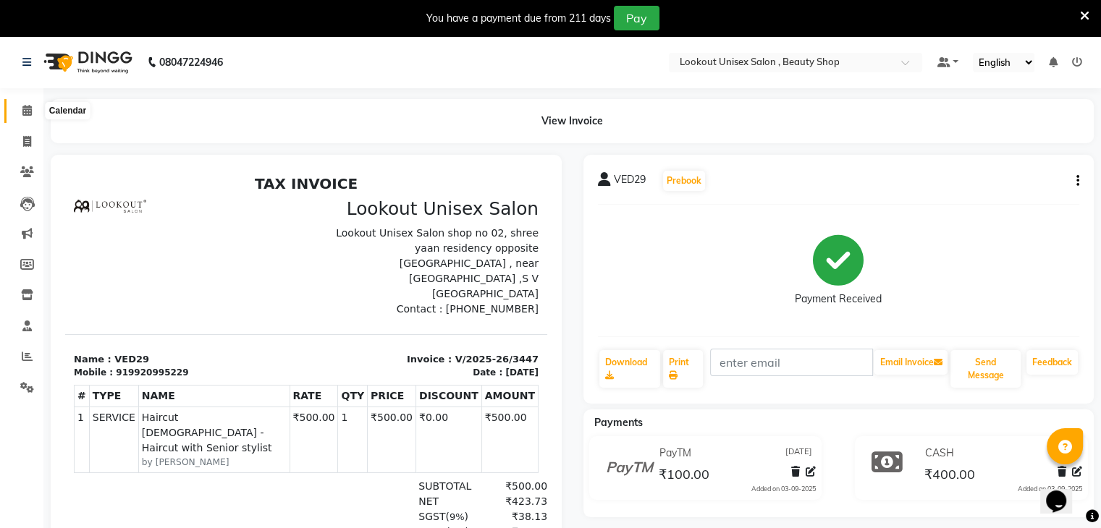
click at [27, 111] on icon at bounding box center [26, 110] width 9 height 11
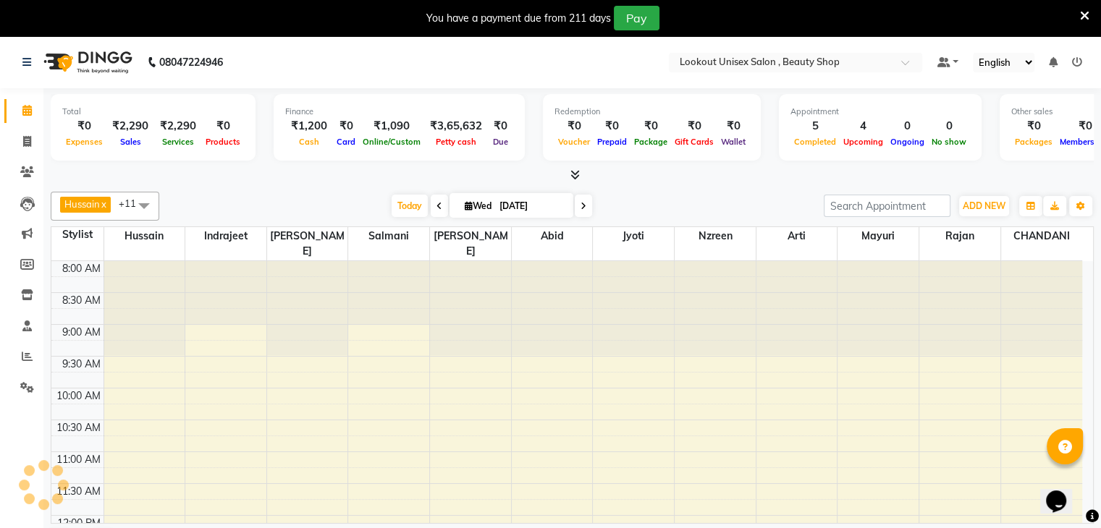
scroll to position [379, 0]
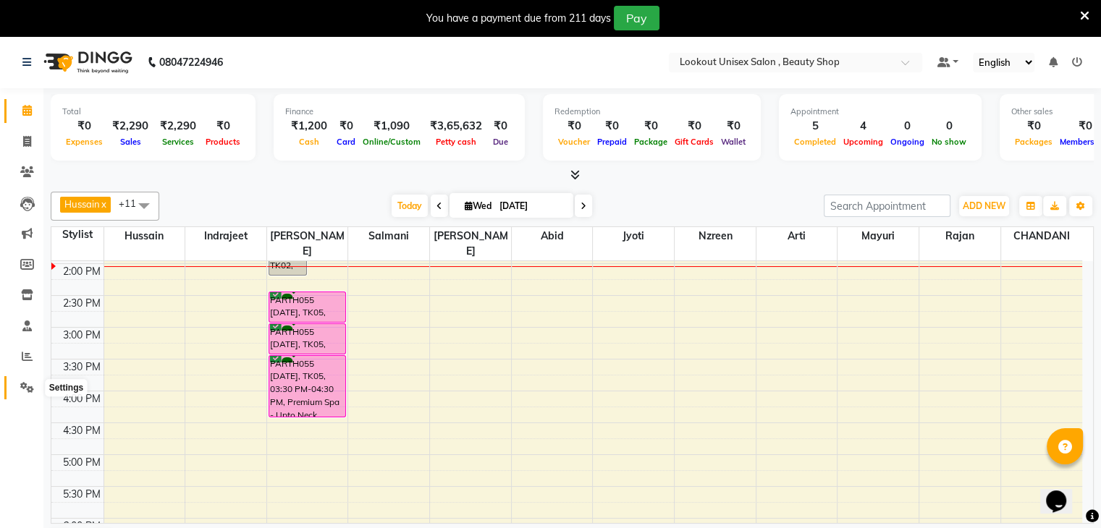
click at [28, 389] on icon at bounding box center [27, 387] width 14 height 11
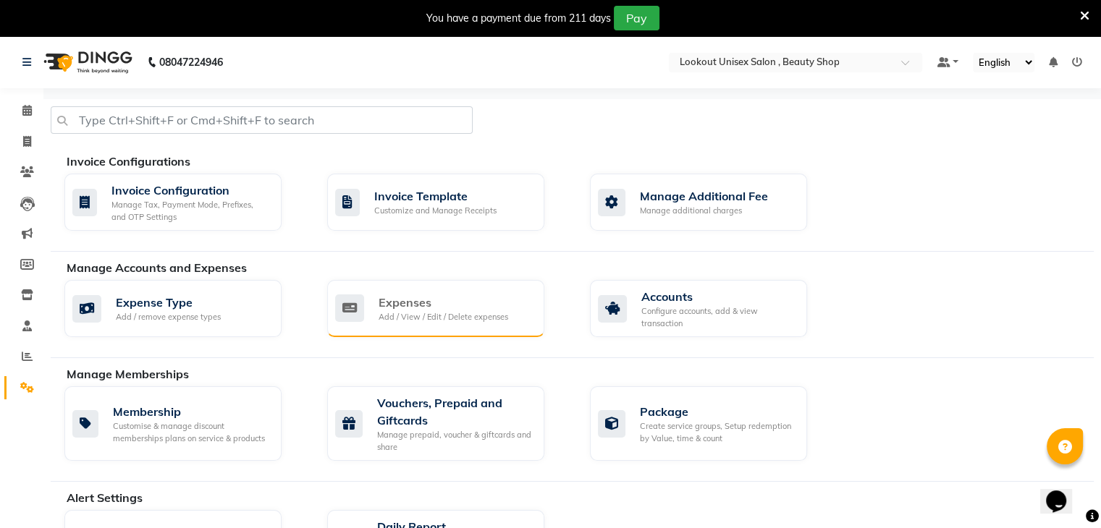
click at [394, 311] on div "Add / View / Edit / Delete expenses" at bounding box center [444, 317] width 130 height 12
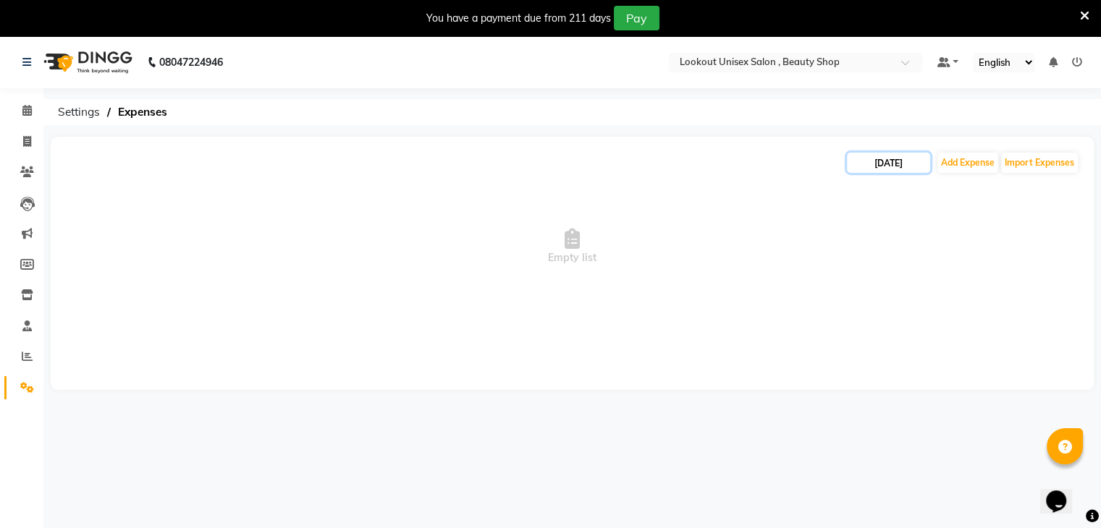
click at [895, 166] on input "[DATE]" at bounding box center [888, 163] width 83 height 20
select select "9"
select select "2025"
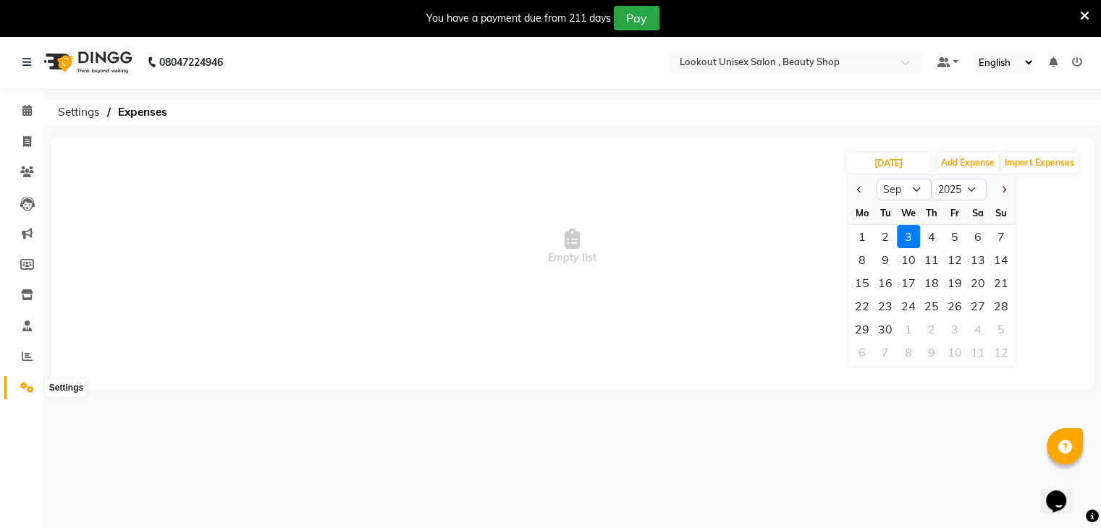
click at [22, 385] on icon at bounding box center [27, 387] width 14 height 11
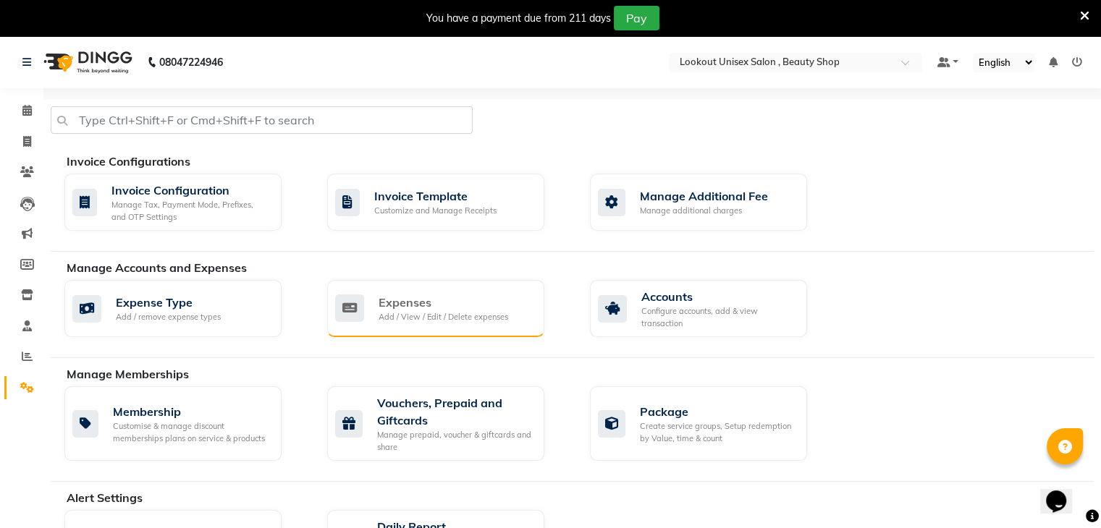
click at [392, 300] on div "Expenses" at bounding box center [444, 302] width 130 height 17
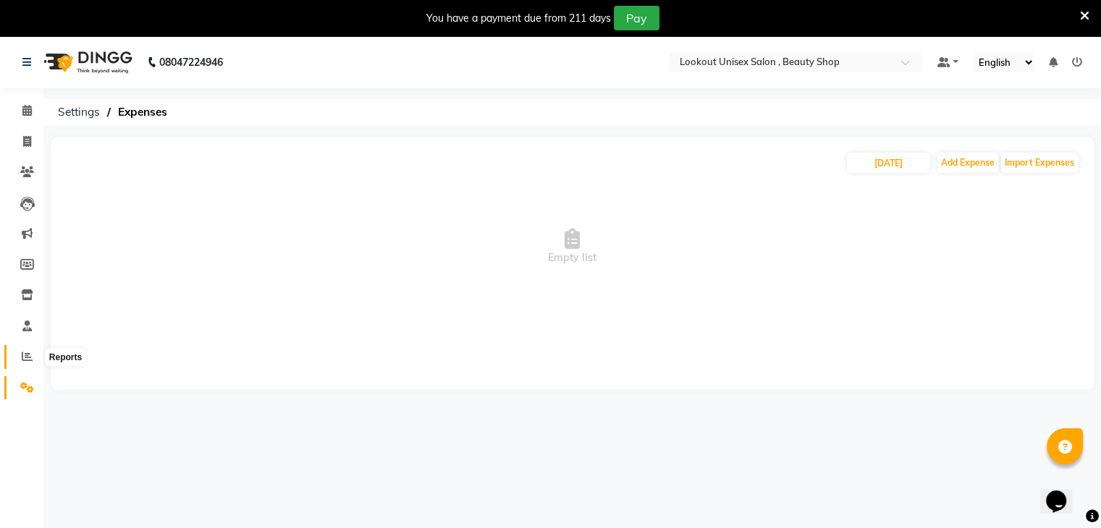
click at [23, 358] on icon at bounding box center [27, 356] width 11 height 11
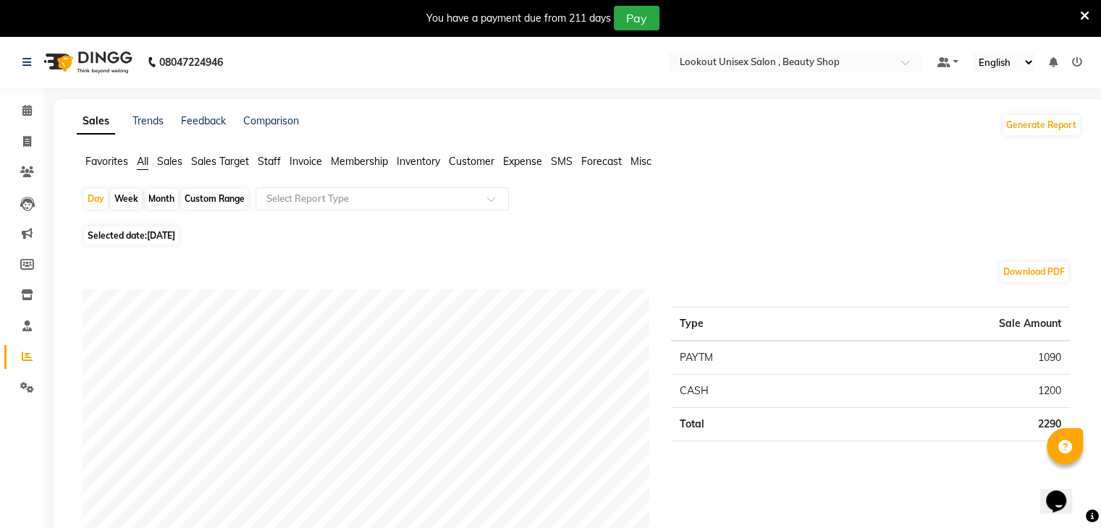
click at [162, 238] on span "[DATE]" at bounding box center [161, 235] width 28 height 11
select select "9"
select select "2025"
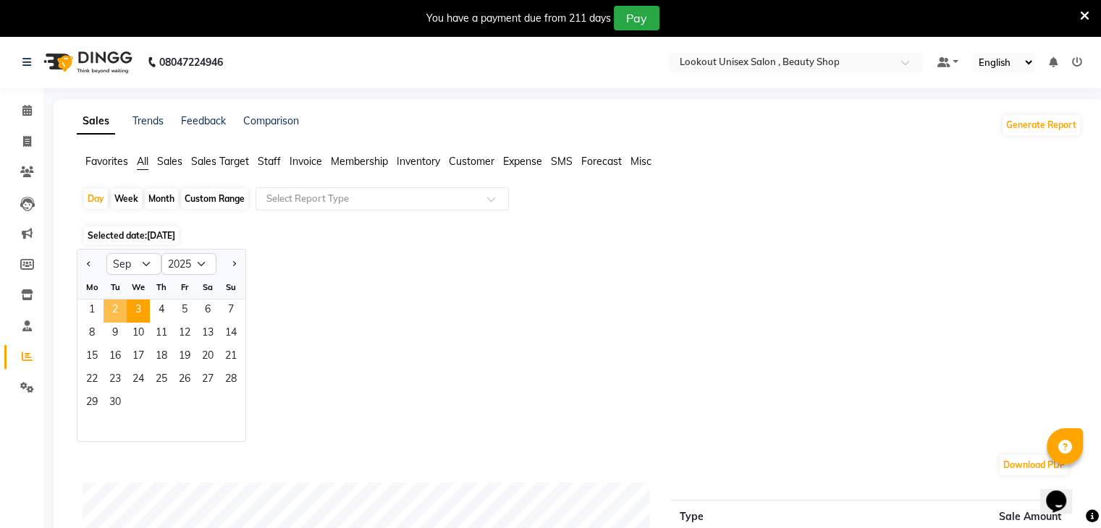
click at [119, 308] on span "2" at bounding box center [115, 311] width 23 height 23
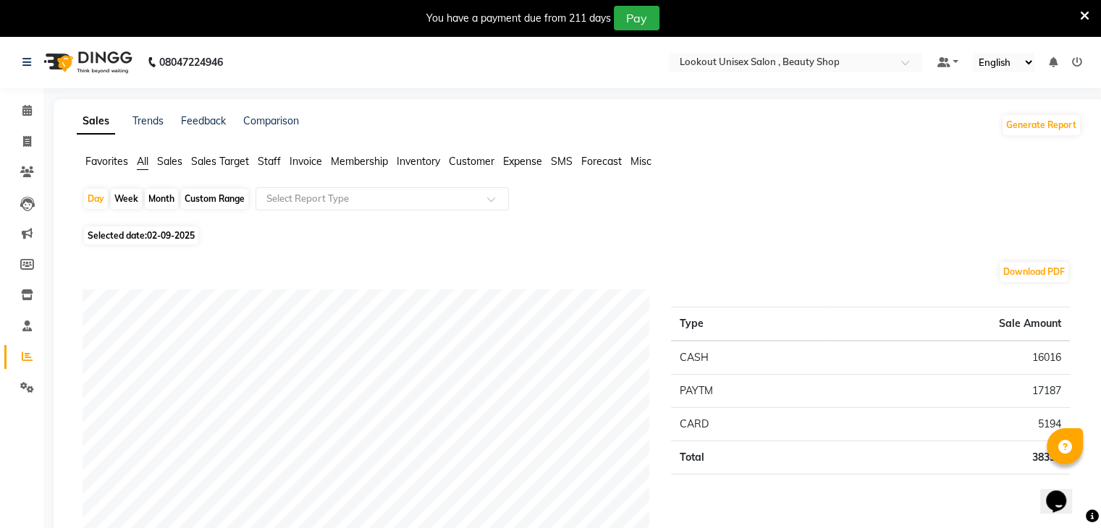
click at [536, 158] on span "Expense" at bounding box center [522, 161] width 39 height 13
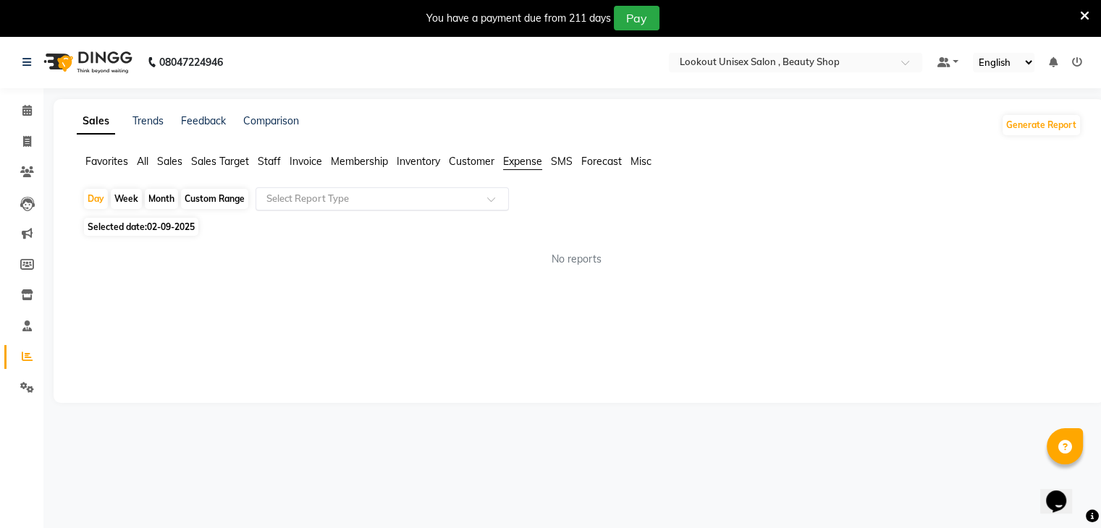
drag, startPoint x: 489, startPoint y: 196, endPoint x: 467, endPoint y: 209, distance: 26.0
click at [490, 196] on span at bounding box center [496, 203] width 18 height 14
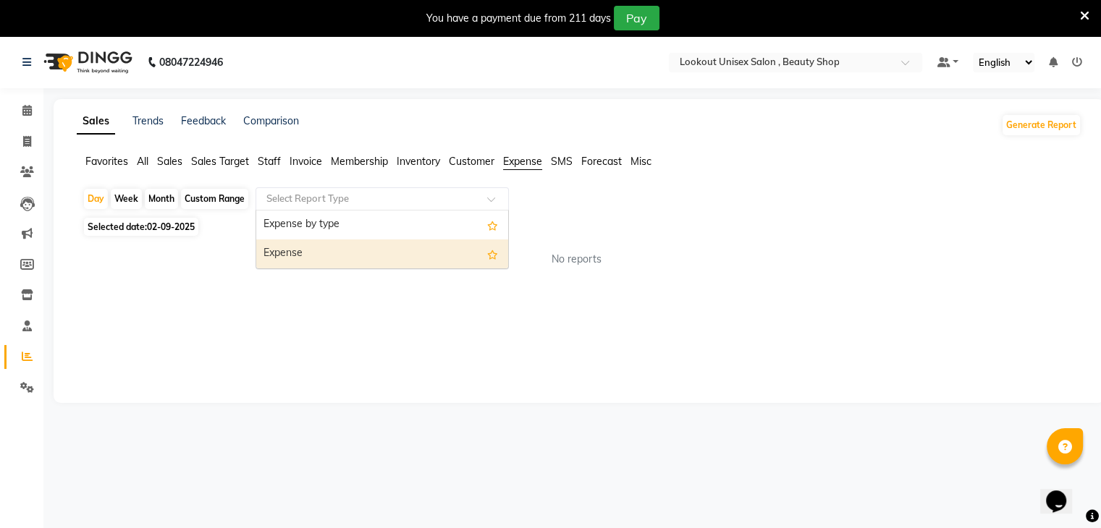
click at [309, 256] on div "Expense" at bounding box center [382, 254] width 252 height 29
select select "full_report"
select select "csv"
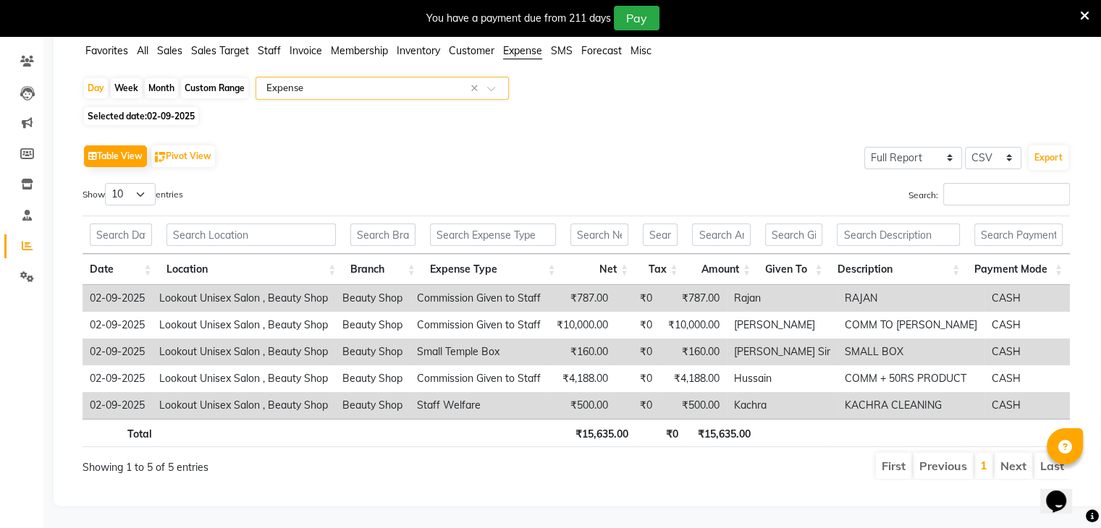
scroll to position [121, 0]
click at [985, 189] on input "Search:" at bounding box center [1006, 194] width 127 height 22
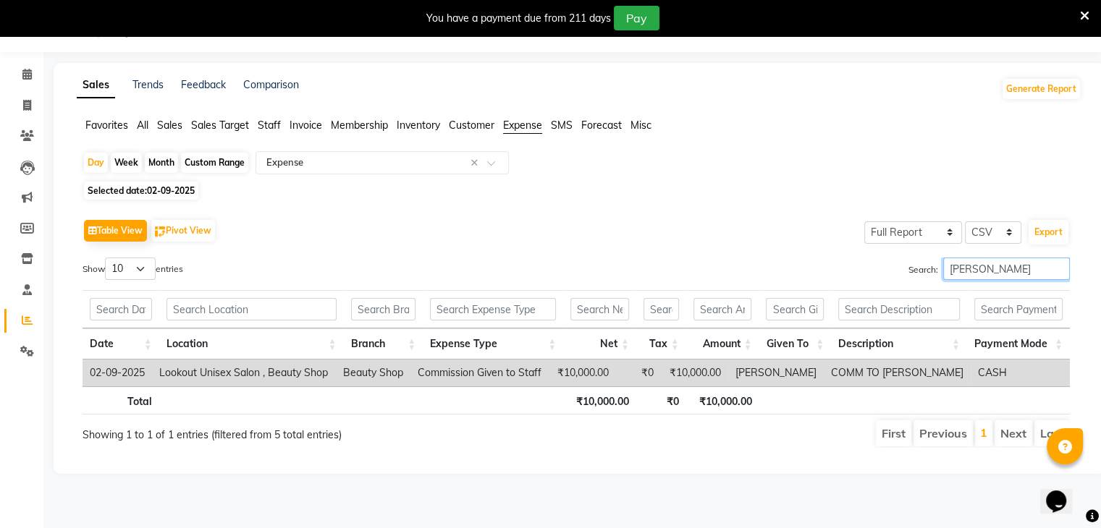
type input "nabil"
click at [155, 127] on ul "Favorites All Sales Sales Target Staff Invoice Membership Inventory Customer Ex…" at bounding box center [579, 126] width 1005 height 16
click at [165, 126] on span "Sales" at bounding box center [169, 125] width 25 height 13
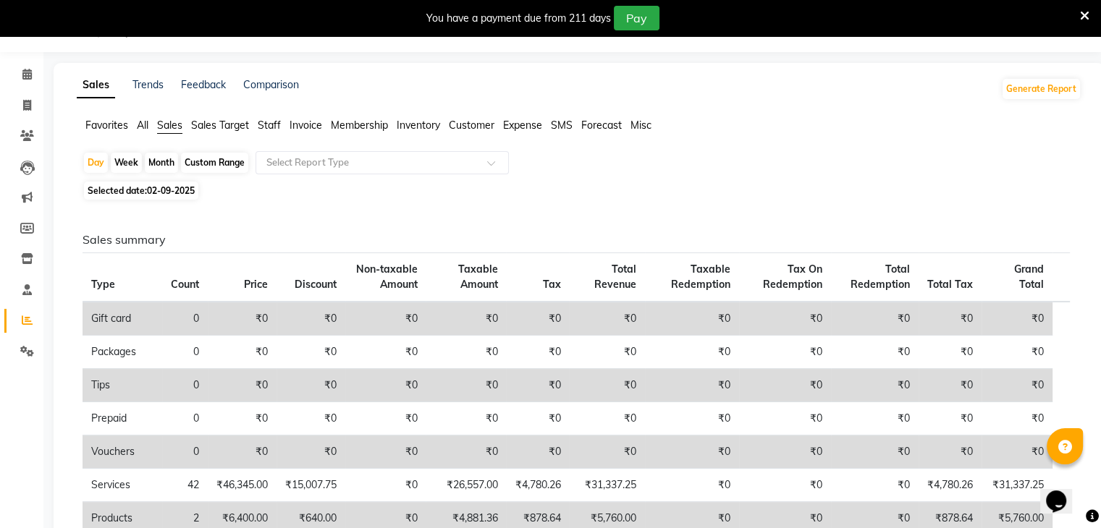
click at [272, 122] on span "Staff" at bounding box center [269, 125] width 23 height 13
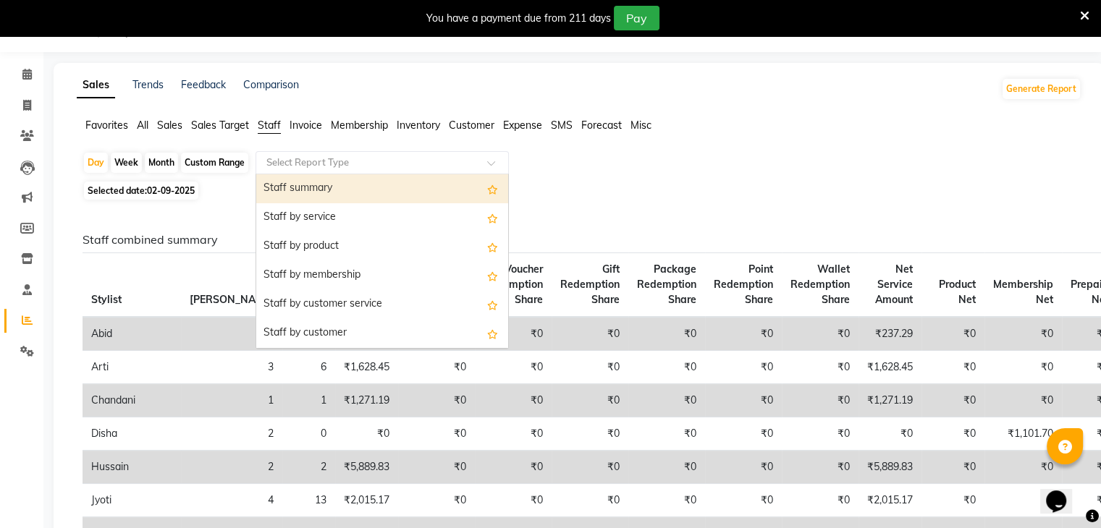
click at [491, 157] on div at bounding box center [382, 163] width 252 height 14
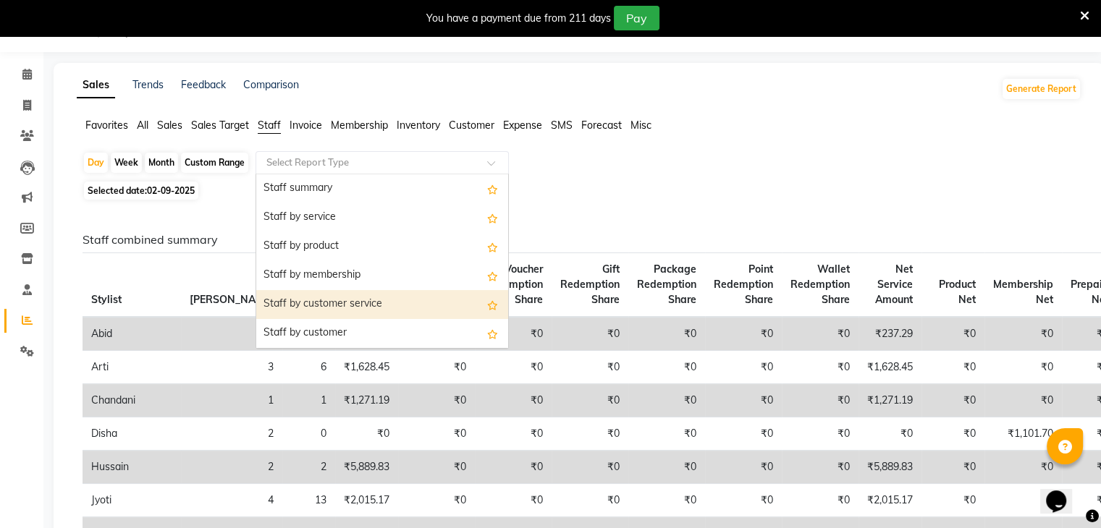
click at [379, 299] on div "Staff by customer service" at bounding box center [382, 304] width 252 height 29
select select "full_report"
select select "csv"
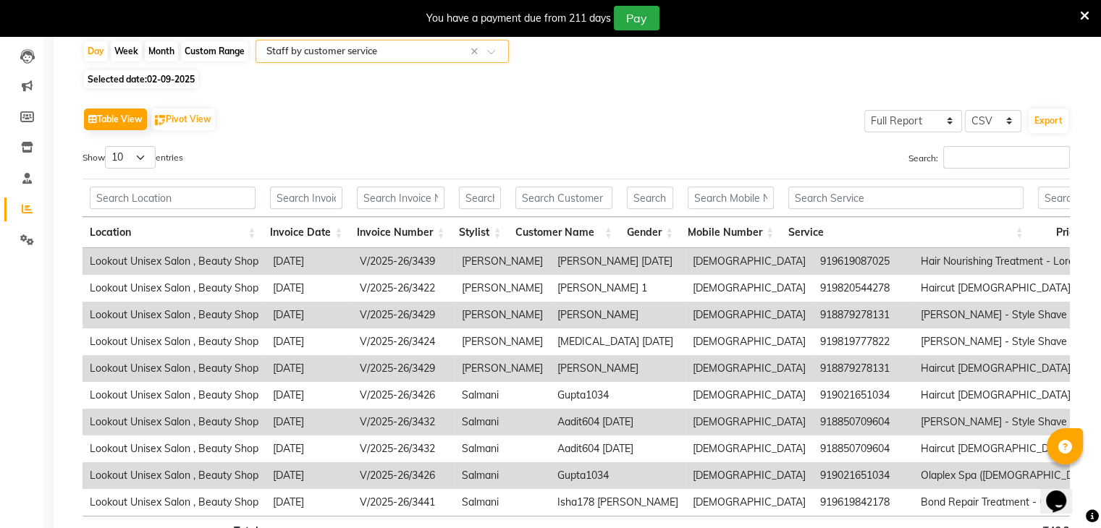
scroll to position [181, 0]
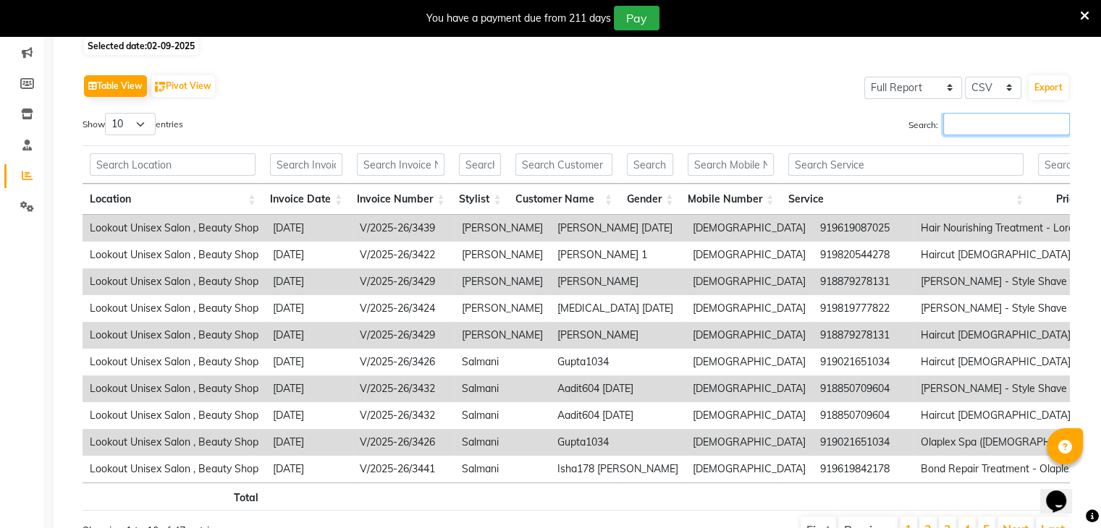
click at [961, 122] on input "Search:" at bounding box center [1006, 124] width 127 height 22
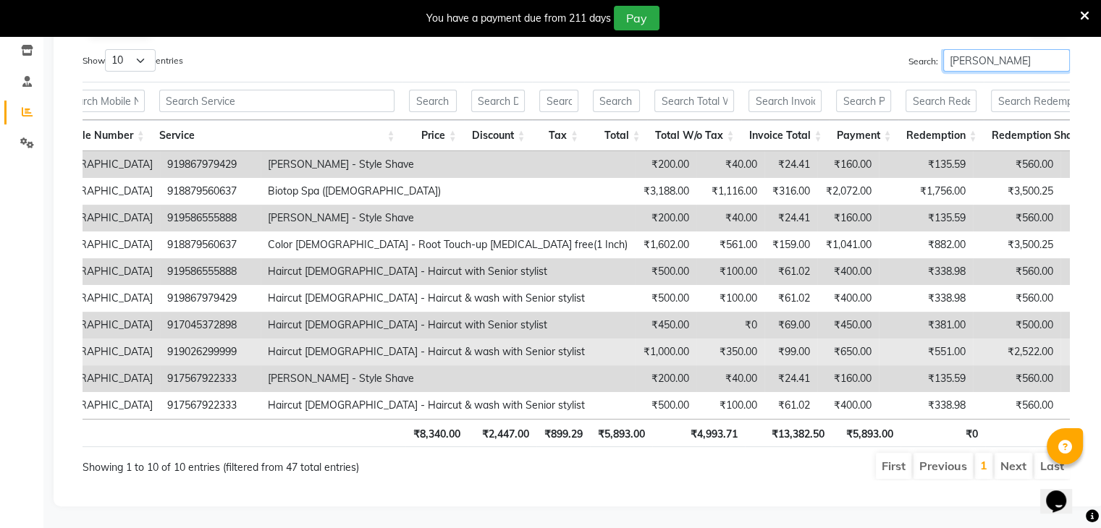
scroll to position [266, 0]
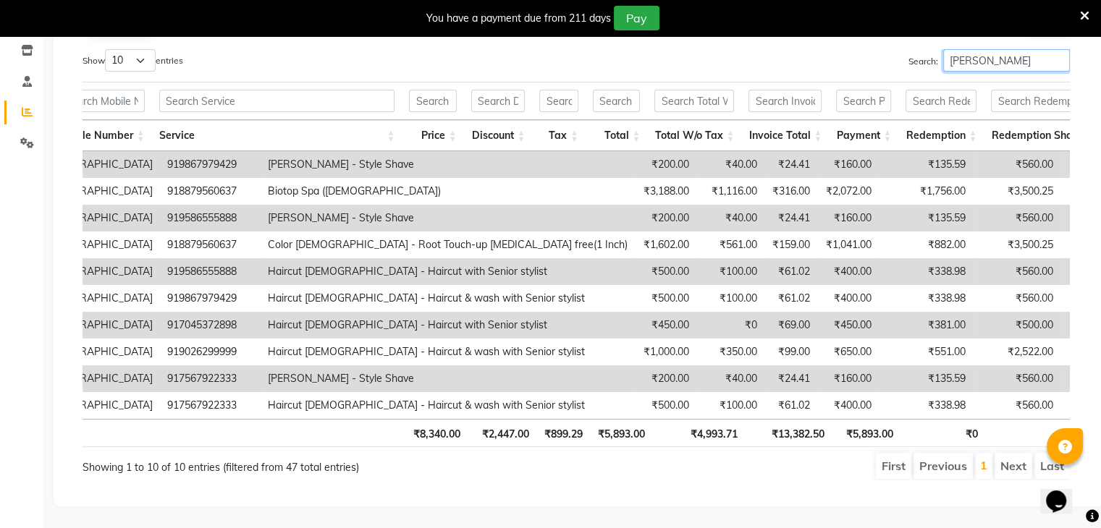
type input "nabil"
click at [145, 49] on select "10 25 50 100" at bounding box center [130, 60] width 51 height 22
select select "100"
click at [107, 49] on select "10 25 50 100" at bounding box center [130, 60] width 51 height 22
click at [978, 49] on input "nabil" at bounding box center [1006, 60] width 127 height 22
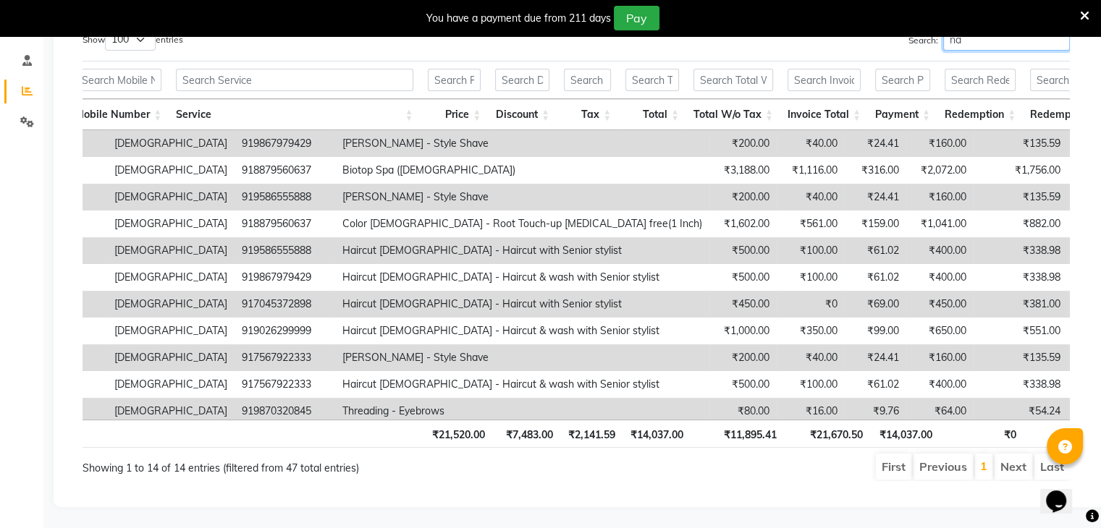
type input "n"
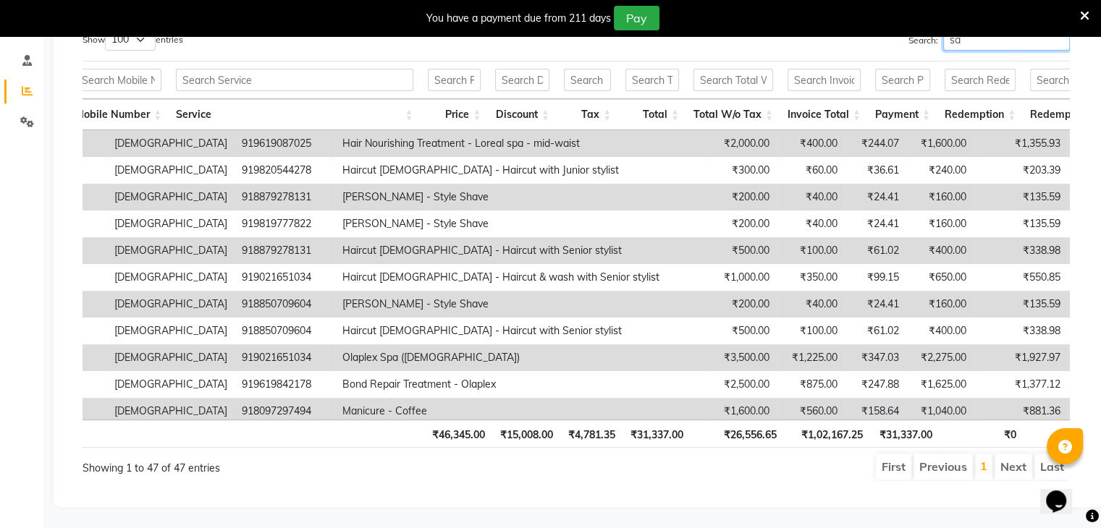
type input "s"
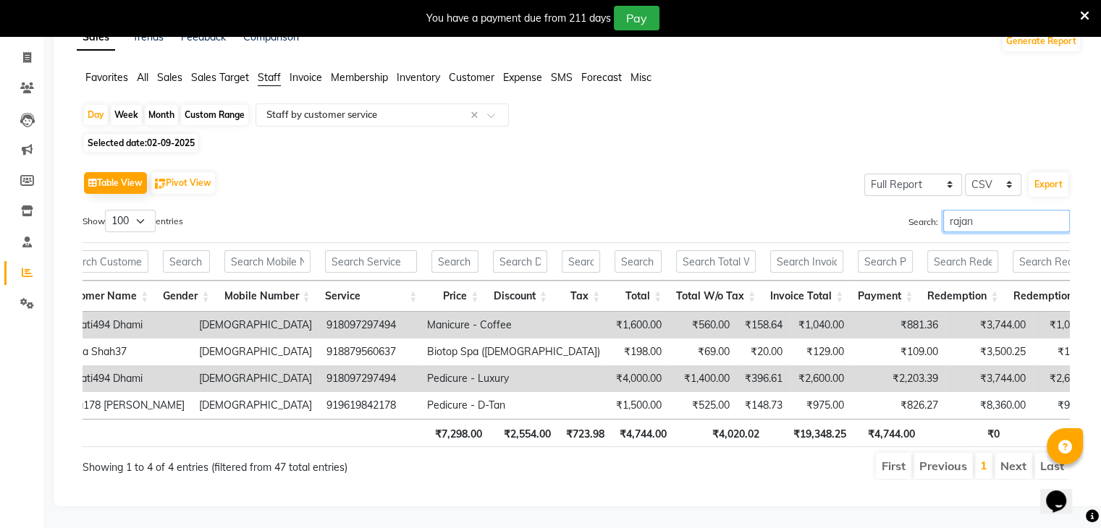
scroll to position [0, 507]
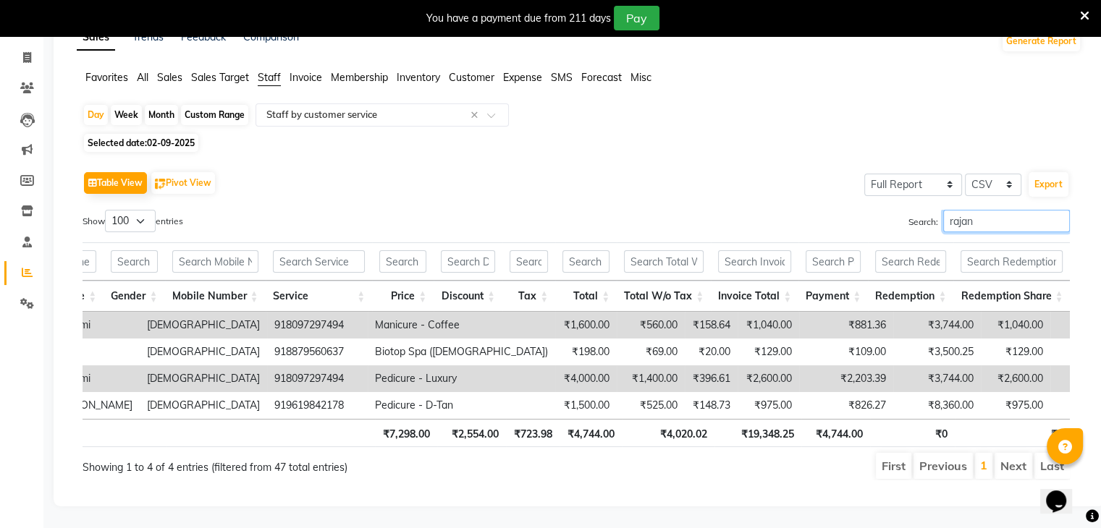
type input "rajan"
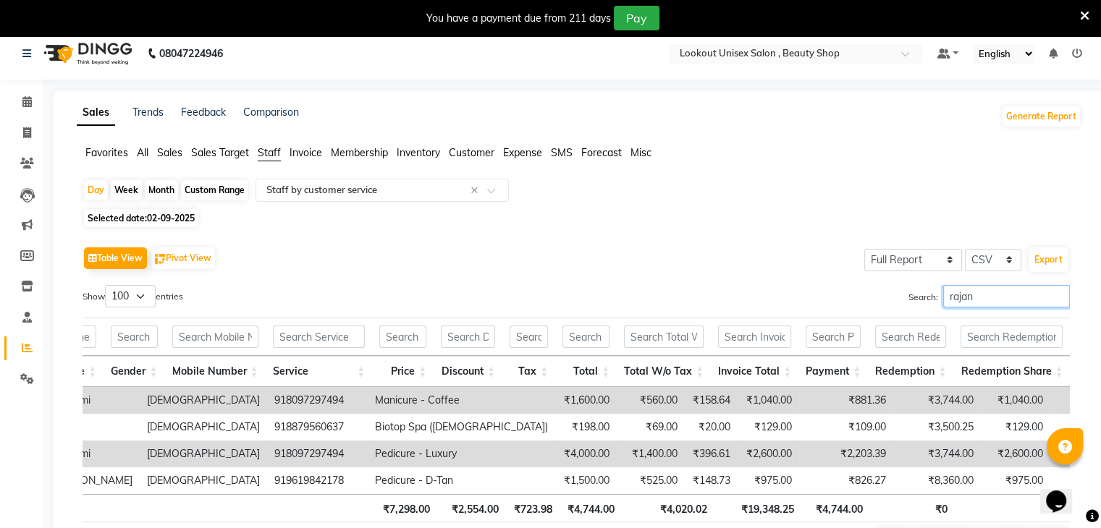
scroll to position [0, 0]
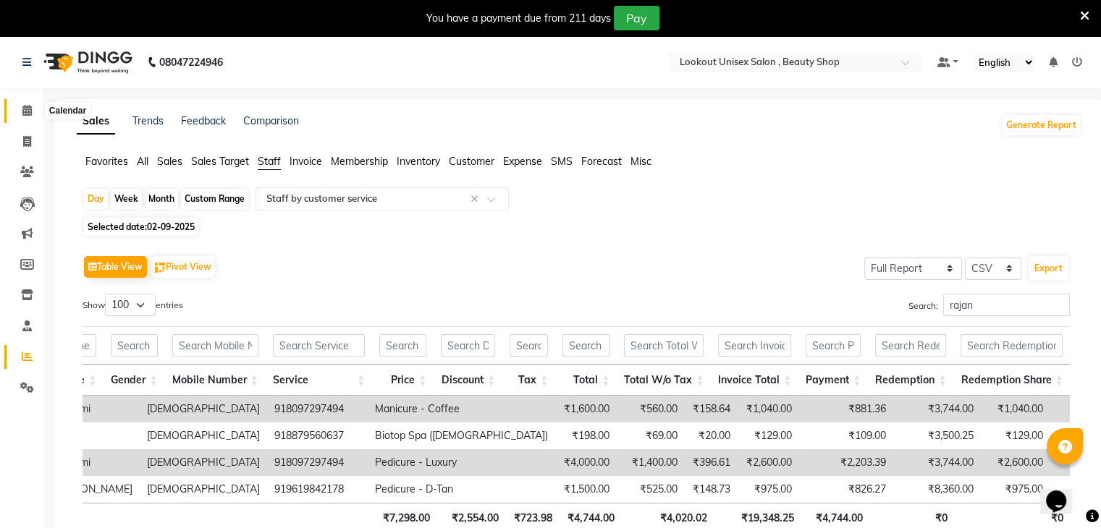
click at [29, 103] on span at bounding box center [26, 111] width 25 height 17
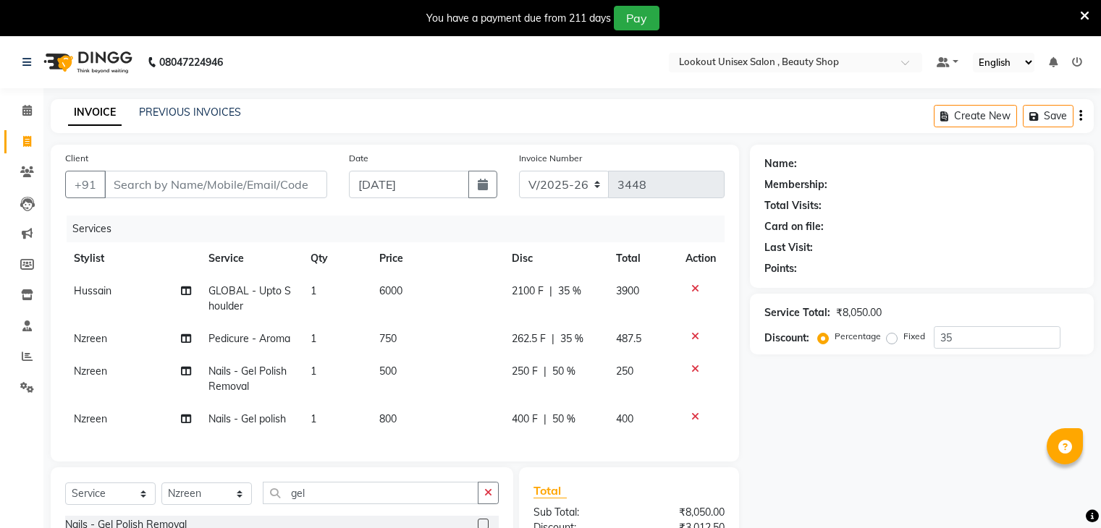
select select "7658"
select select "service"
select select "85645"
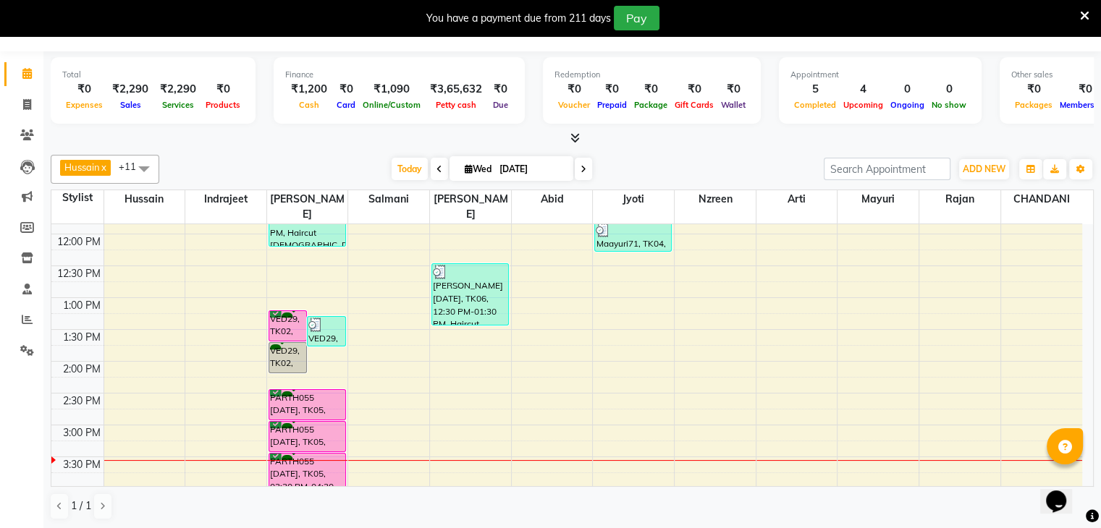
scroll to position [507, 0]
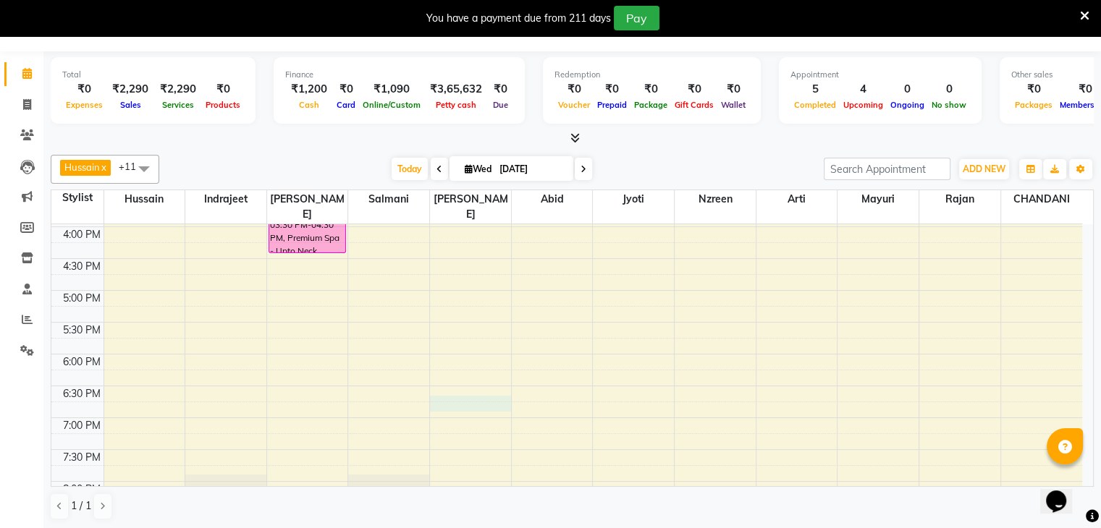
click at [455, 384] on div "8:00 AM 8:30 AM 9:00 AM 9:30 AM 10:00 AM 10:30 AM 11:00 AM 11:30 AM 12:00 PM 12…" at bounding box center [566, 163] width 1031 height 891
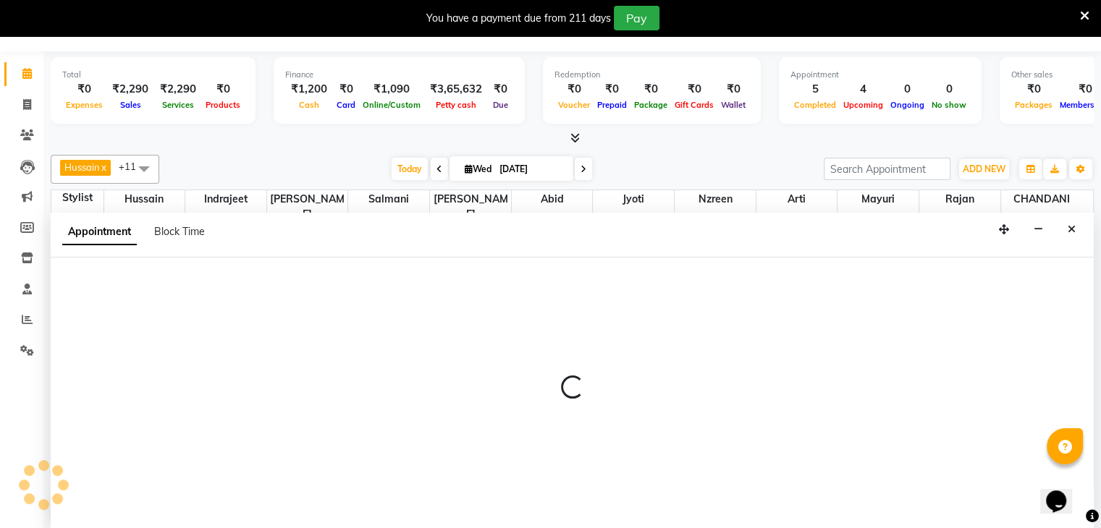
select select "68259"
select select "1125"
select select "tentative"
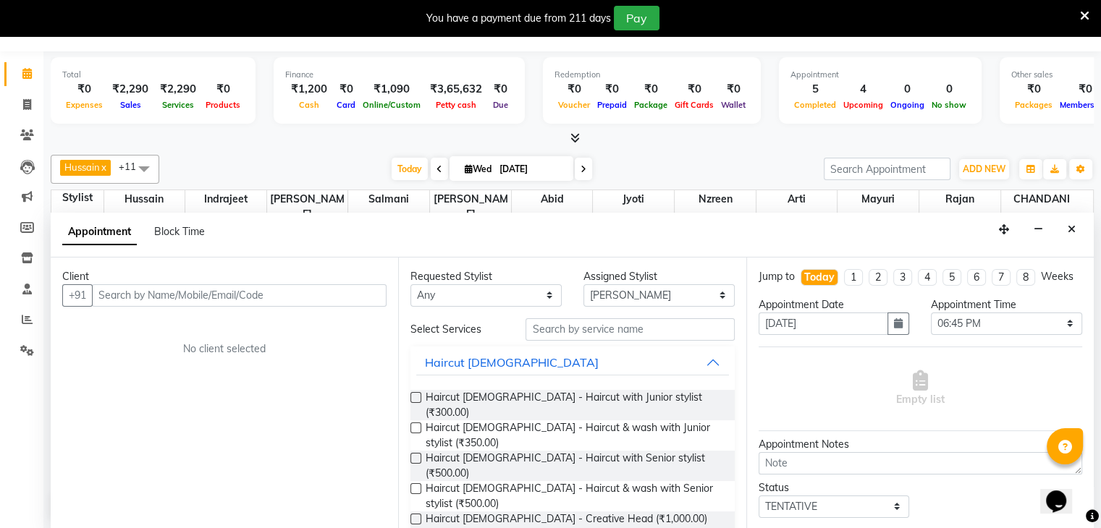
click at [156, 297] on input "text" at bounding box center [239, 296] width 295 height 22
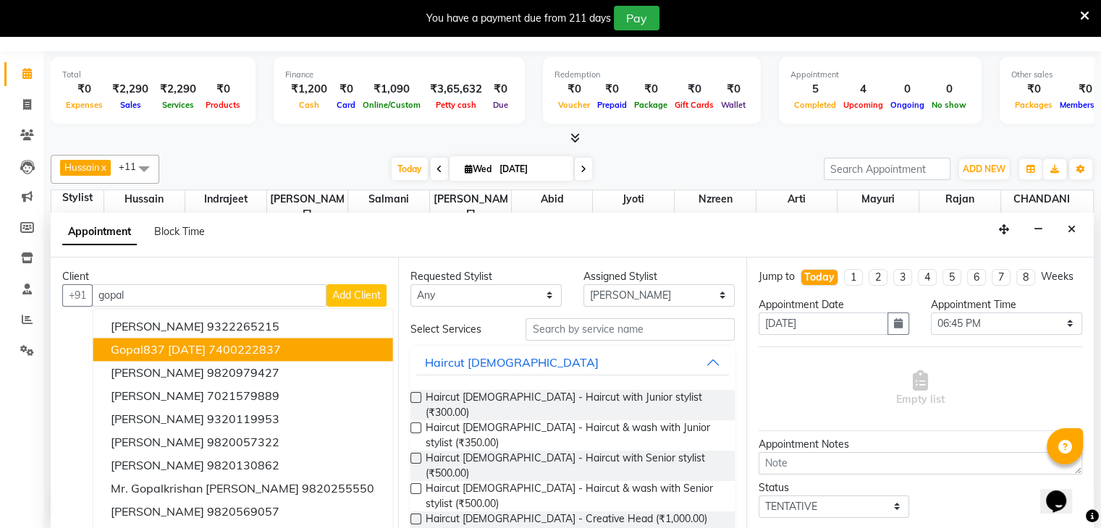
click at [163, 348] on span "Gopal837 [DATE]" at bounding box center [158, 349] width 95 height 14
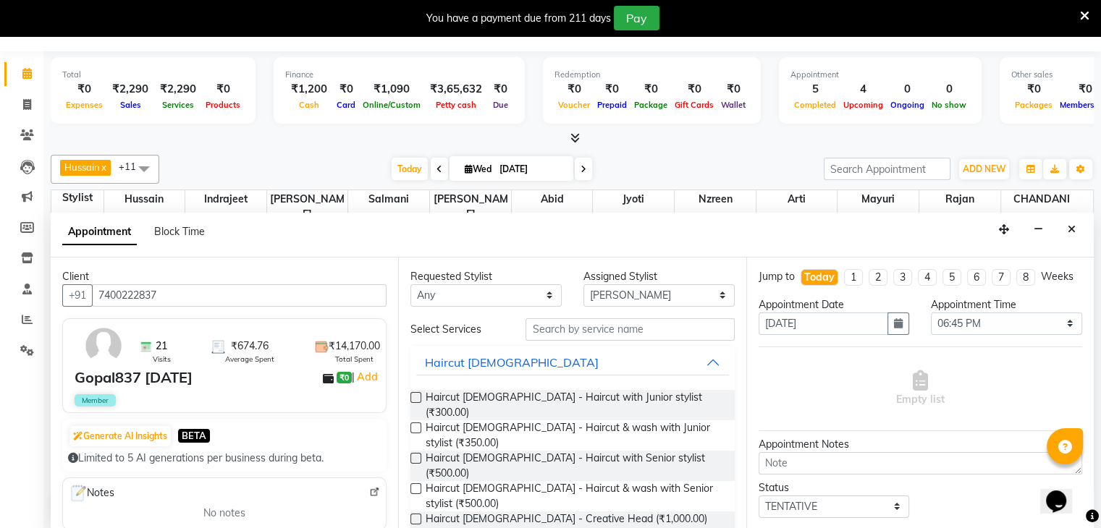
type input "7400222837"
click at [585, 334] on input "text" at bounding box center [630, 330] width 208 height 22
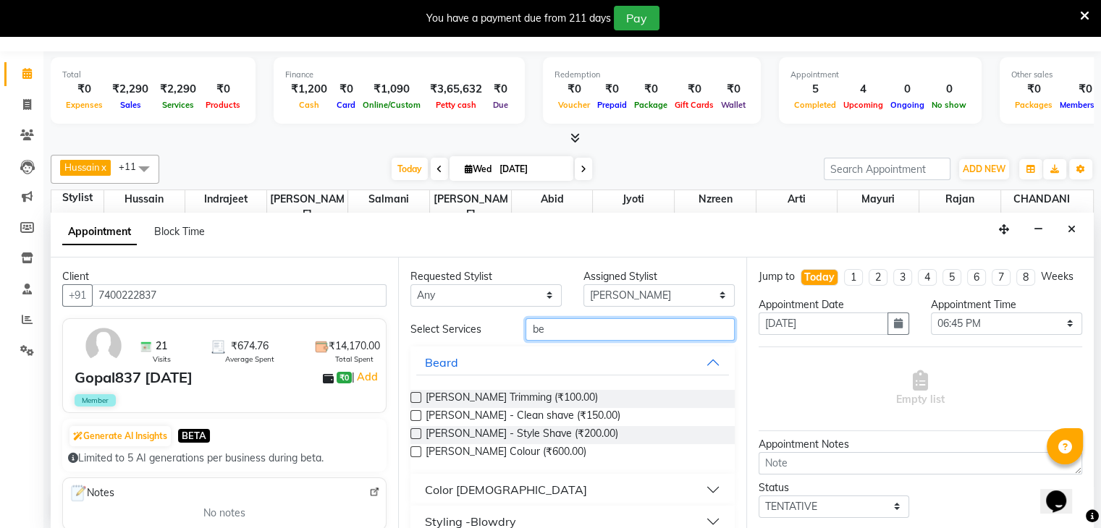
type input "be"
click at [412, 431] on label at bounding box center [415, 434] width 11 height 11
click at [412, 431] on input "checkbox" at bounding box center [414, 435] width 9 height 9
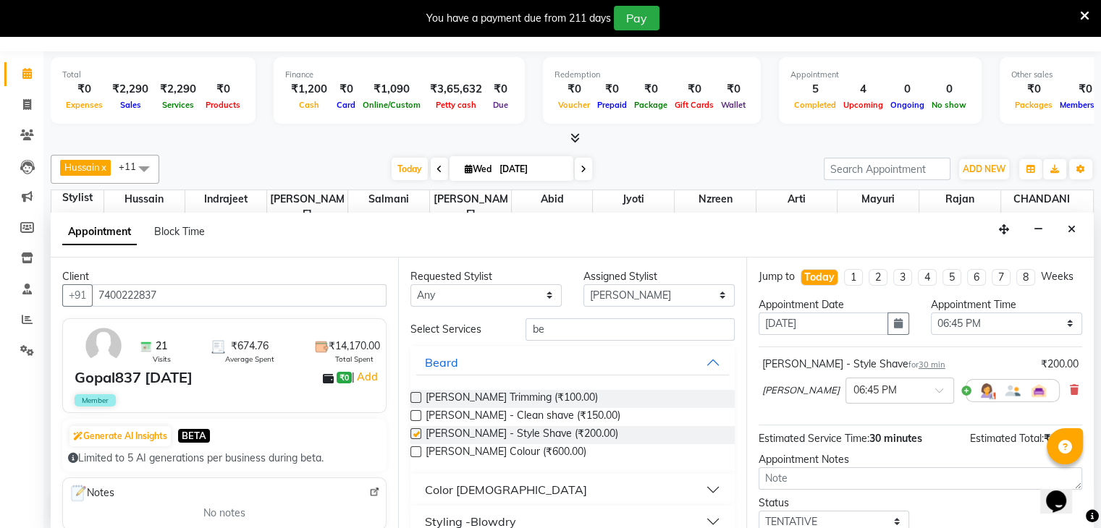
checkbox input "false"
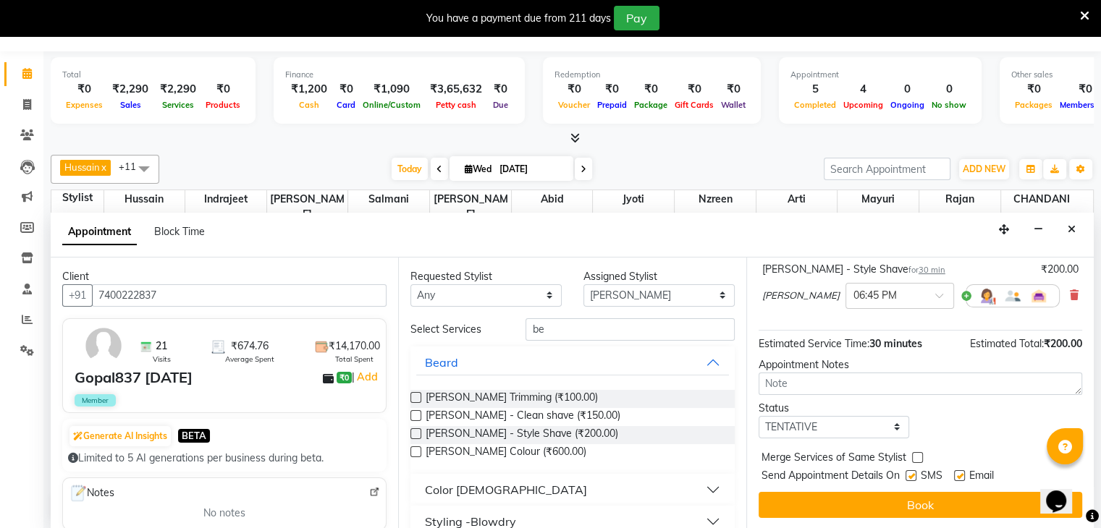
scroll to position [108, 0]
click at [935, 292] on span at bounding box center [944, 299] width 18 height 15
